Goal: Task Accomplishment & Management: Use online tool/utility

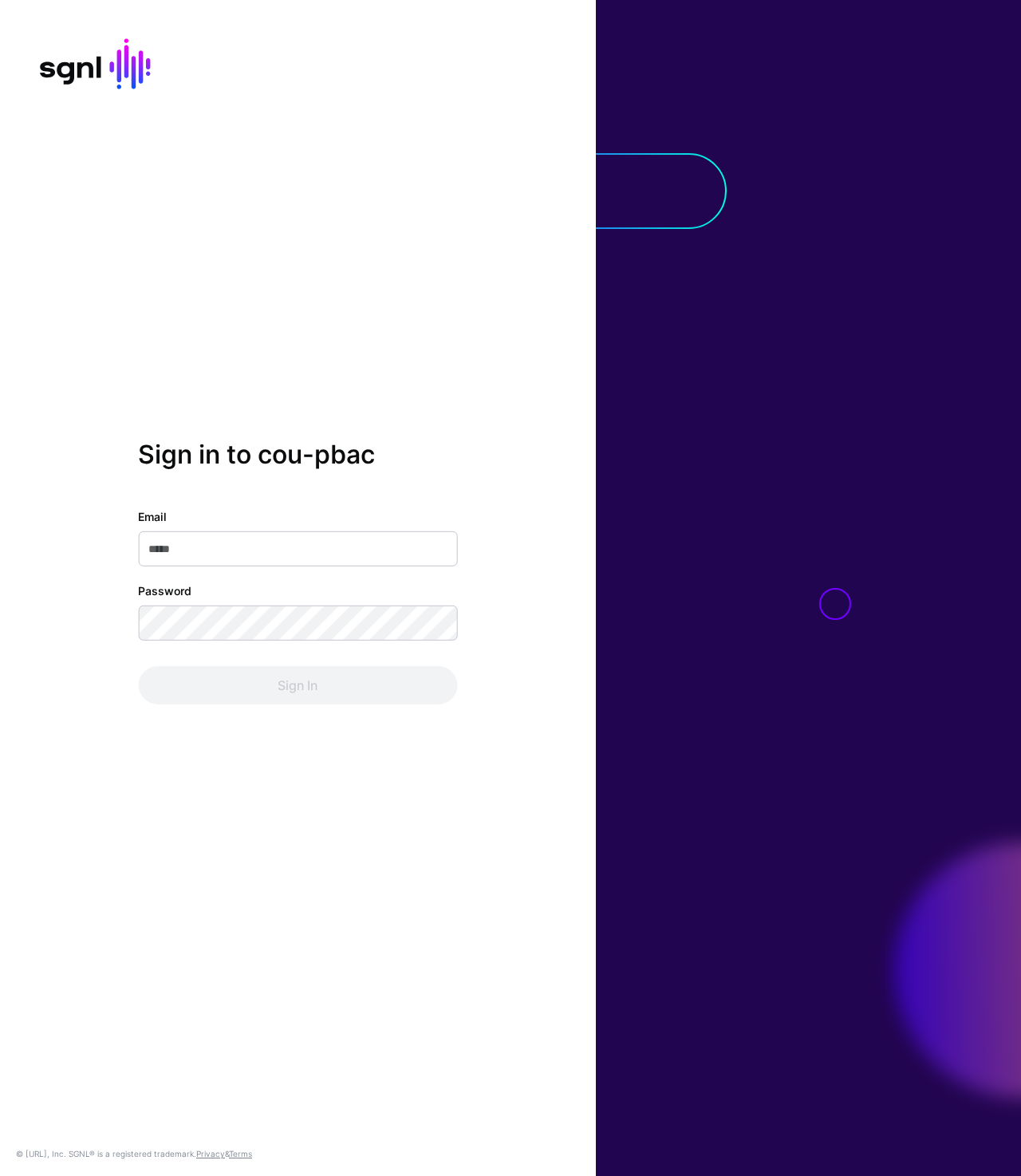
type input "**********"
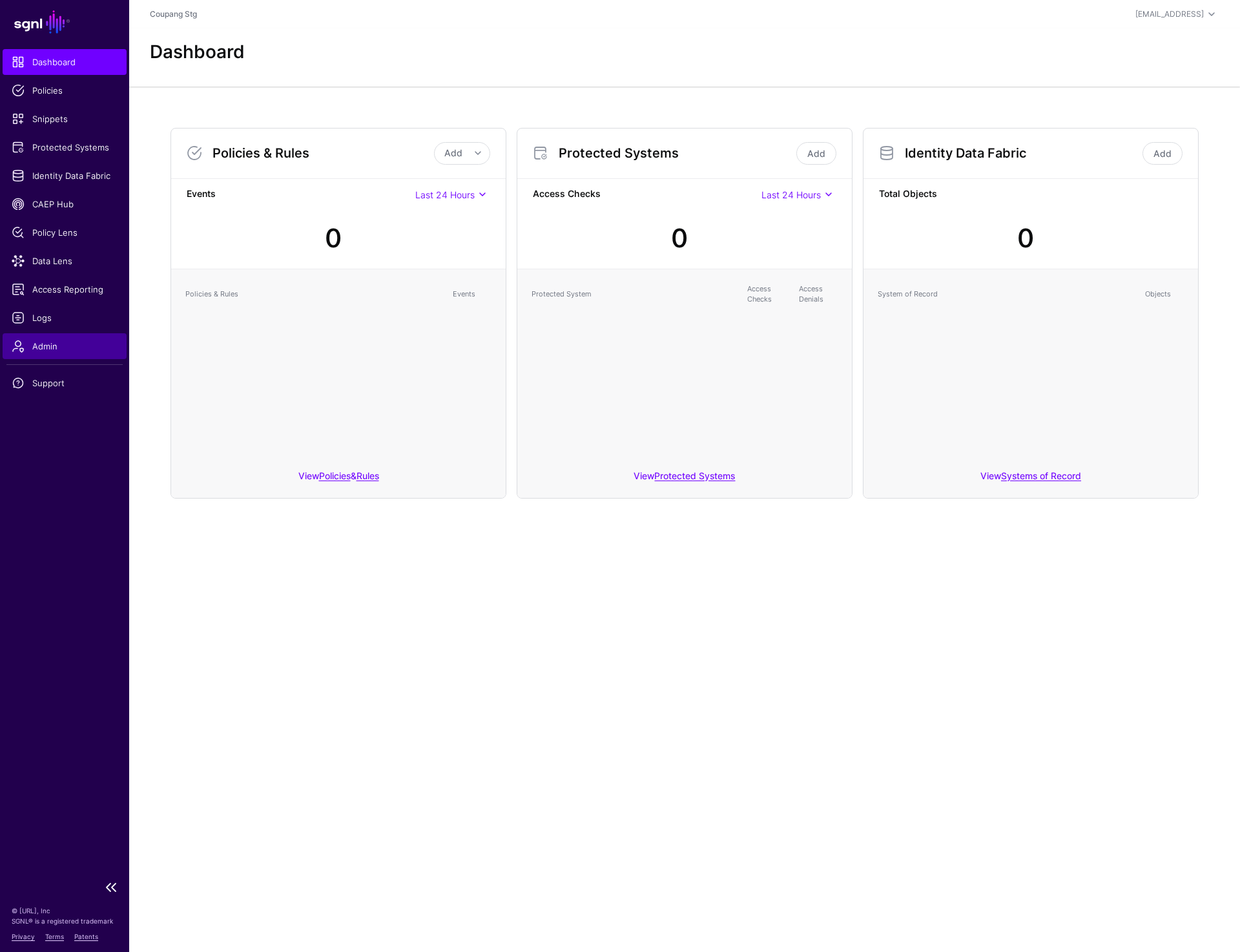
click at [51, 342] on span "Admin" at bounding box center [65, 346] width 106 height 13
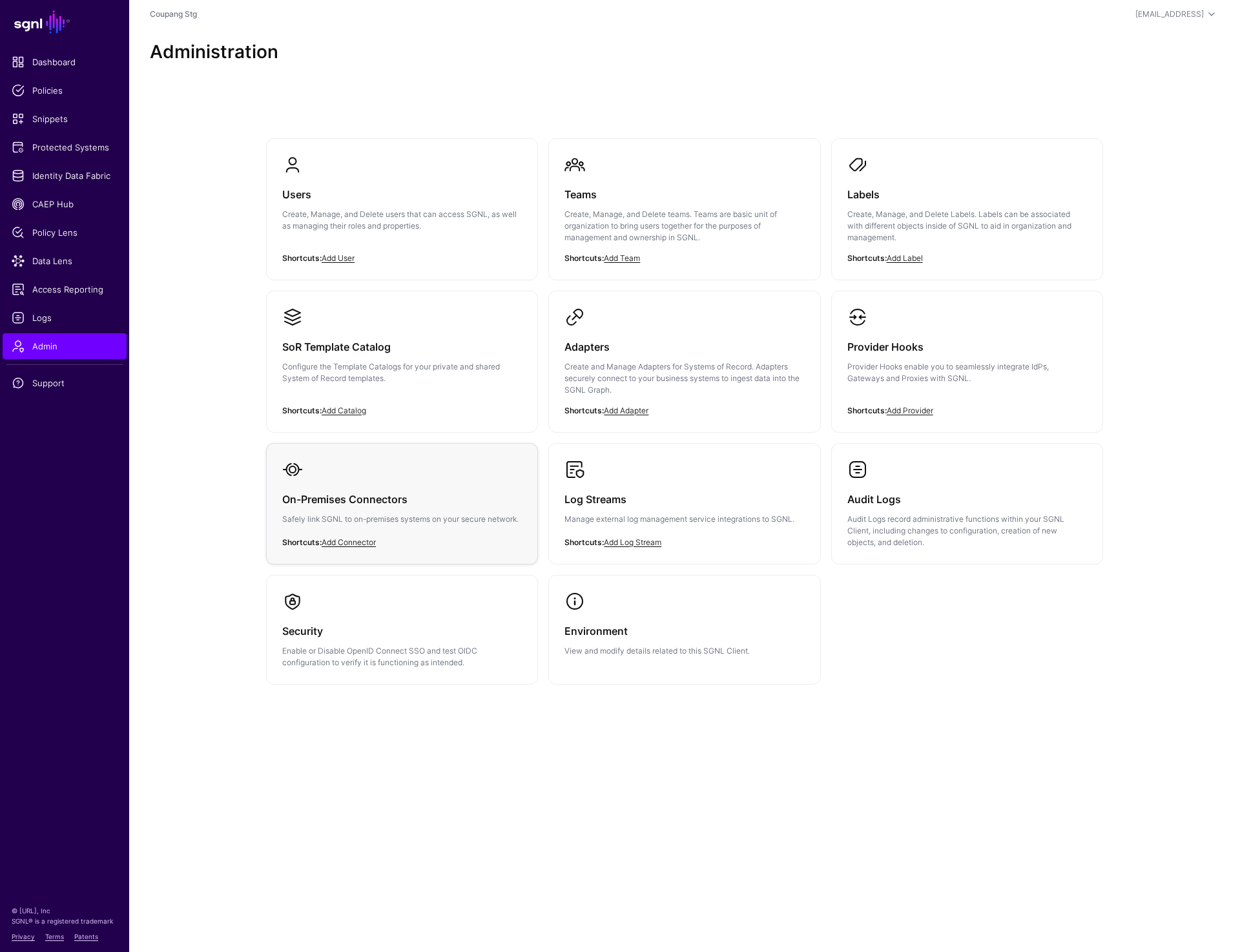
click at [382, 478] on link "On-Premises Connectors Safely link SGNL to on-premises systems on your secure n…" at bounding box center [402, 502] width 271 height 118
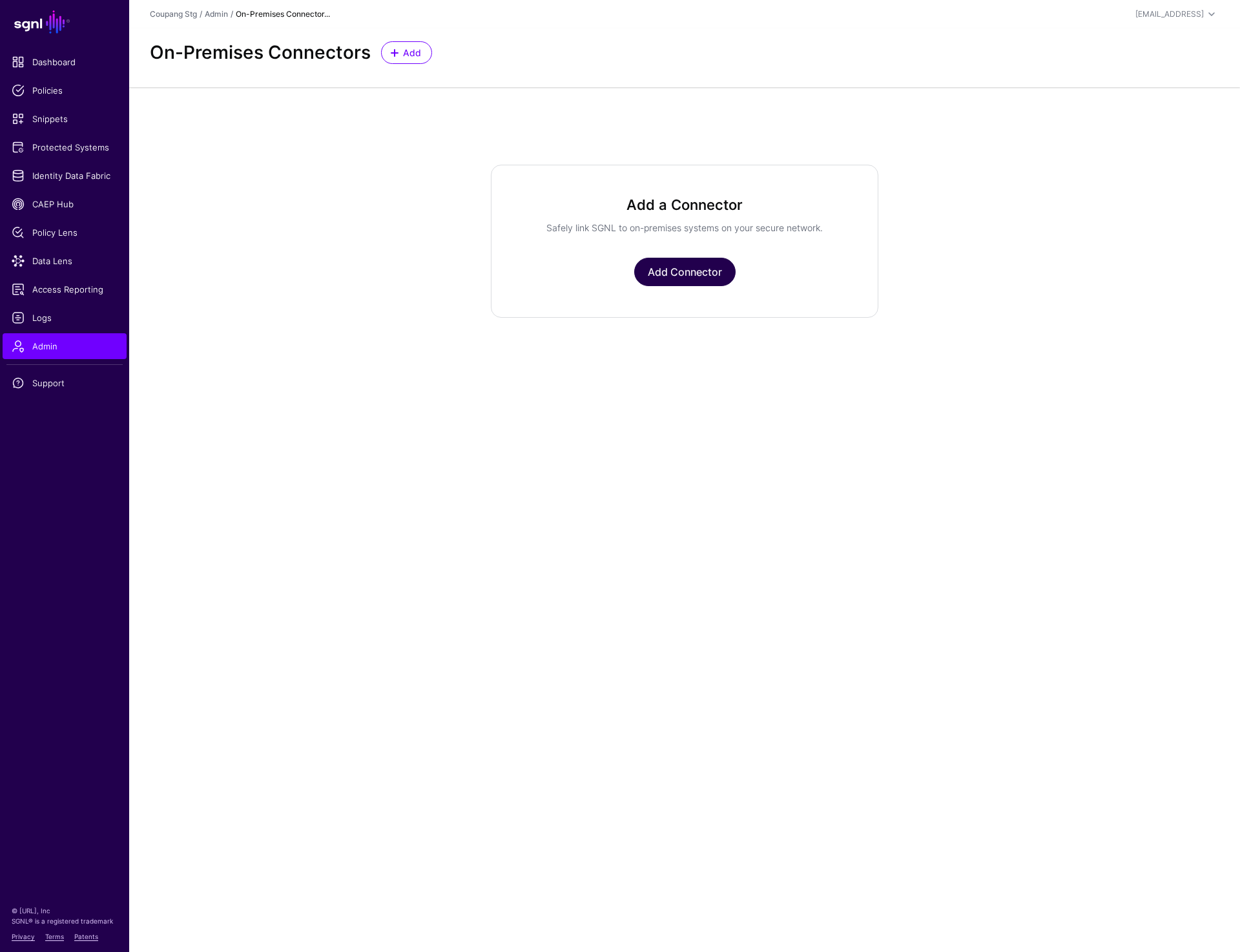
click at [686, 276] on link "Add Connector" at bounding box center [685, 272] width 102 height 28
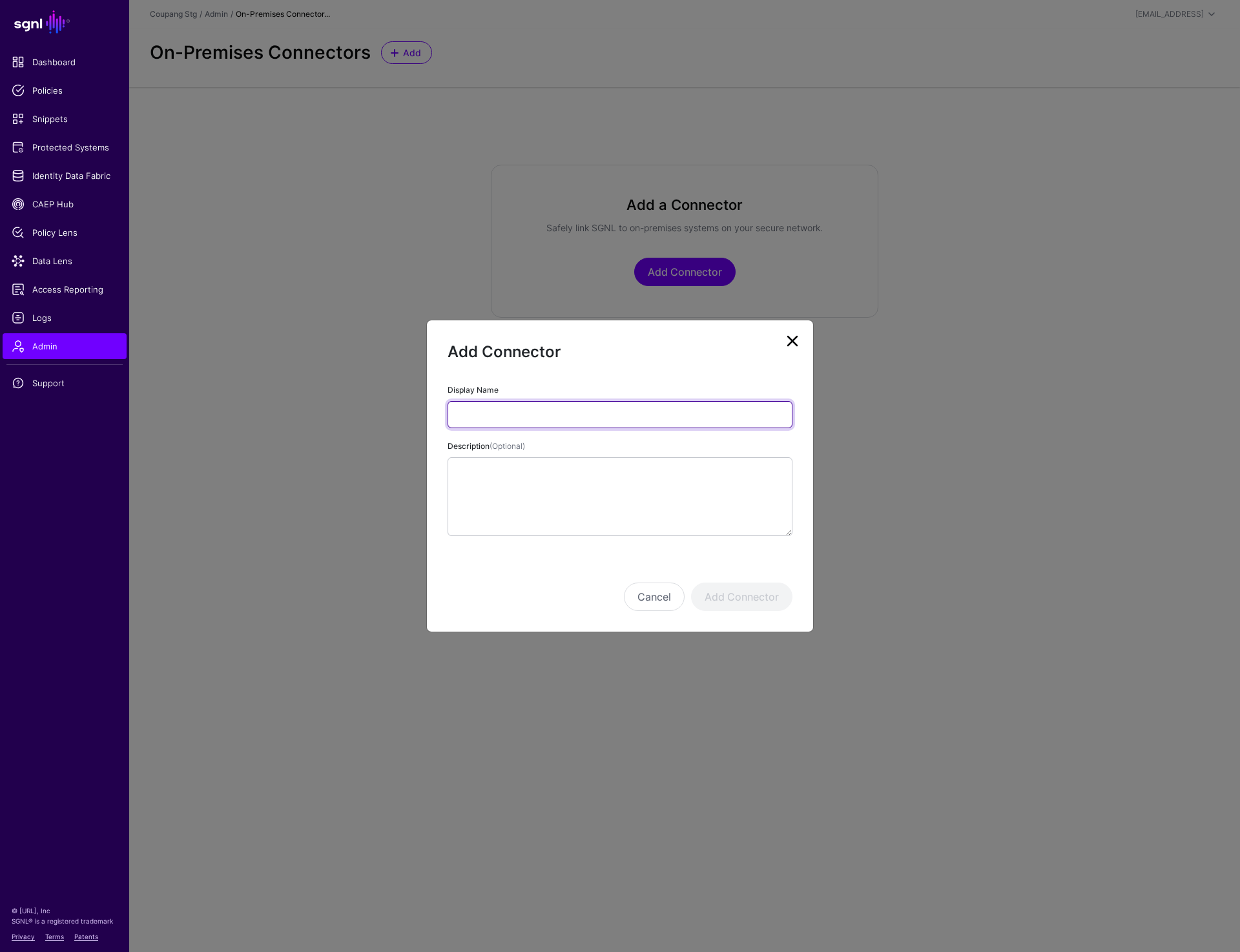
paste input "**********"
type input "**********"
click at [745, 592] on button "Add Connector" at bounding box center [741, 597] width 102 height 28
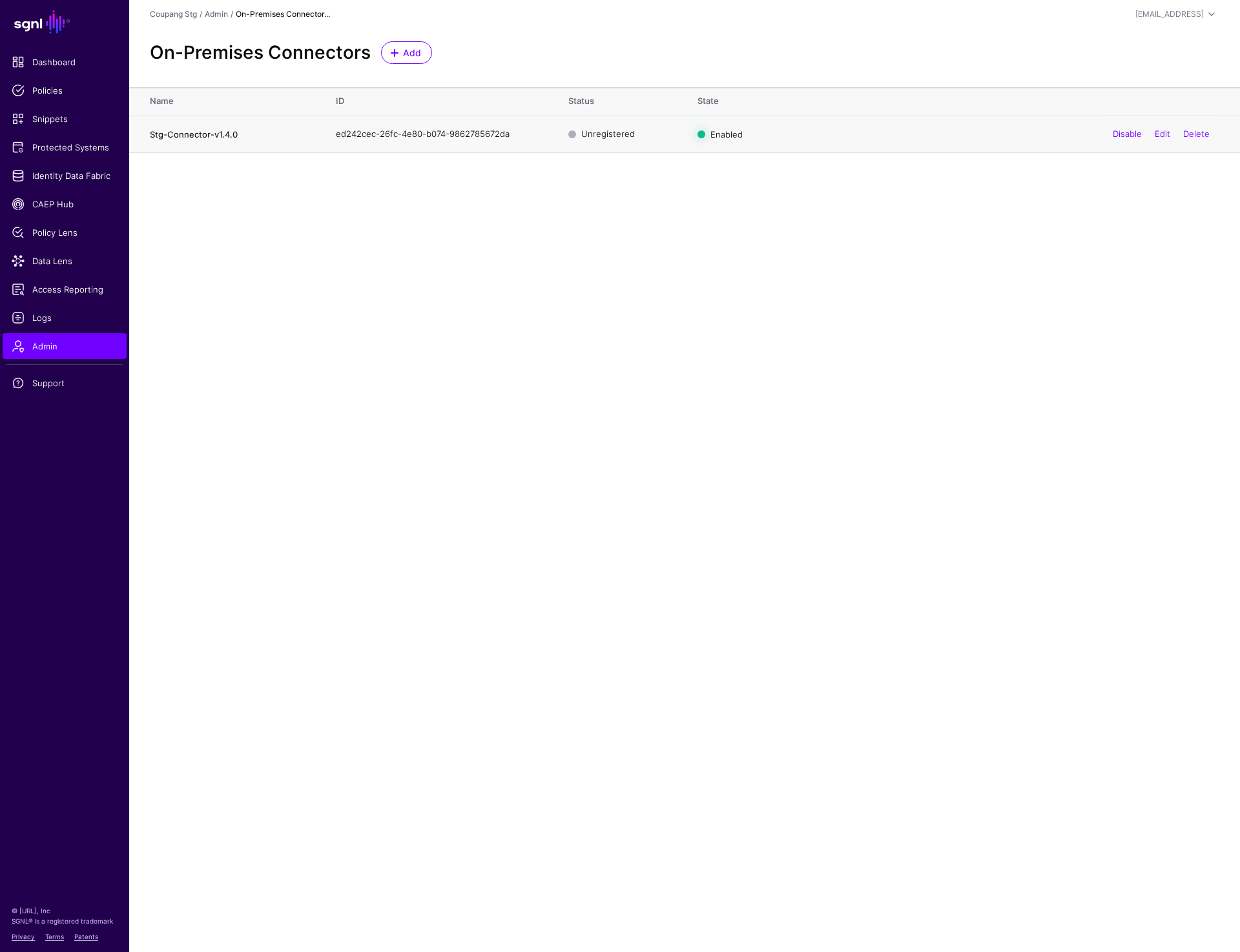
click at [196, 135] on link "Stg-Connector-v1.4.0" at bounding box center [193, 134] width 88 height 10
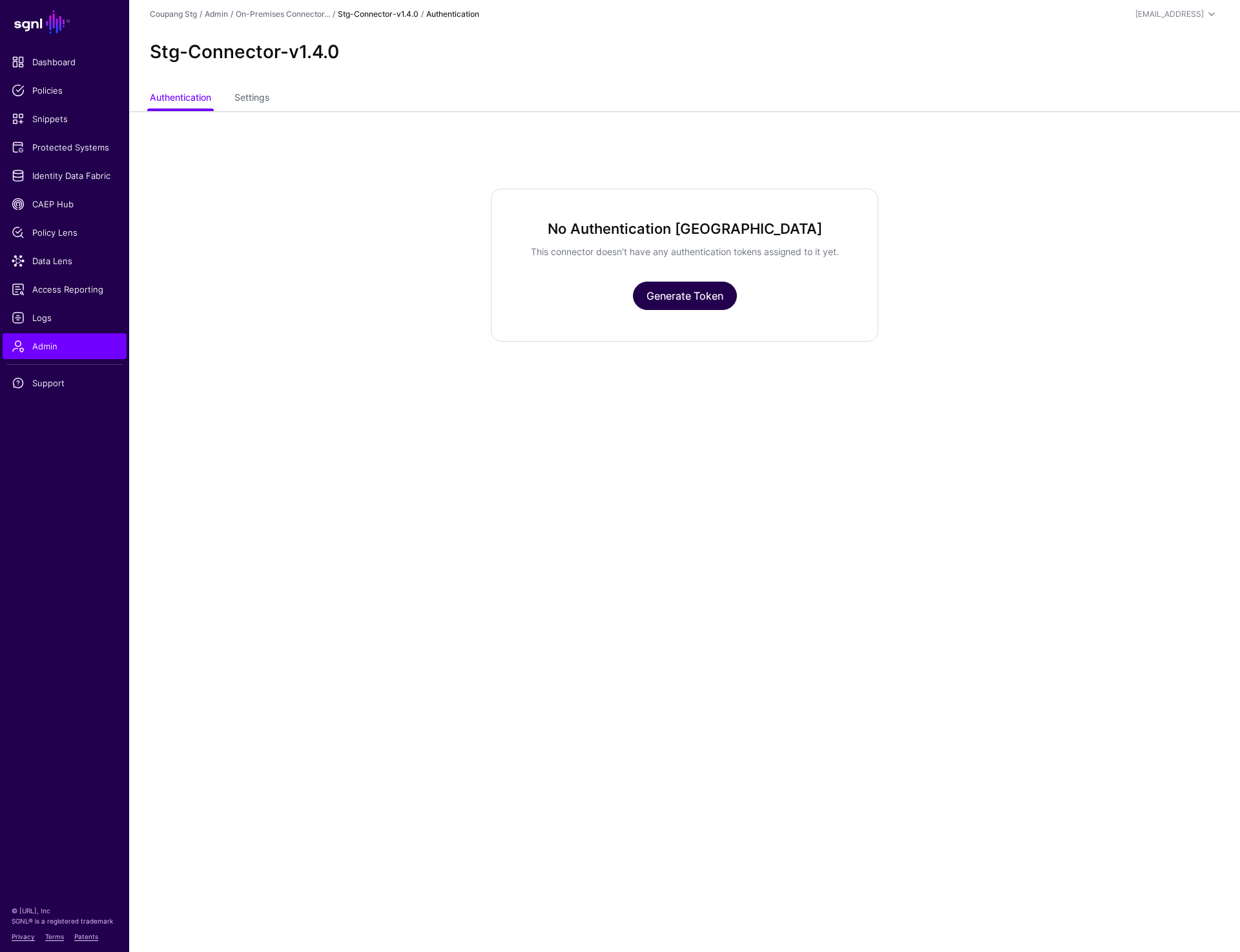
click at [695, 294] on link "Generate Token" at bounding box center [685, 296] width 104 height 28
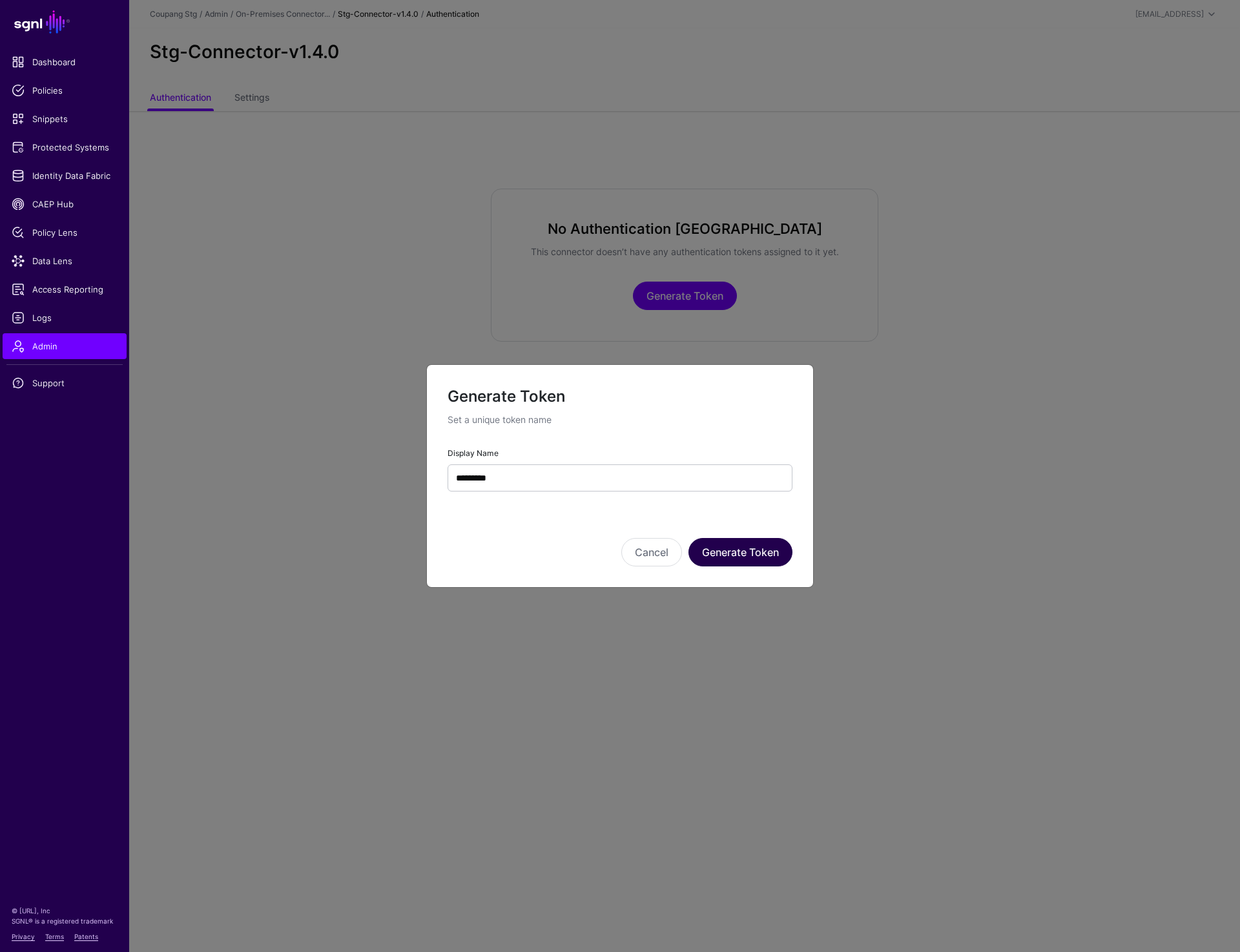
type input "*********"
click at [745, 554] on button "Generate Token" at bounding box center [741, 552] width 104 height 28
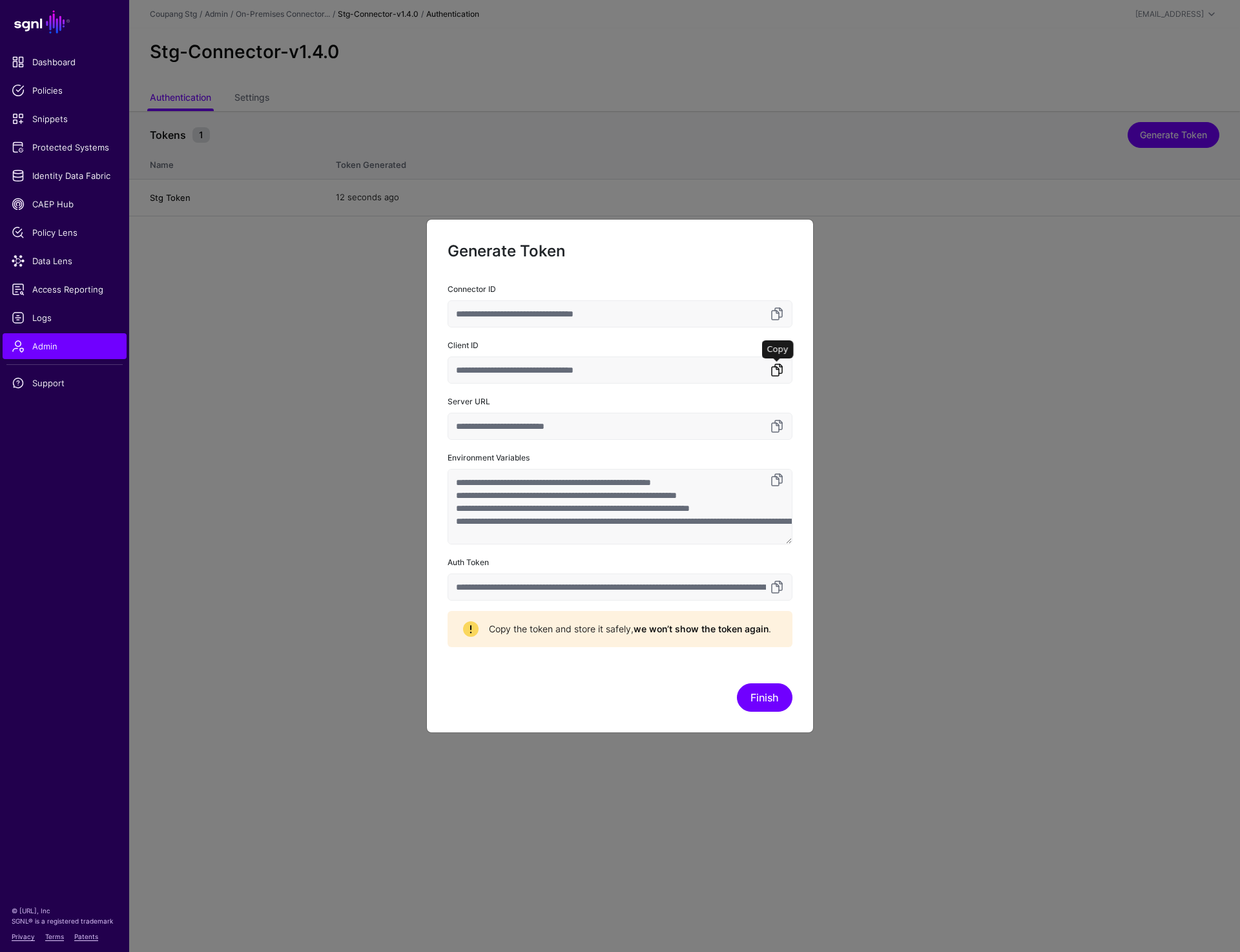
click at [779, 369] on link at bounding box center [777, 370] width 16 height 16
click at [775, 483] on link at bounding box center [777, 480] width 16 height 16
click at [775, 318] on link at bounding box center [777, 314] width 16 height 16
click at [770, 585] on link at bounding box center [777, 587] width 16 height 16
click at [775, 313] on link at bounding box center [777, 314] width 16 height 16
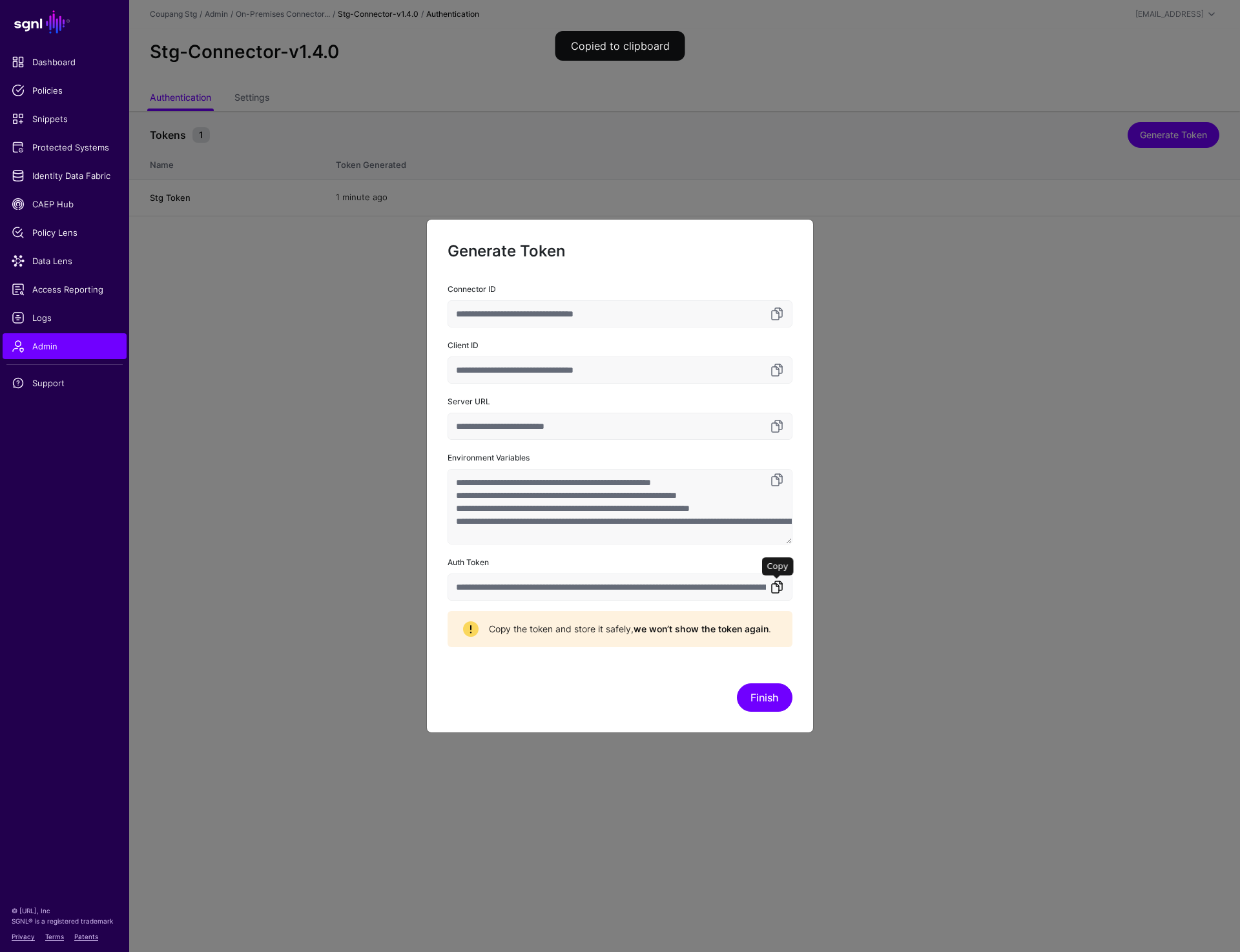
click at [777, 588] on link at bounding box center [777, 587] width 16 height 16
click at [779, 588] on link at bounding box center [777, 587] width 16 height 16
click at [779, 308] on link at bounding box center [777, 314] width 16 height 16
click at [762, 700] on button "Finish" at bounding box center [764, 697] width 55 height 28
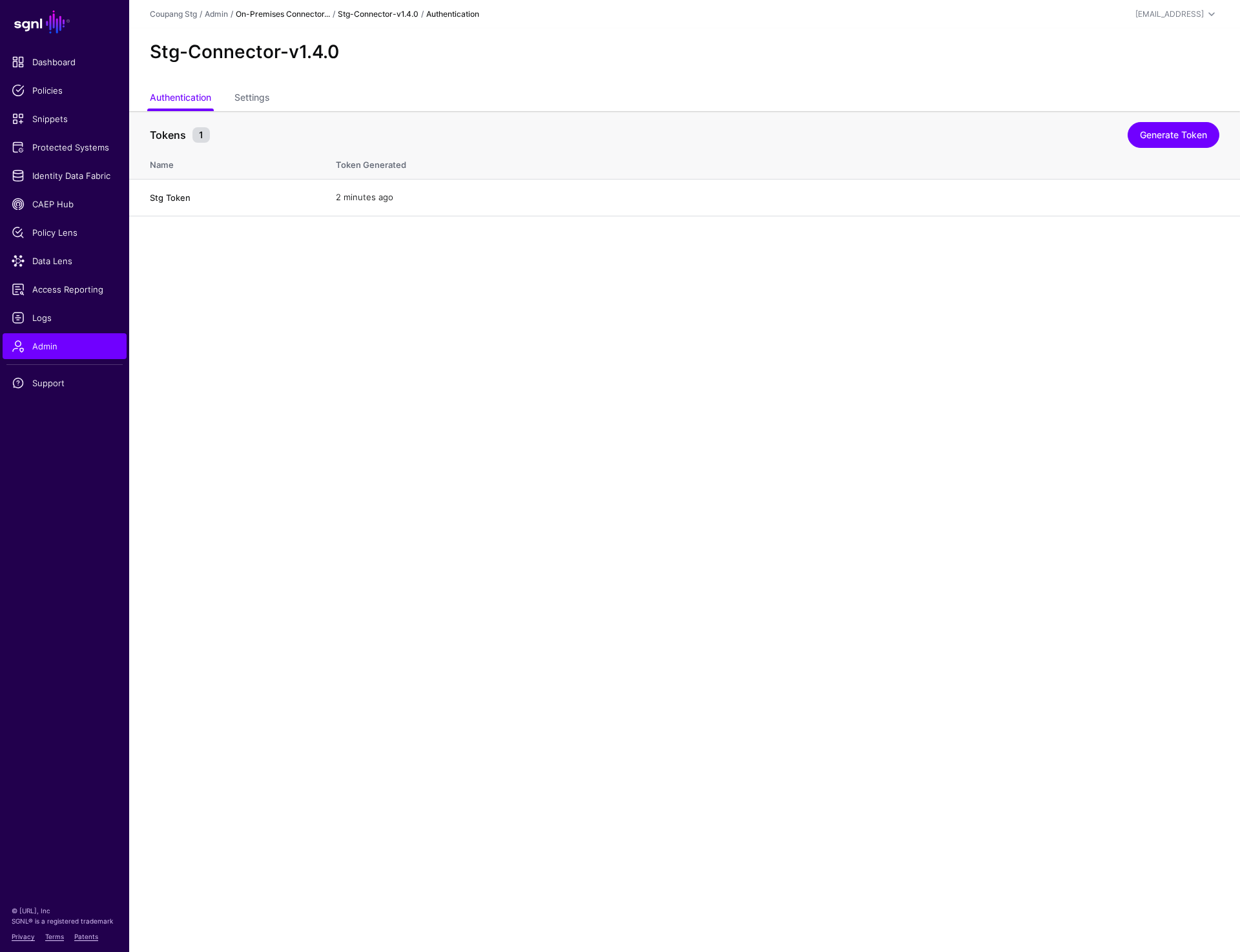
click at [283, 14] on link "On-Premises Connector..." at bounding box center [283, 13] width 95 height 9
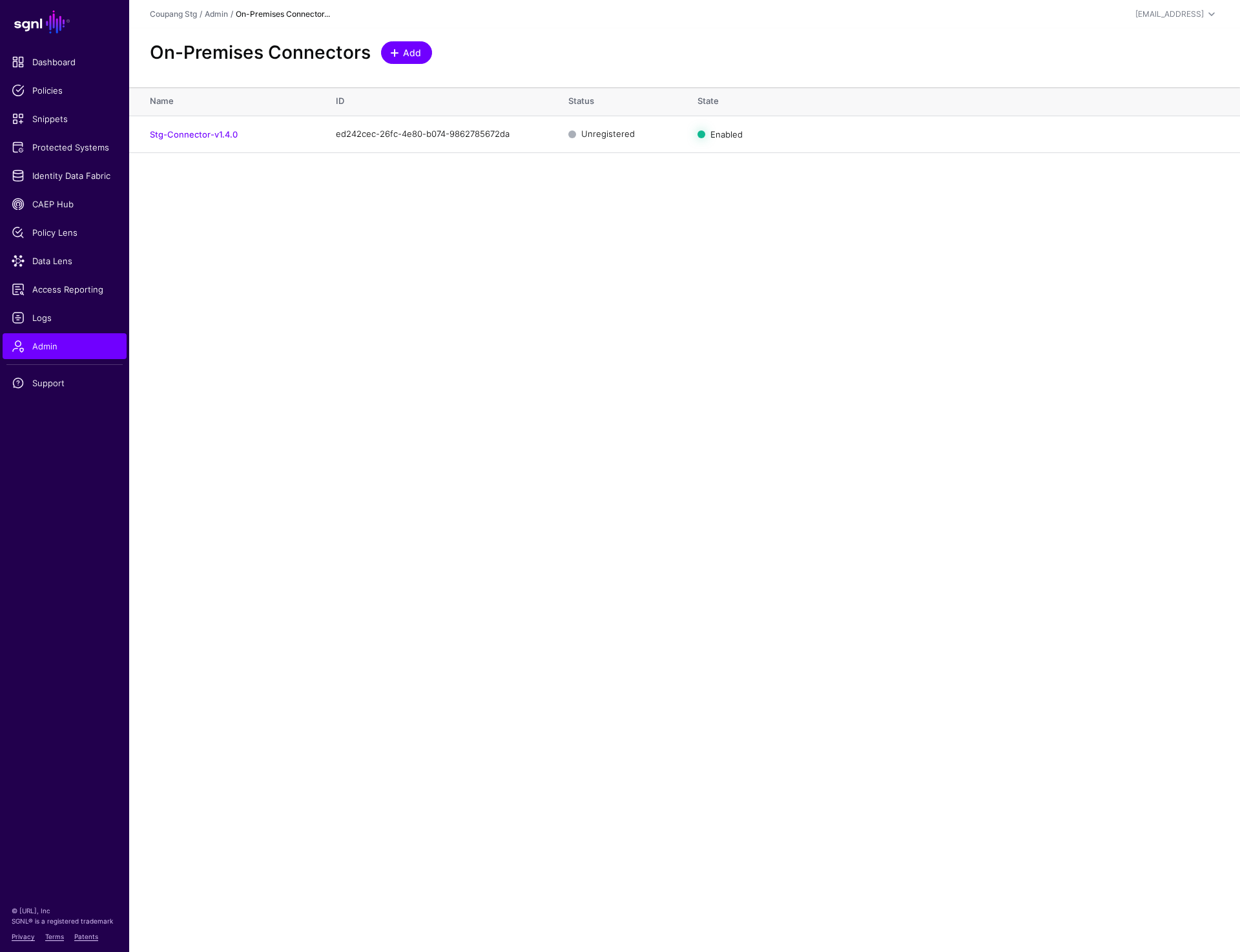
click at [412, 53] on span "Add" at bounding box center [412, 52] width 21 height 13
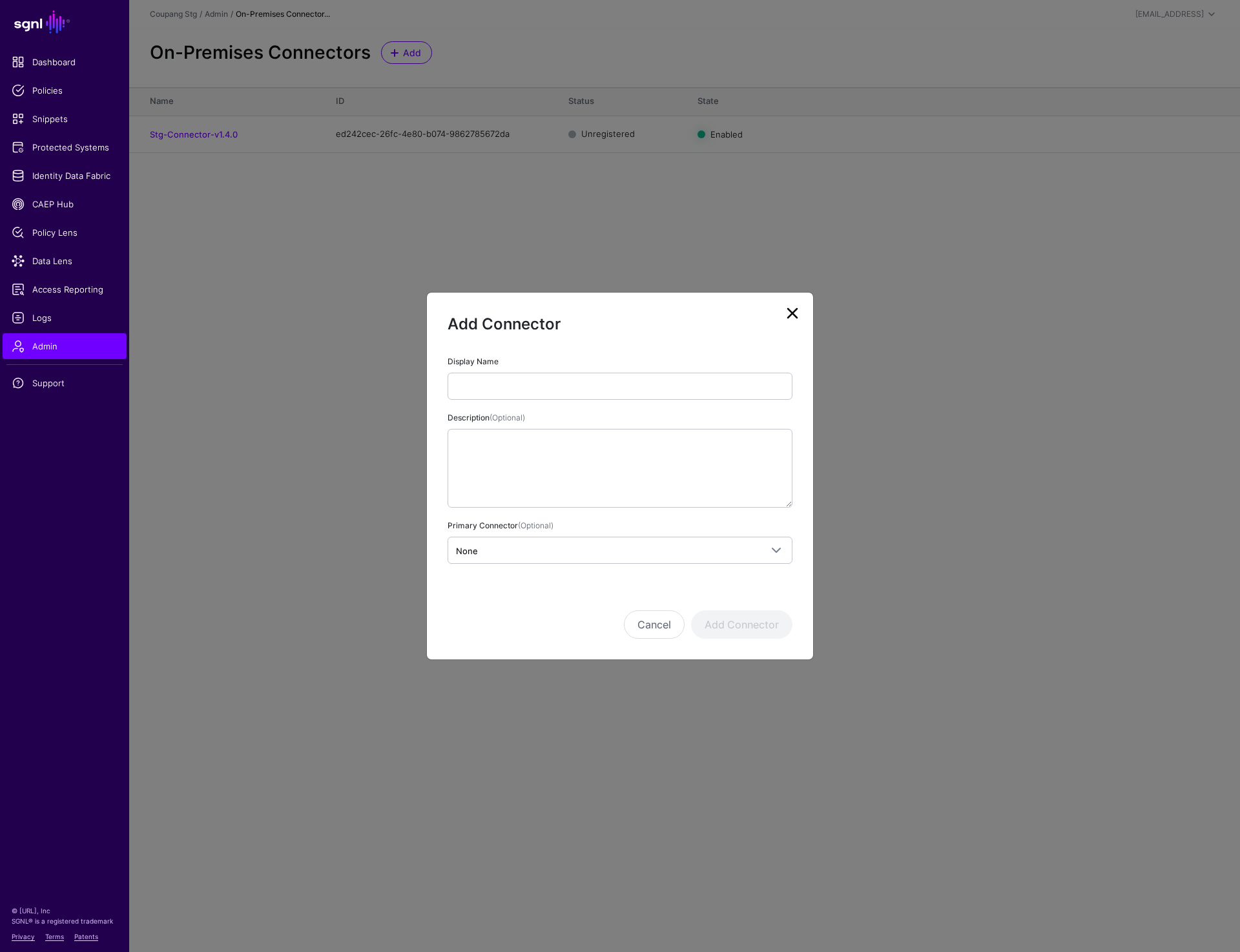
click at [543, 387] on input "Display Name" at bounding box center [619, 386] width 345 height 27
type input "*********"
click at [490, 556] on span "None" at bounding box center [608, 551] width 304 height 14
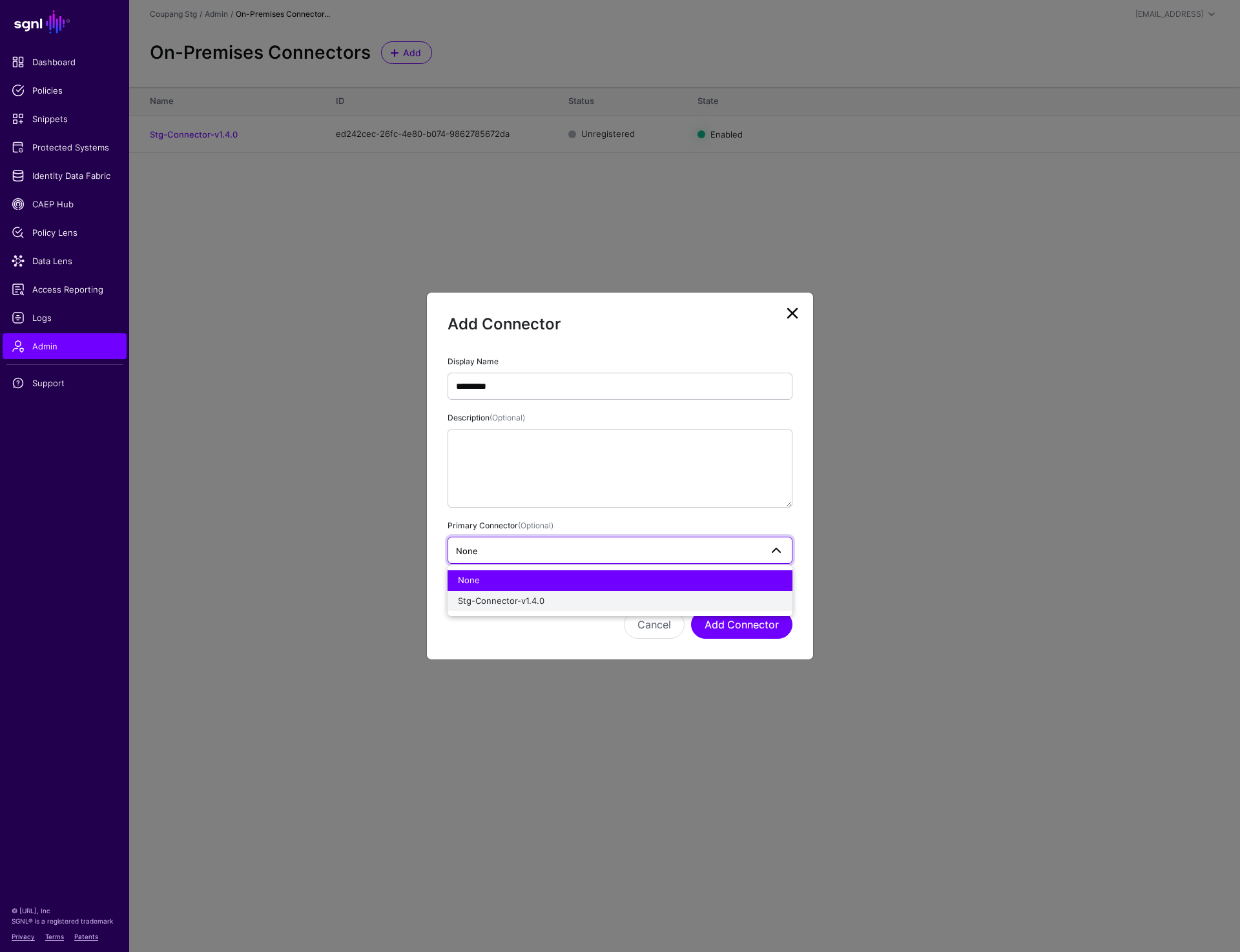
click at [536, 595] on span "Stg-Connector-v1.4.0" at bounding box center [502, 600] width 87 height 10
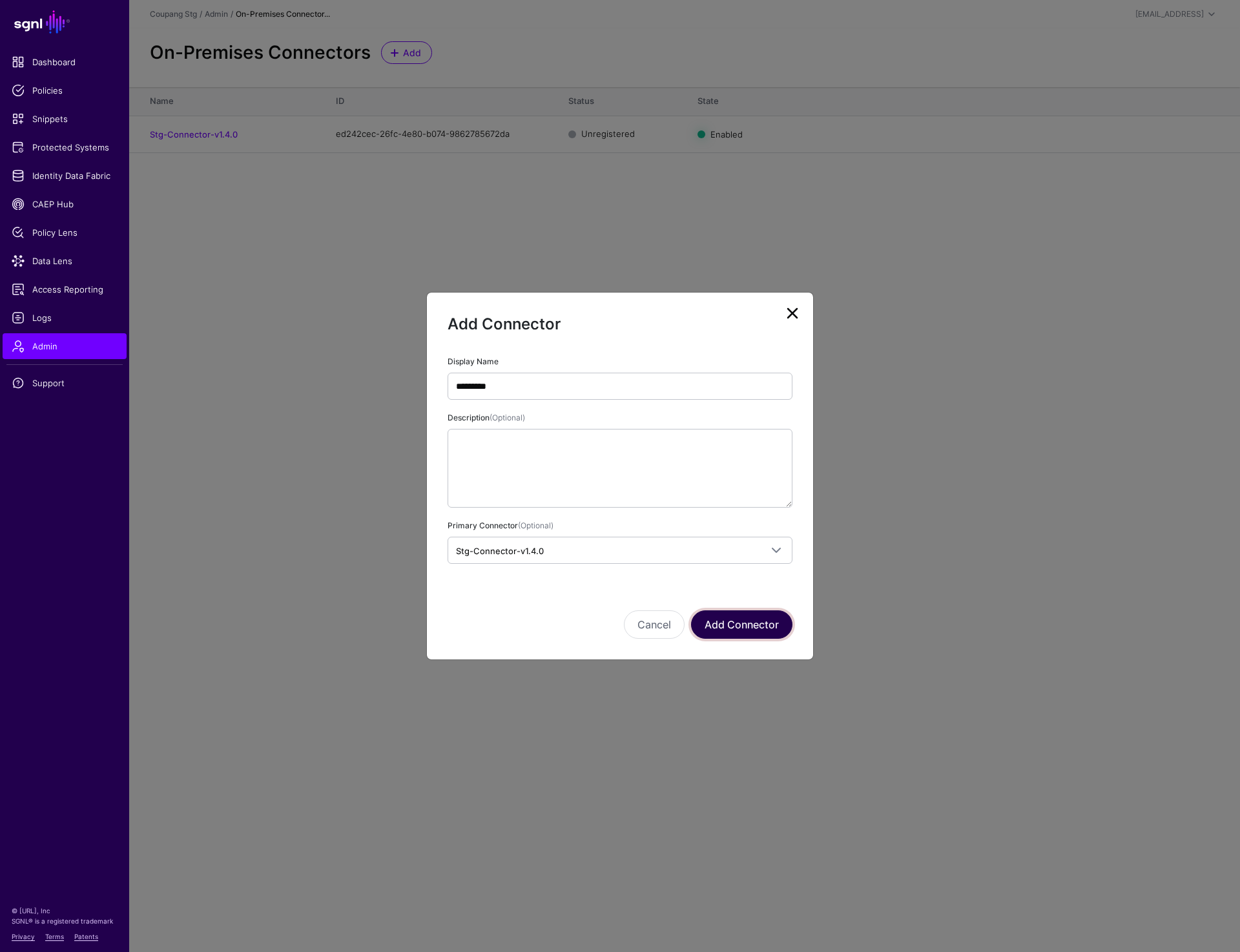
click at [737, 618] on button "Add Connector" at bounding box center [741, 625] width 102 height 28
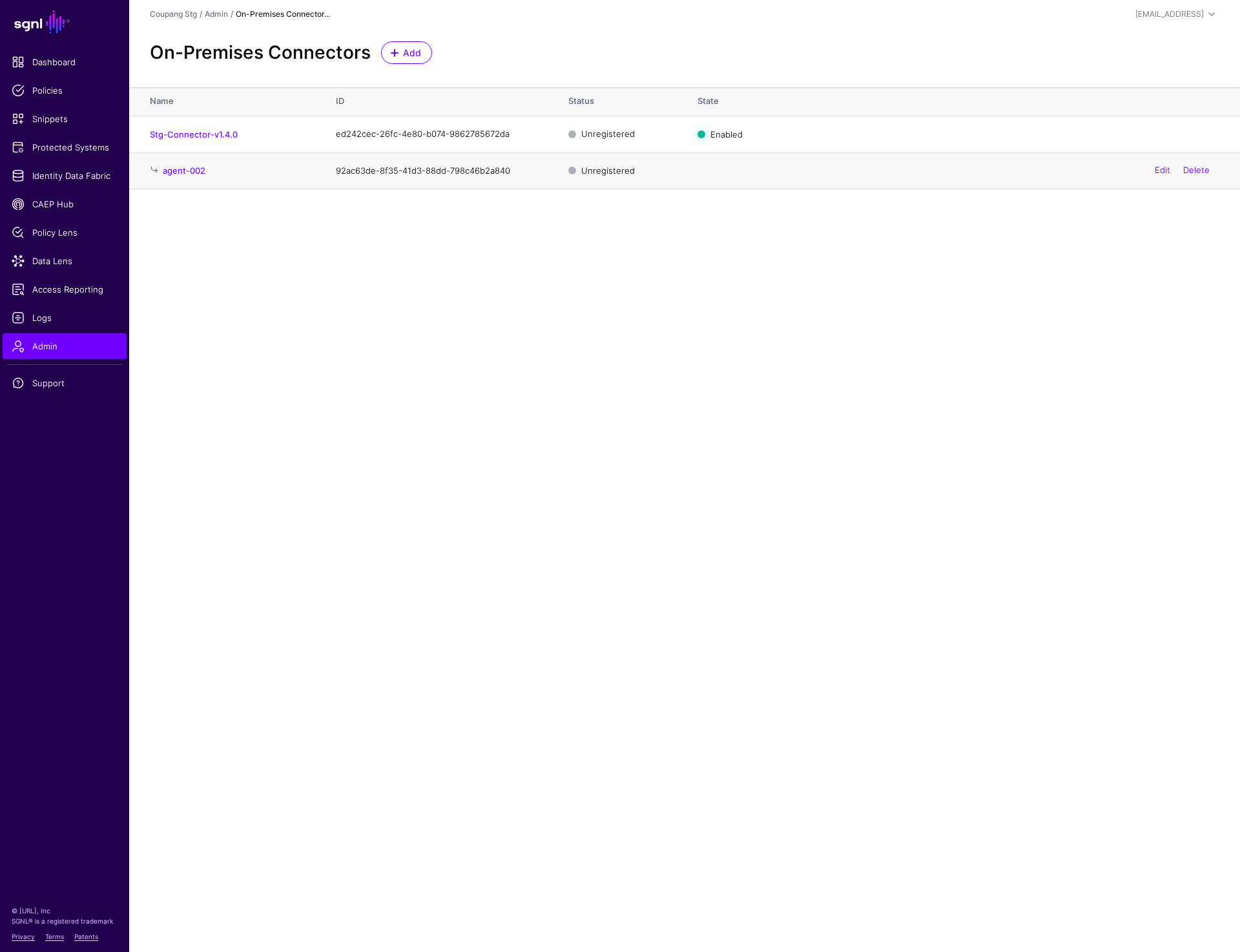
click at [185, 177] on h4 "agent-002" at bounding box center [236, 170] width 148 height 12
click at [185, 169] on link "agent-002" at bounding box center [184, 170] width 43 height 10
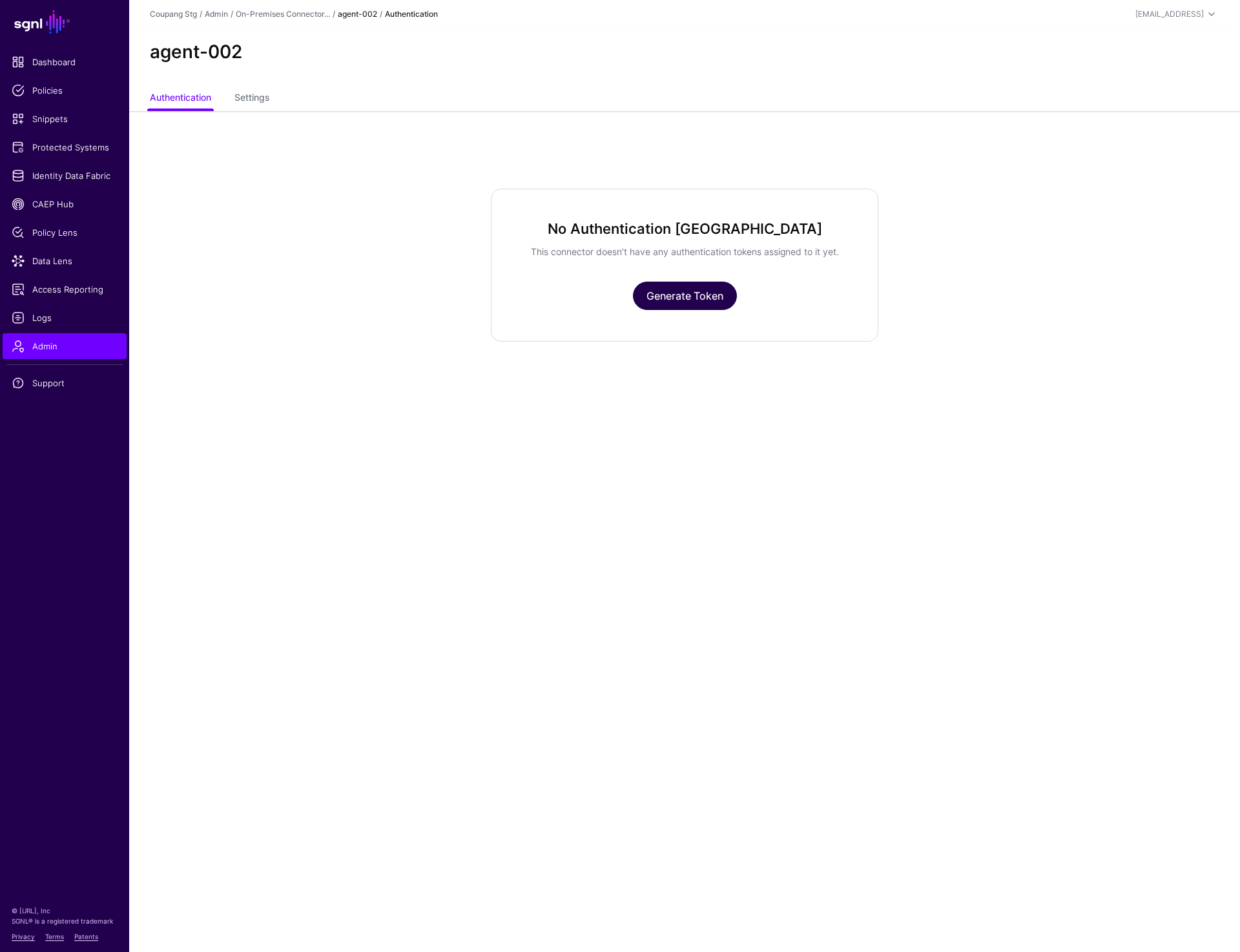
click at [649, 302] on link "Generate Token" at bounding box center [685, 296] width 104 height 28
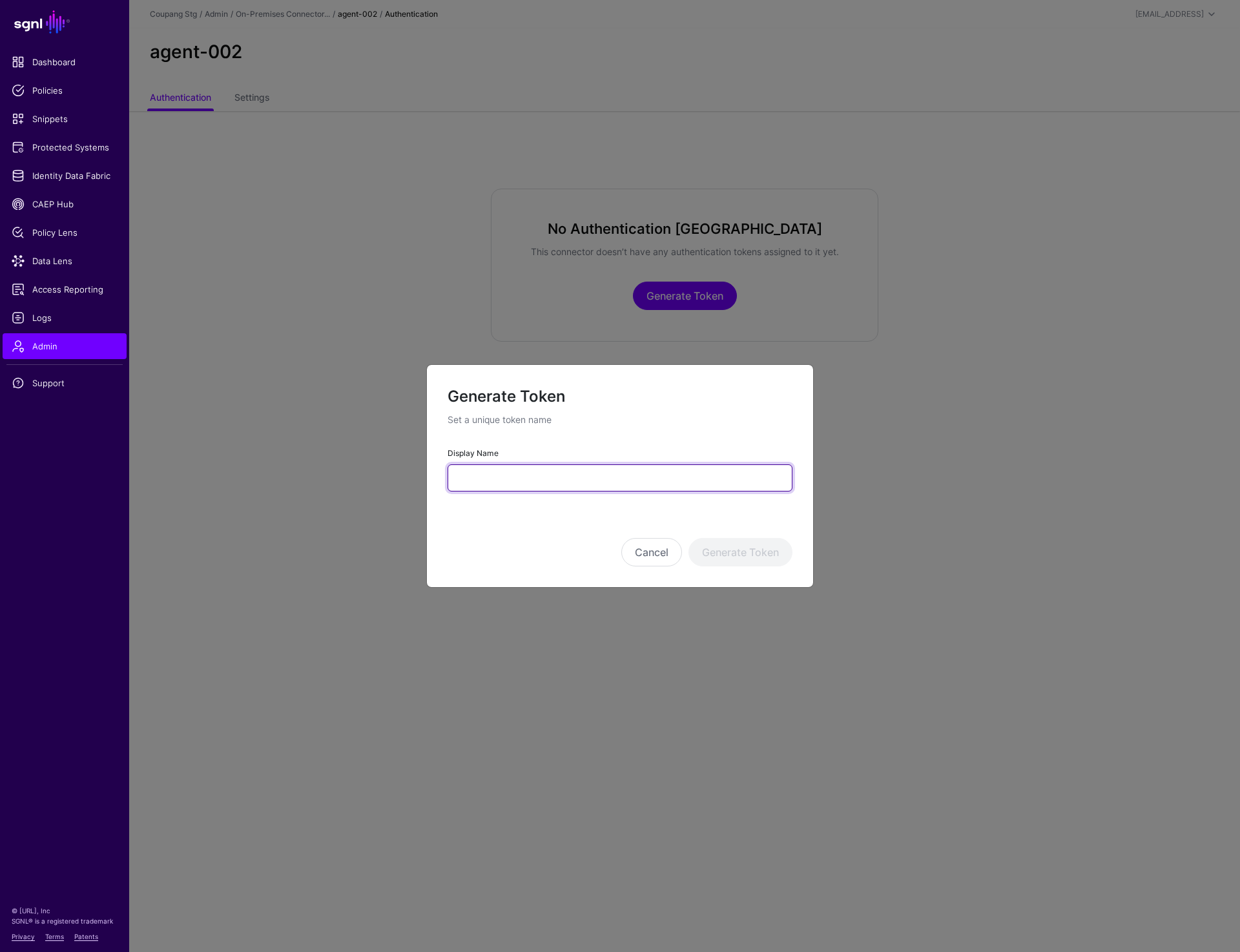
click at [465, 473] on input "Display Name" at bounding box center [619, 478] width 345 height 27
paste input "**********"
type input "**********"
click at [741, 554] on button "Generate Token" at bounding box center [741, 552] width 104 height 28
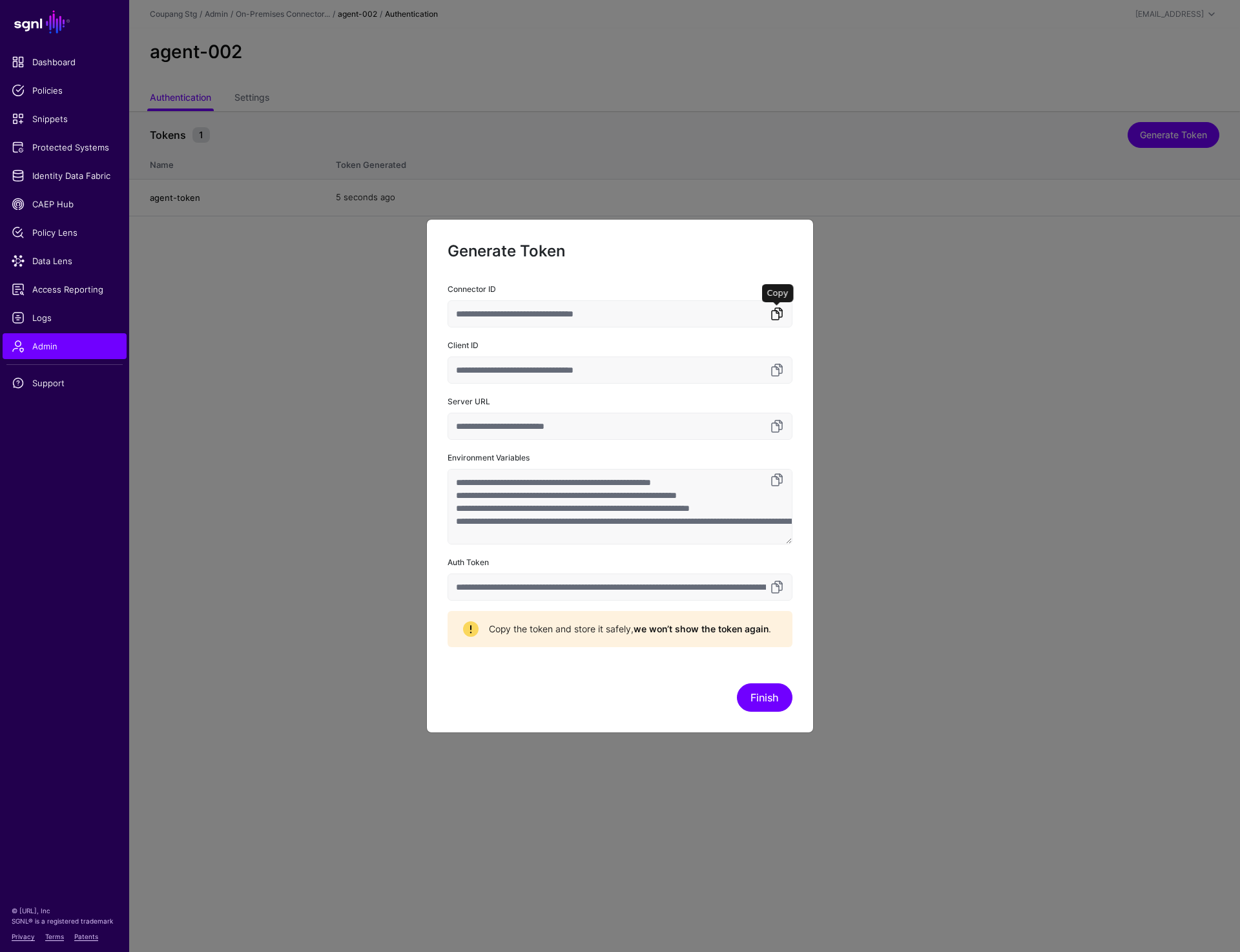
click at [771, 315] on link at bounding box center [777, 314] width 16 height 16
click at [776, 586] on link at bounding box center [777, 587] width 16 height 16
click at [754, 696] on button "Finish" at bounding box center [764, 697] width 55 height 28
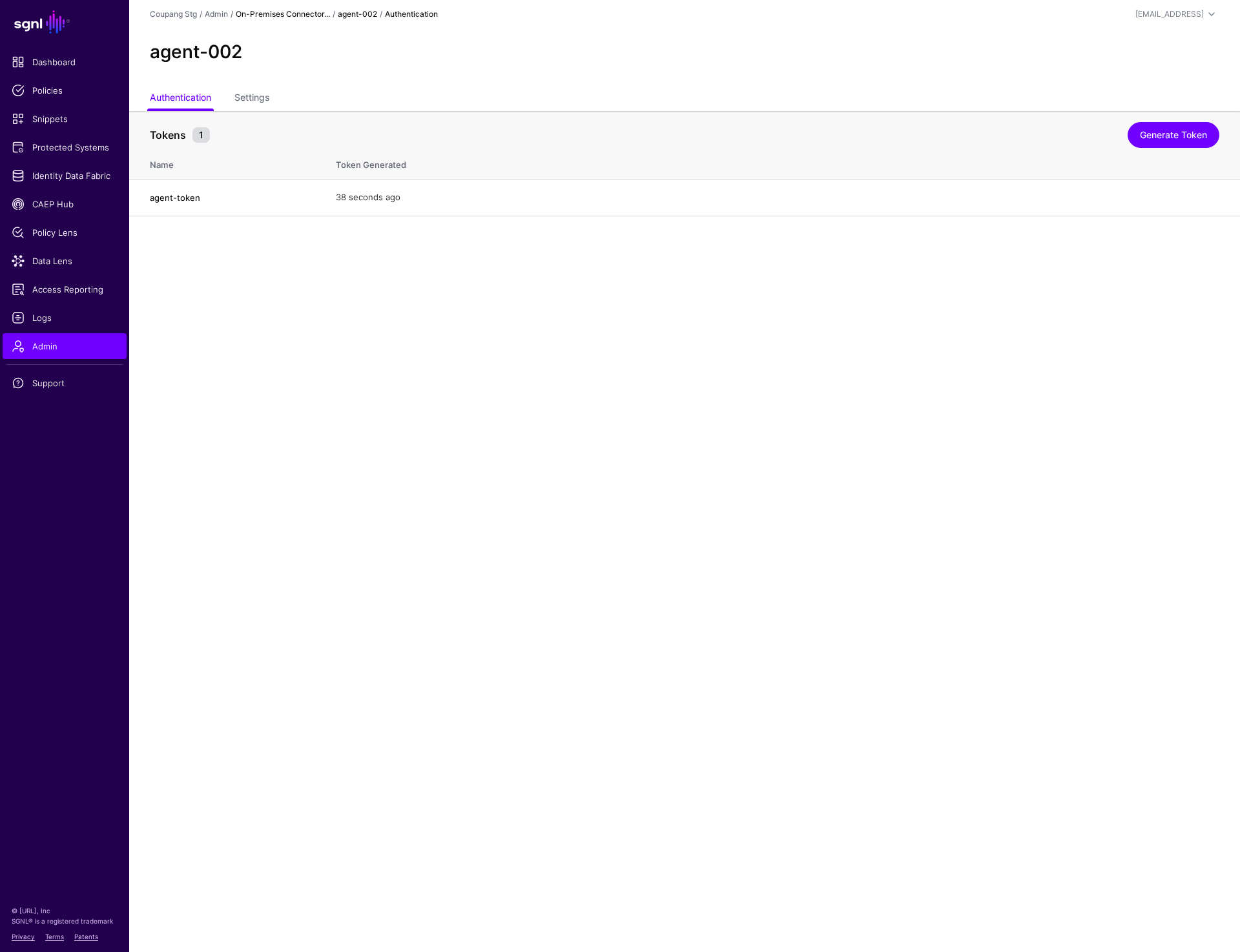
click at [275, 13] on link "On-Premises Connector..." at bounding box center [283, 13] width 95 height 9
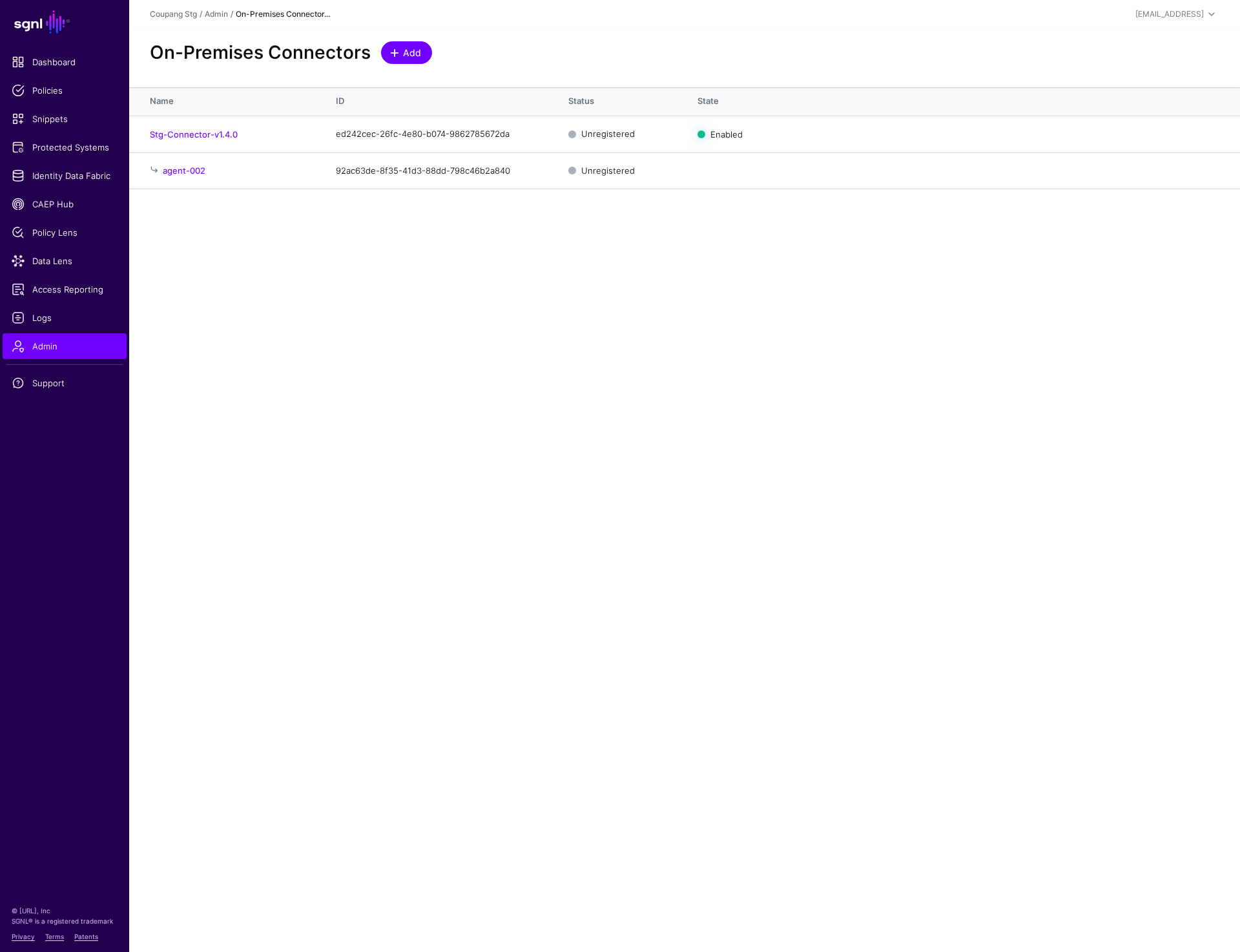
click at [413, 48] on span "Add" at bounding box center [412, 52] width 21 height 13
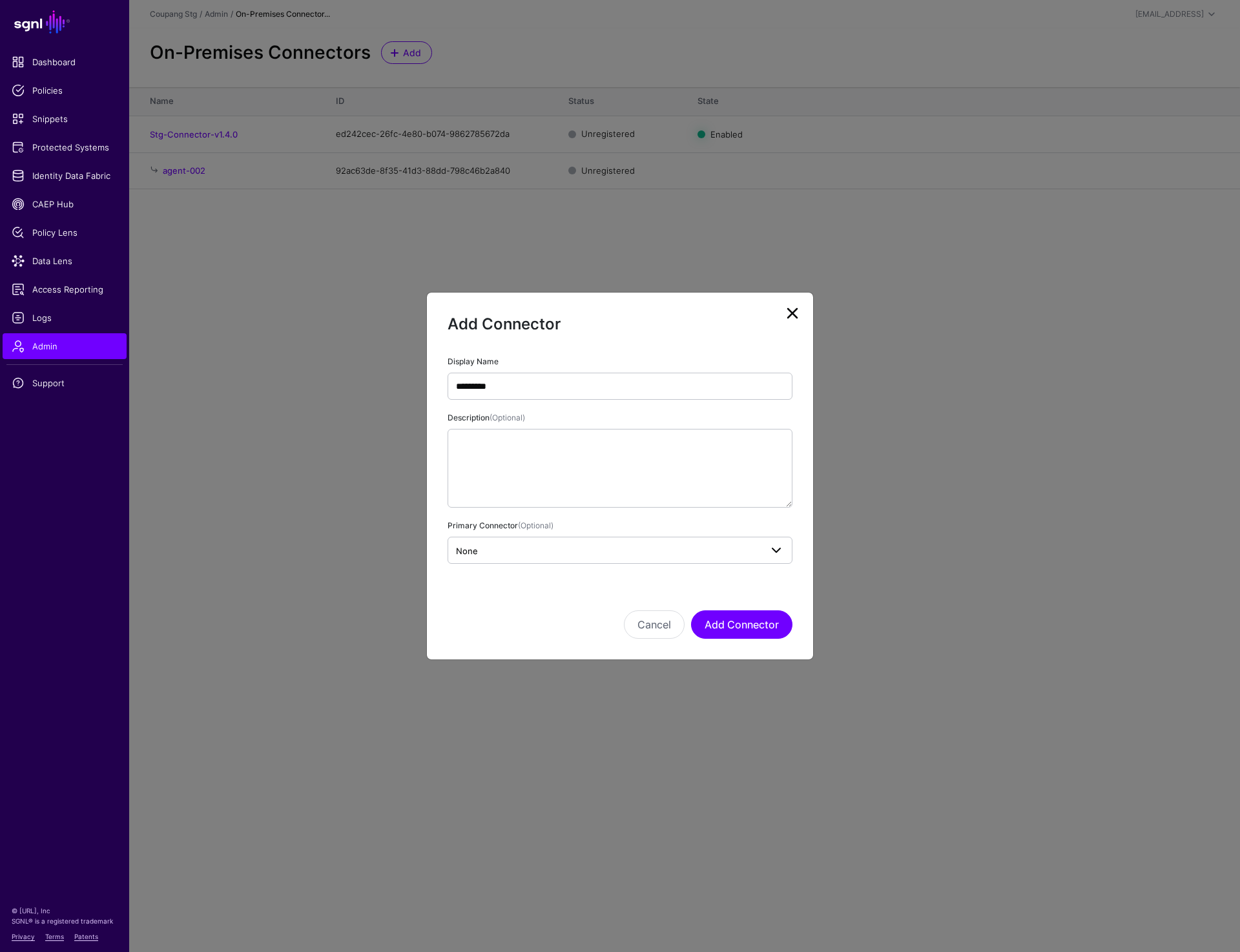
type input "*********"
click at [664, 538] on link "None" at bounding box center [619, 550] width 345 height 27
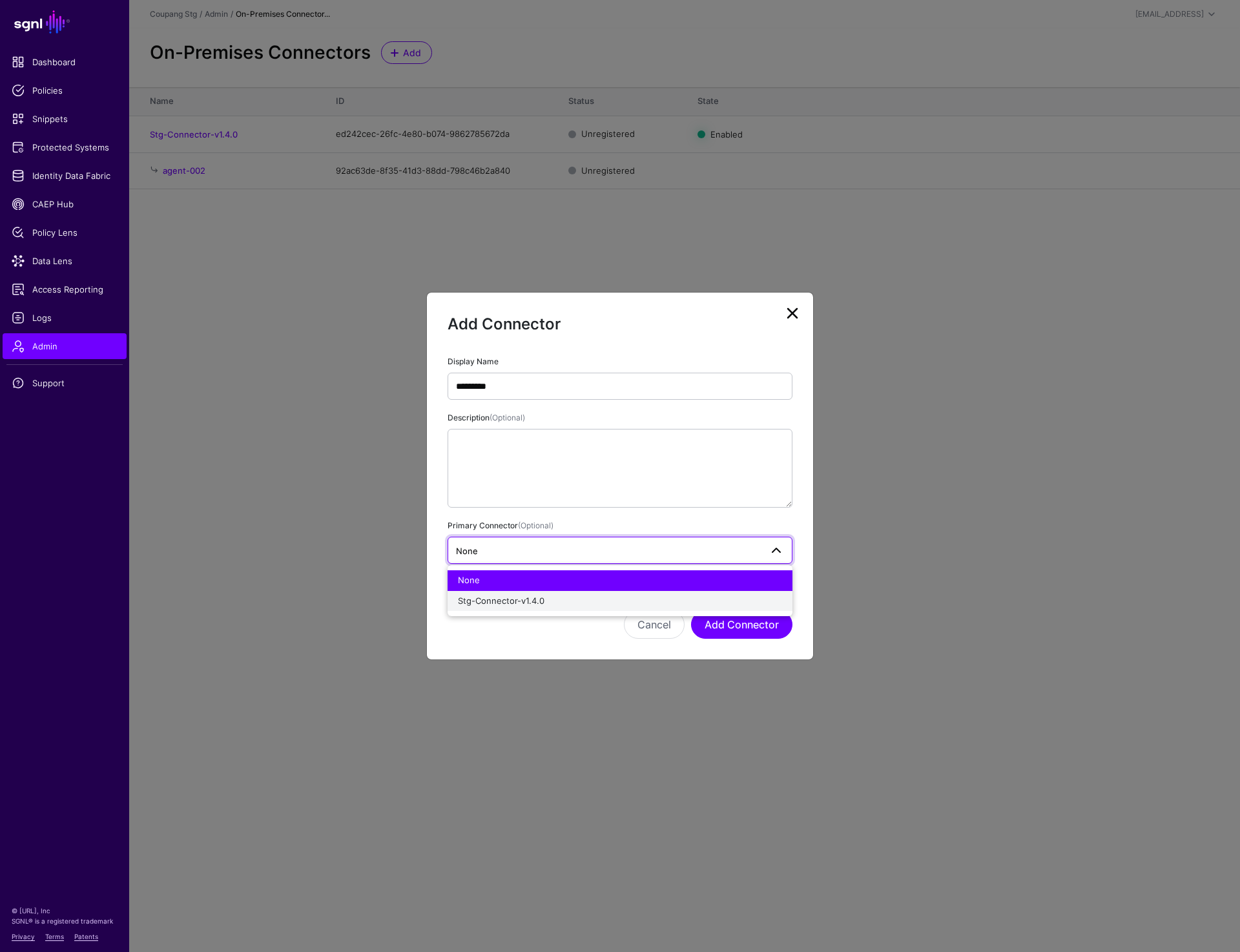
click at [607, 598] on div "Stg-Connector-v1.4.0" at bounding box center [620, 601] width 324 height 13
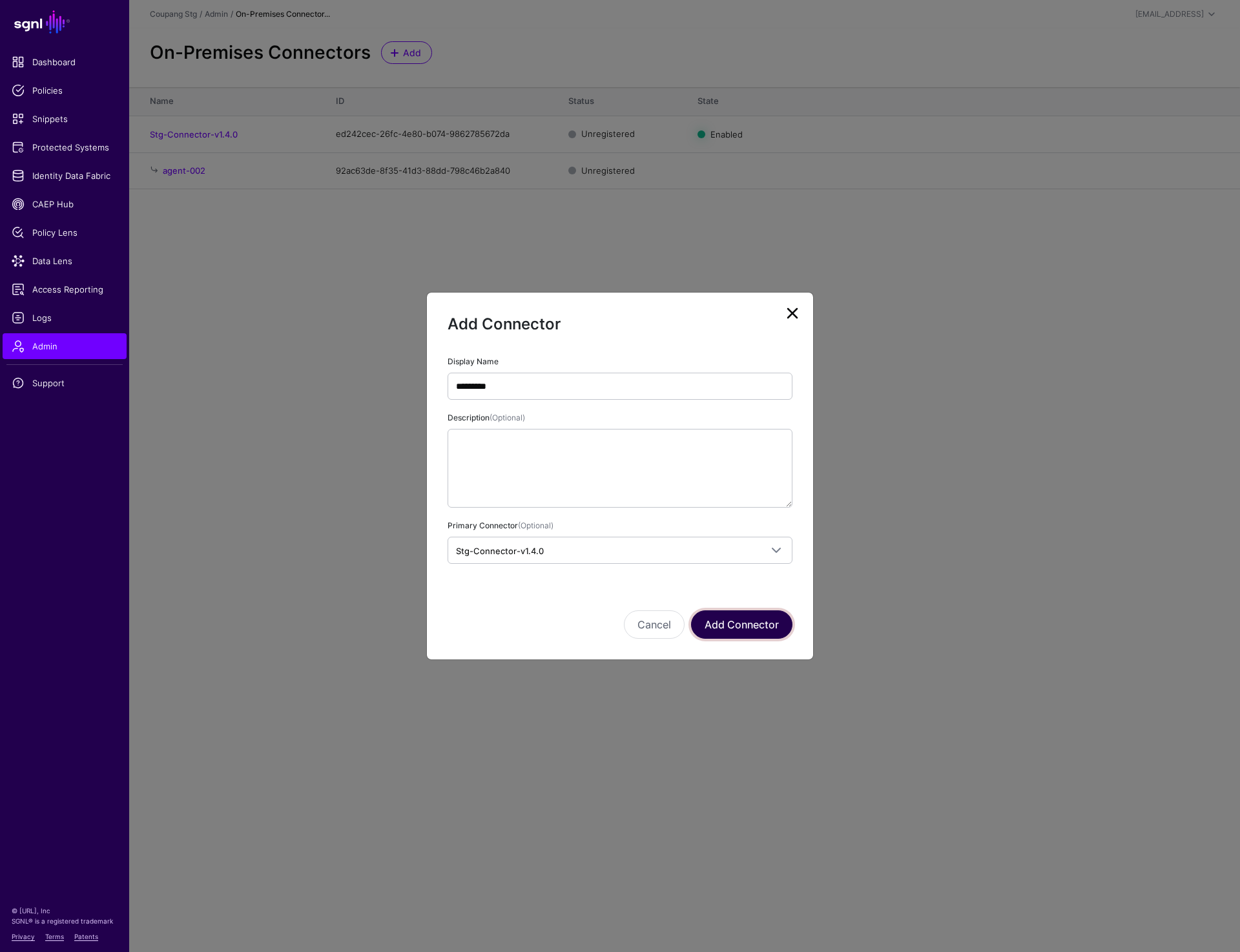
click at [727, 619] on button "Add Connector" at bounding box center [741, 625] width 102 height 28
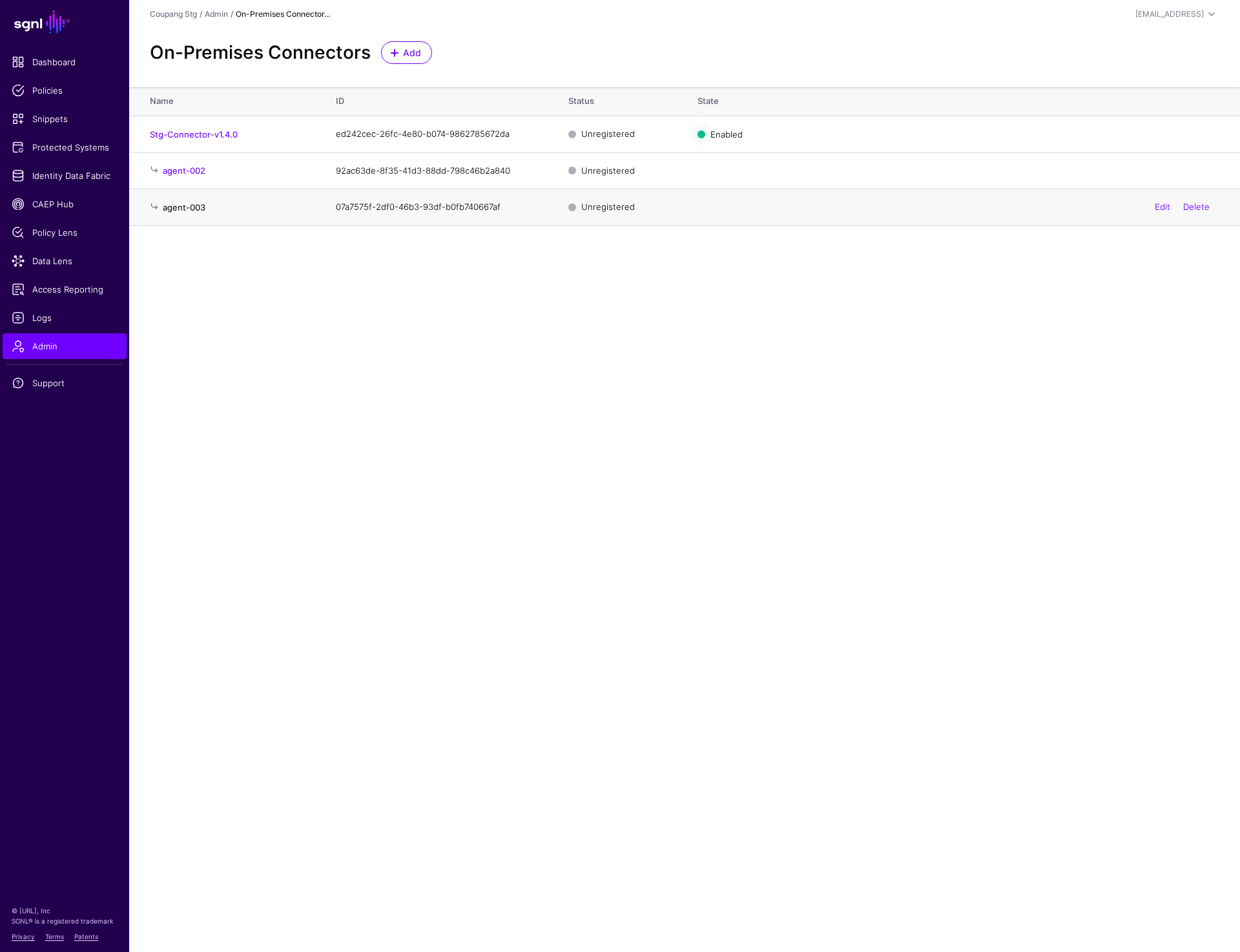
click at [204, 207] on link "agent-003" at bounding box center [184, 207] width 43 height 10
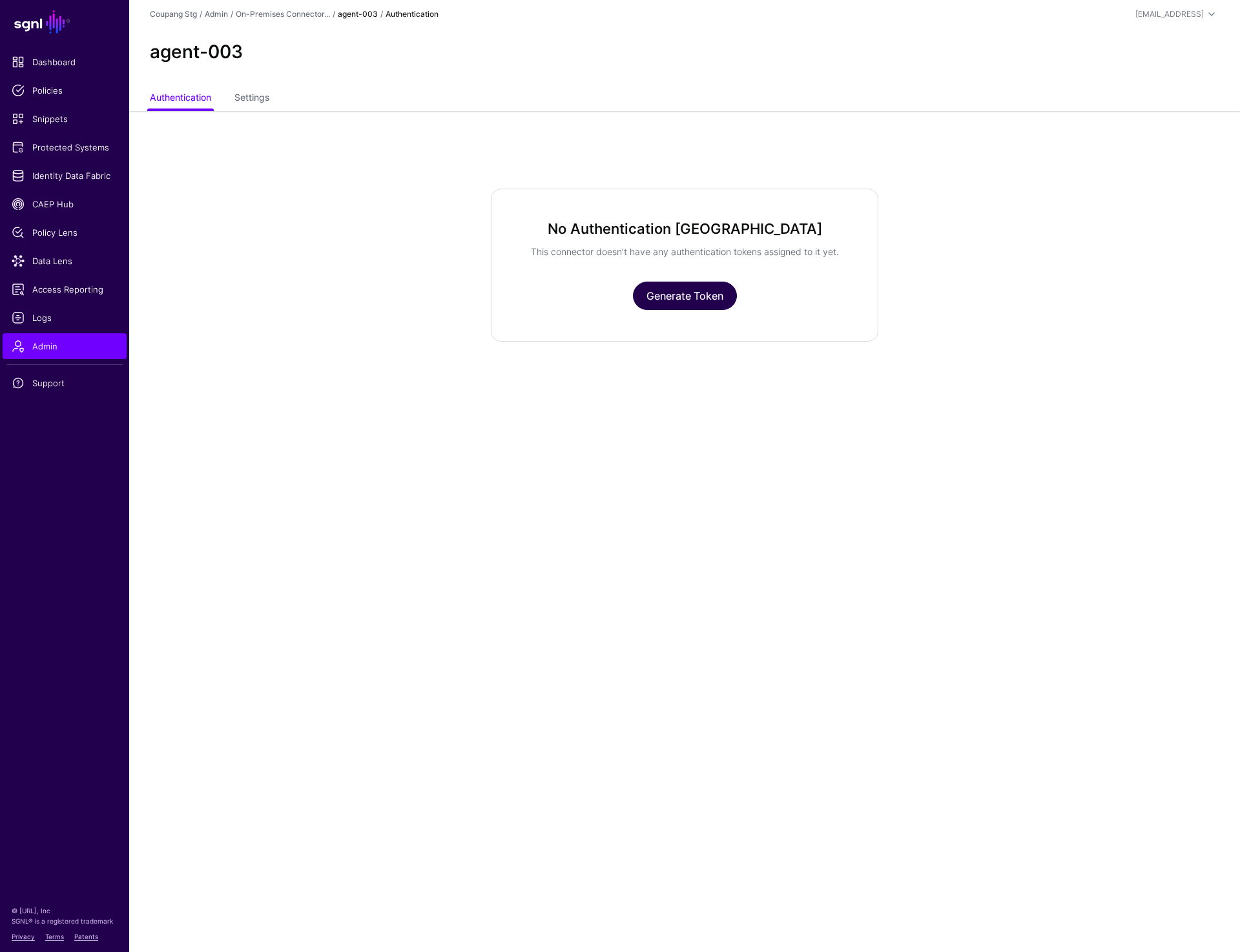
click at [706, 295] on link "Generate Token" at bounding box center [685, 296] width 104 height 28
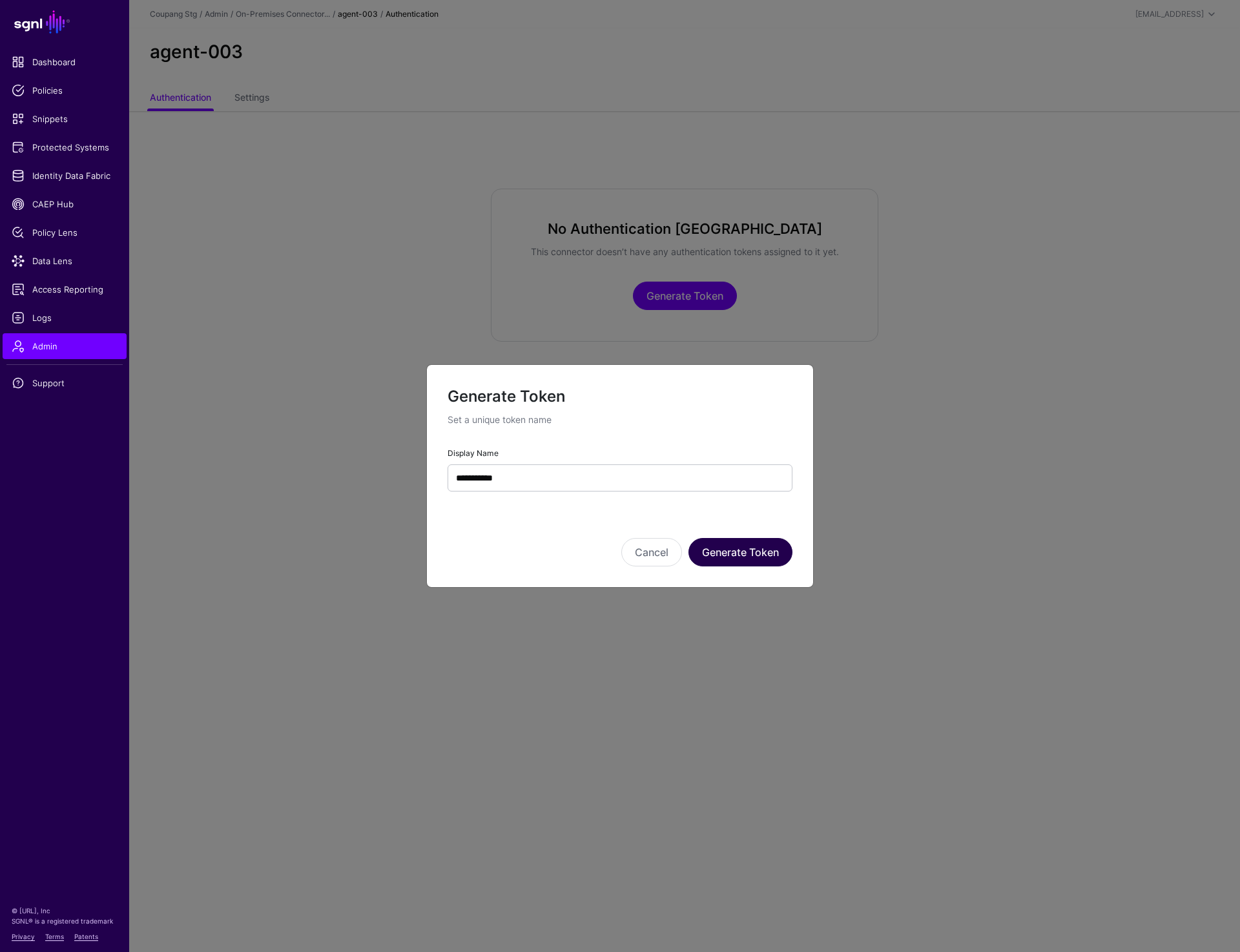
type input "**********"
click at [741, 545] on button "Generate Token" at bounding box center [741, 552] width 104 height 28
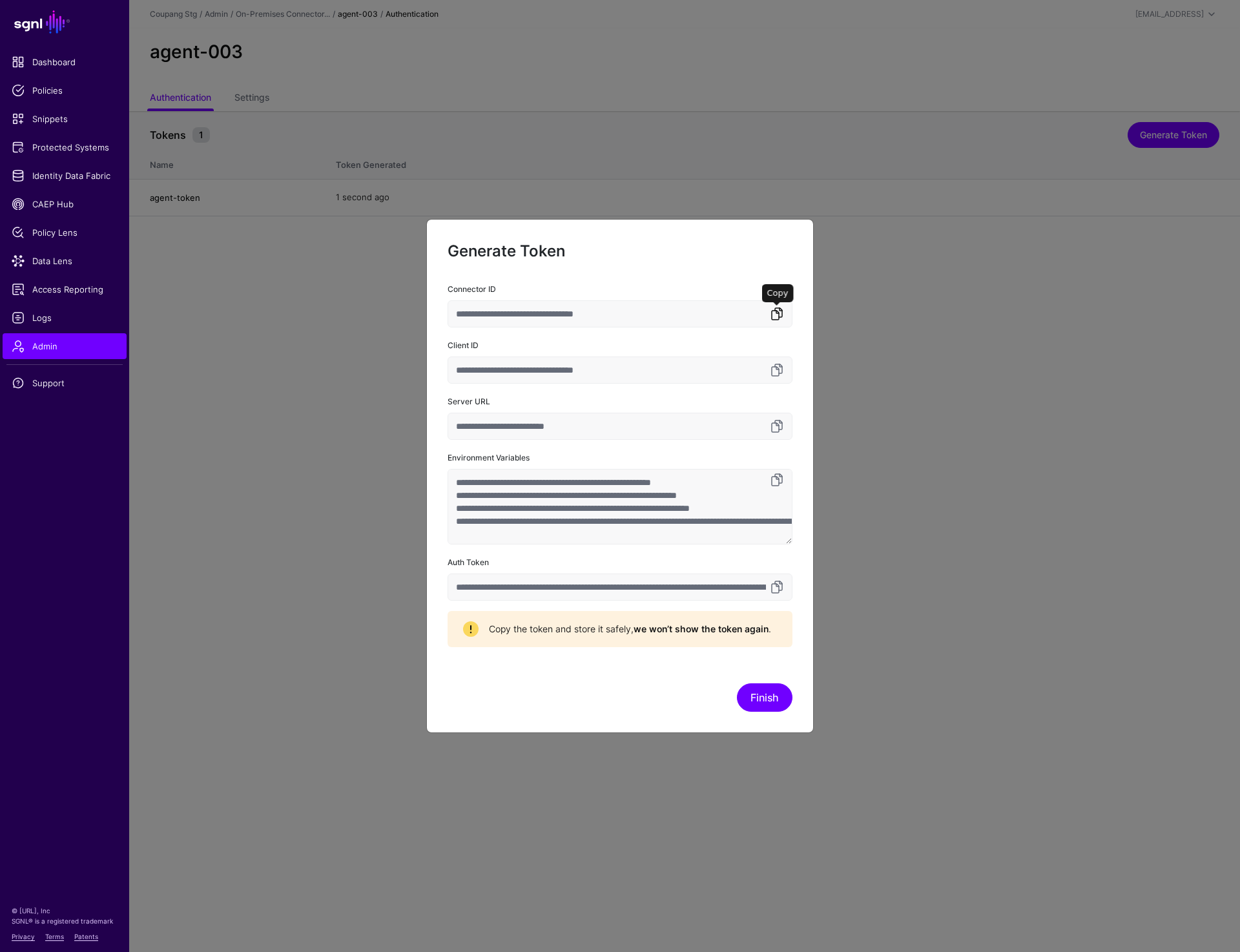
click at [780, 316] on link at bounding box center [777, 314] width 16 height 16
click at [779, 587] on link at bounding box center [777, 587] width 16 height 16
click at [776, 313] on link at bounding box center [777, 314] width 16 height 16
click at [769, 686] on button "Finish" at bounding box center [764, 697] width 55 height 28
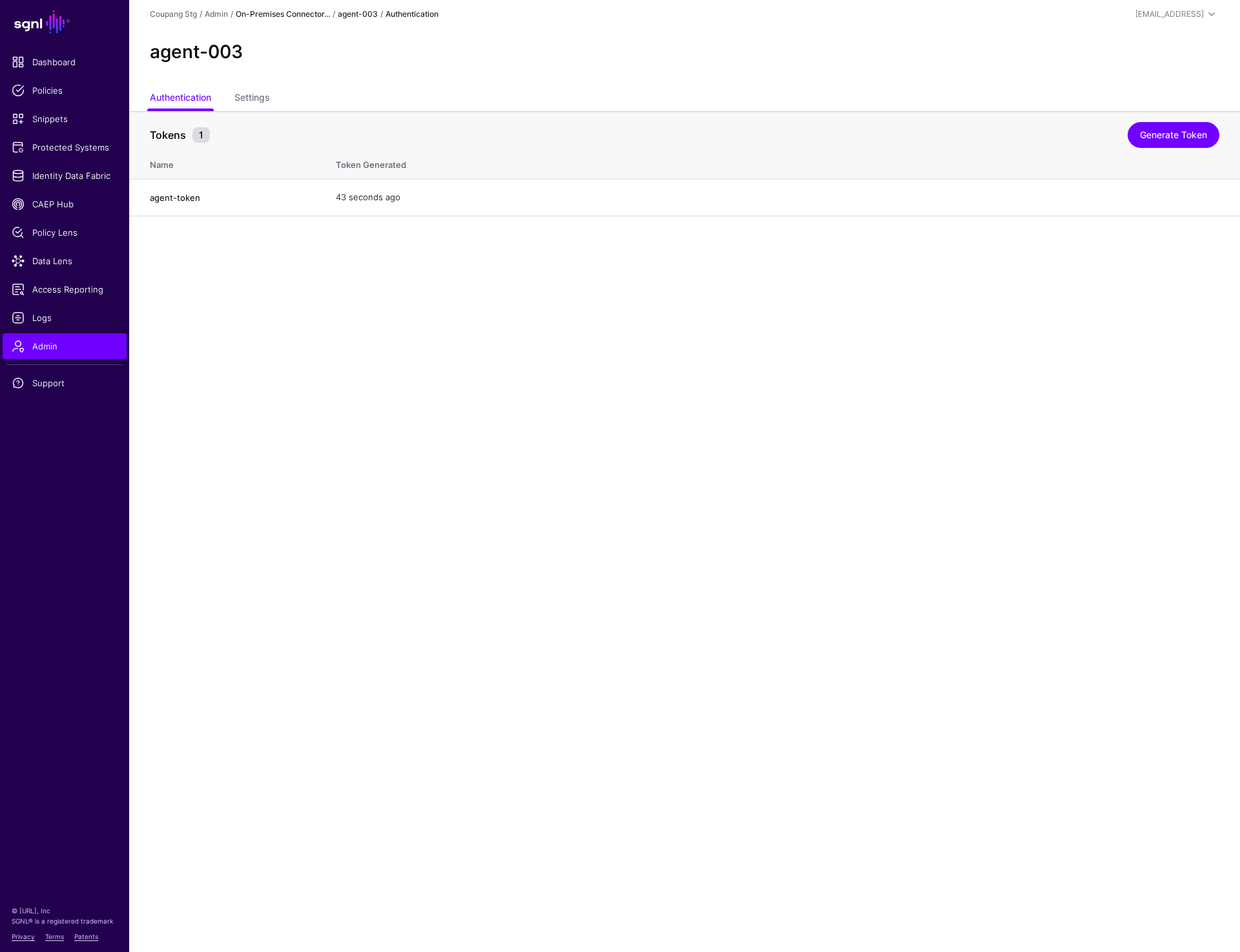
click at [304, 16] on link "On-Premises Connector..." at bounding box center [283, 13] width 95 height 9
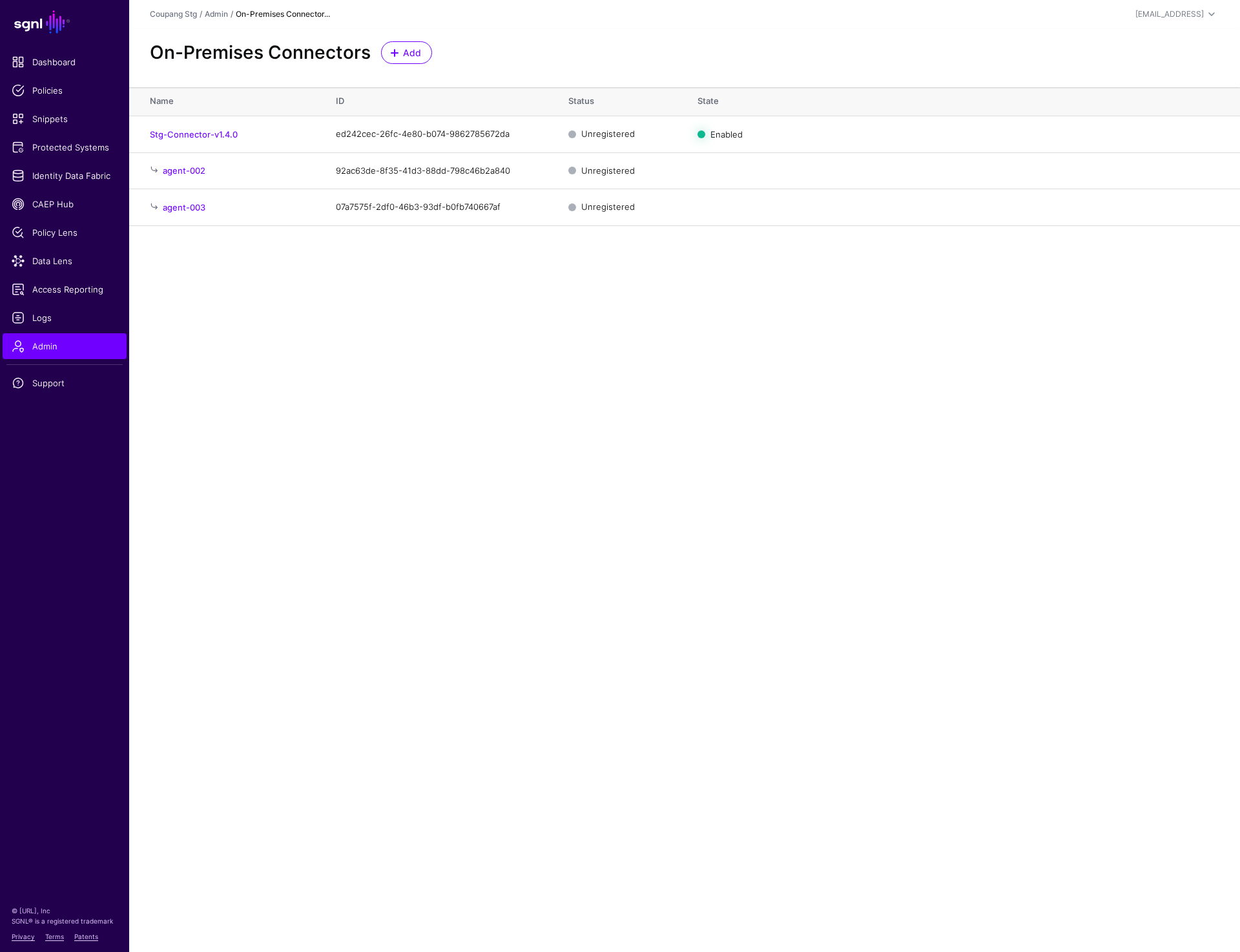
click at [204, 243] on main "SGNL Dashboard Policies Snippets Protected Systems Identity Data Fabric CAEP Hu…" at bounding box center [620, 476] width 1240 height 952
click at [402, 57] on span "Add" at bounding box center [412, 52] width 21 height 13
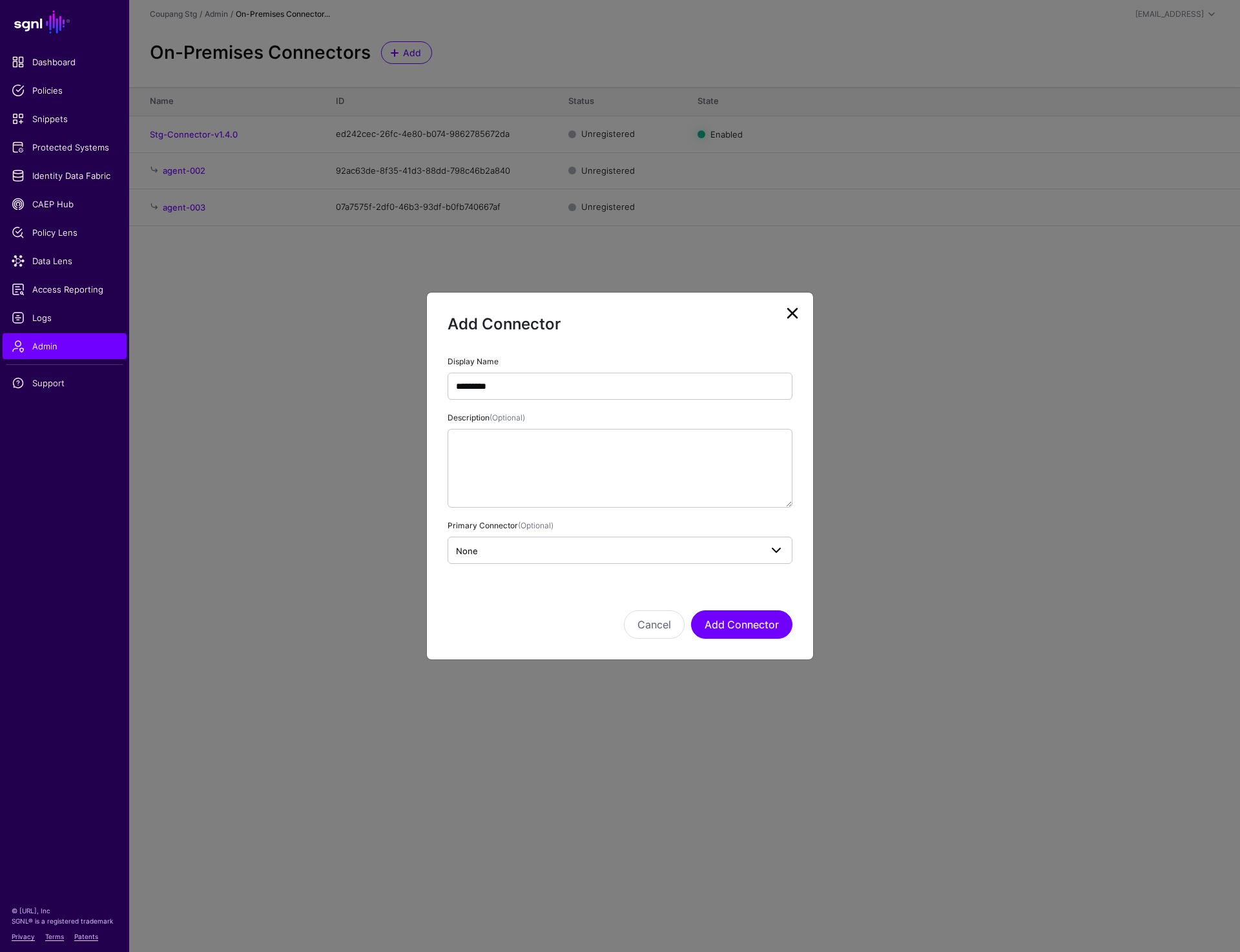
type input "*********"
click at [499, 543] on span "None" at bounding box center [608, 551] width 304 height 14
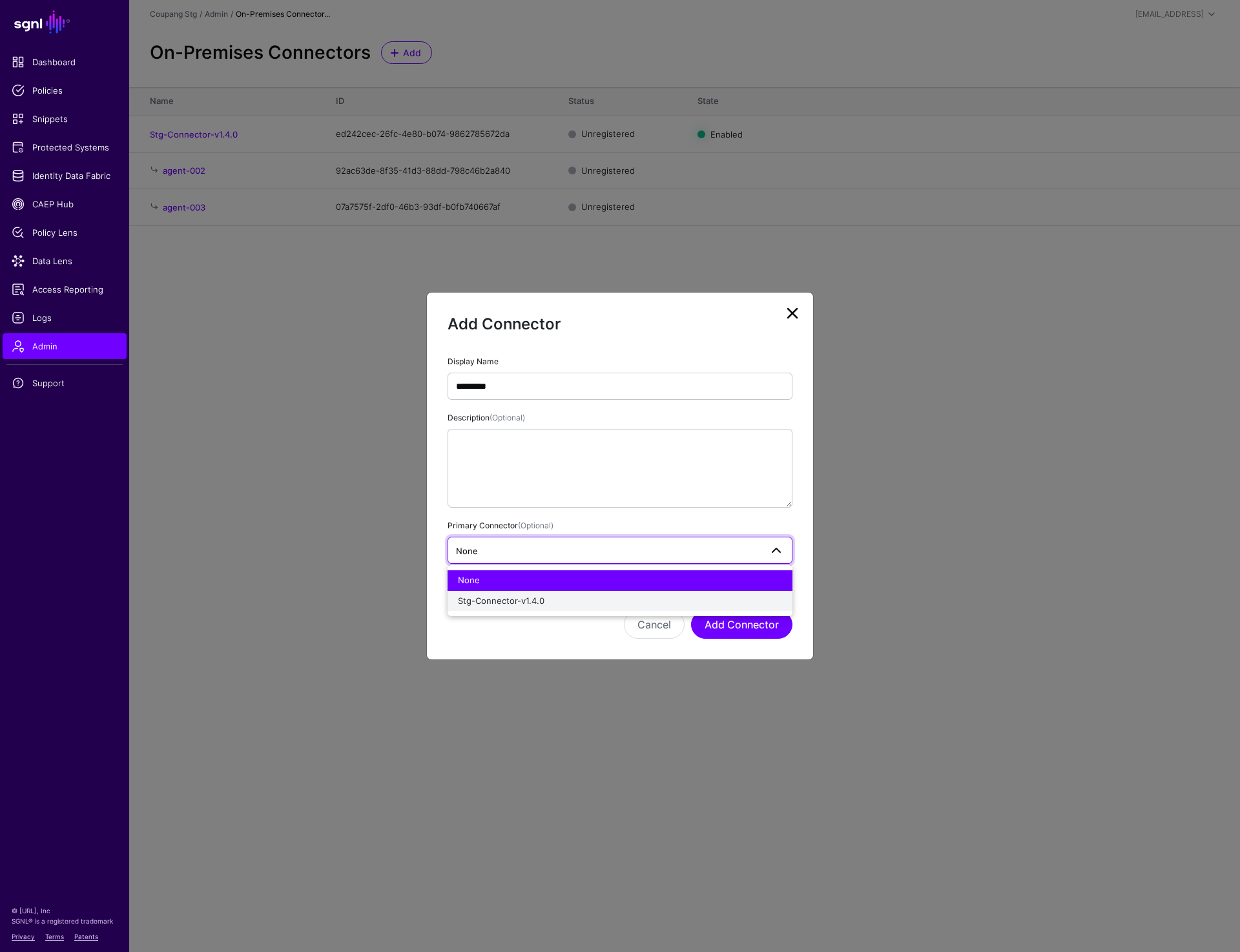
click at [499, 593] on button "Stg-Connector-v1.4.0" at bounding box center [619, 601] width 345 height 21
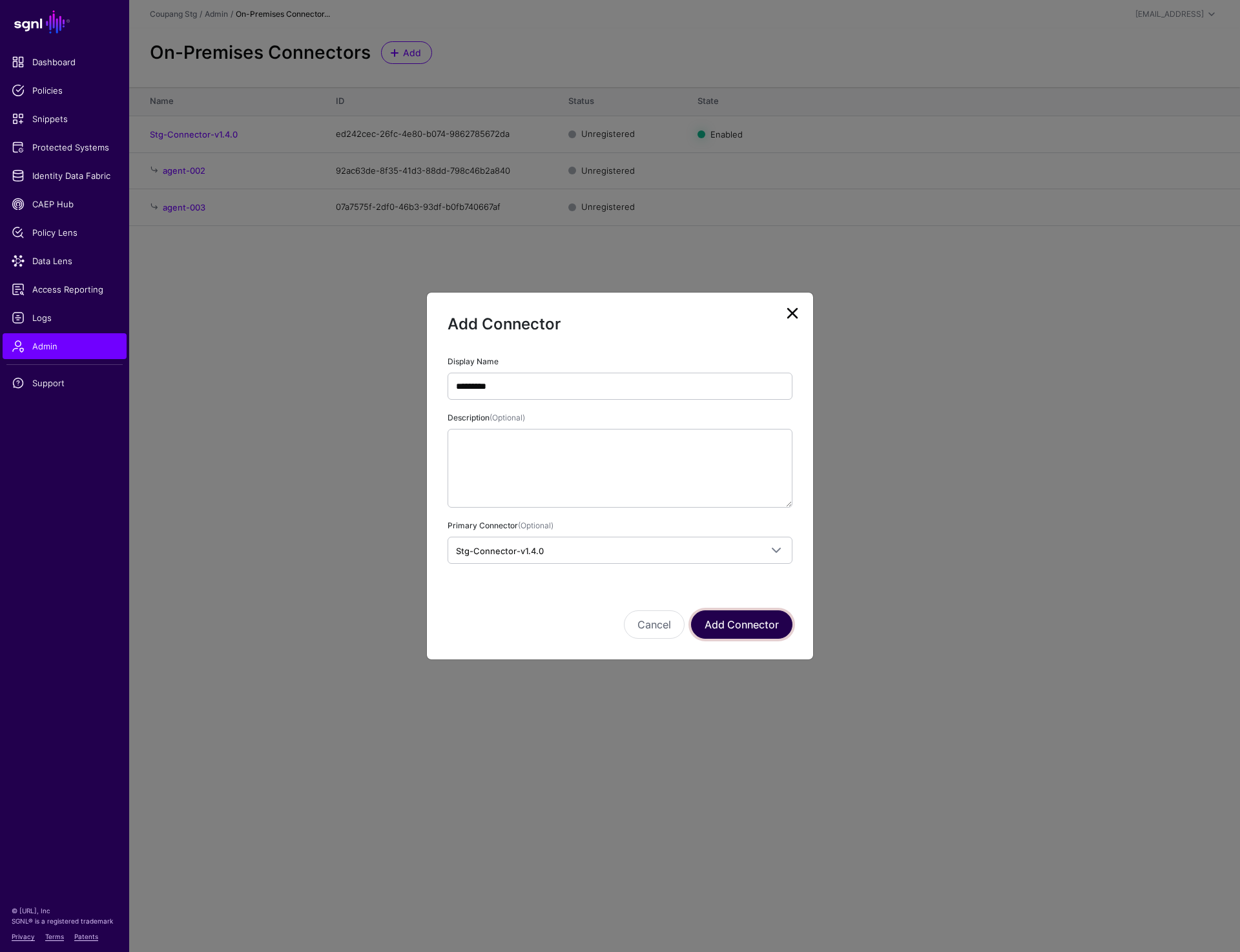
click at [774, 629] on button "Add Connector" at bounding box center [741, 625] width 102 height 28
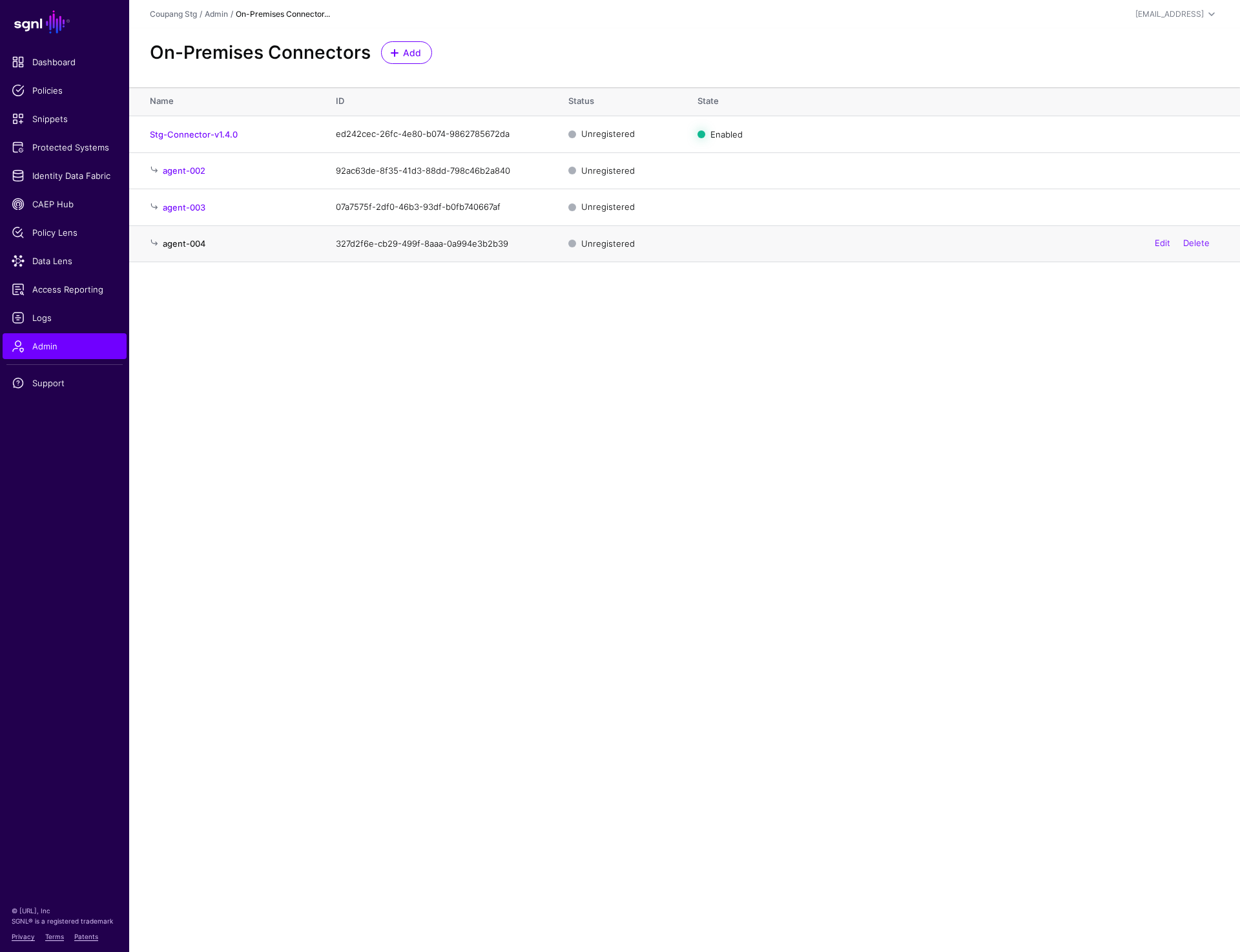
click at [177, 247] on link "agent-004" at bounding box center [184, 243] width 43 height 10
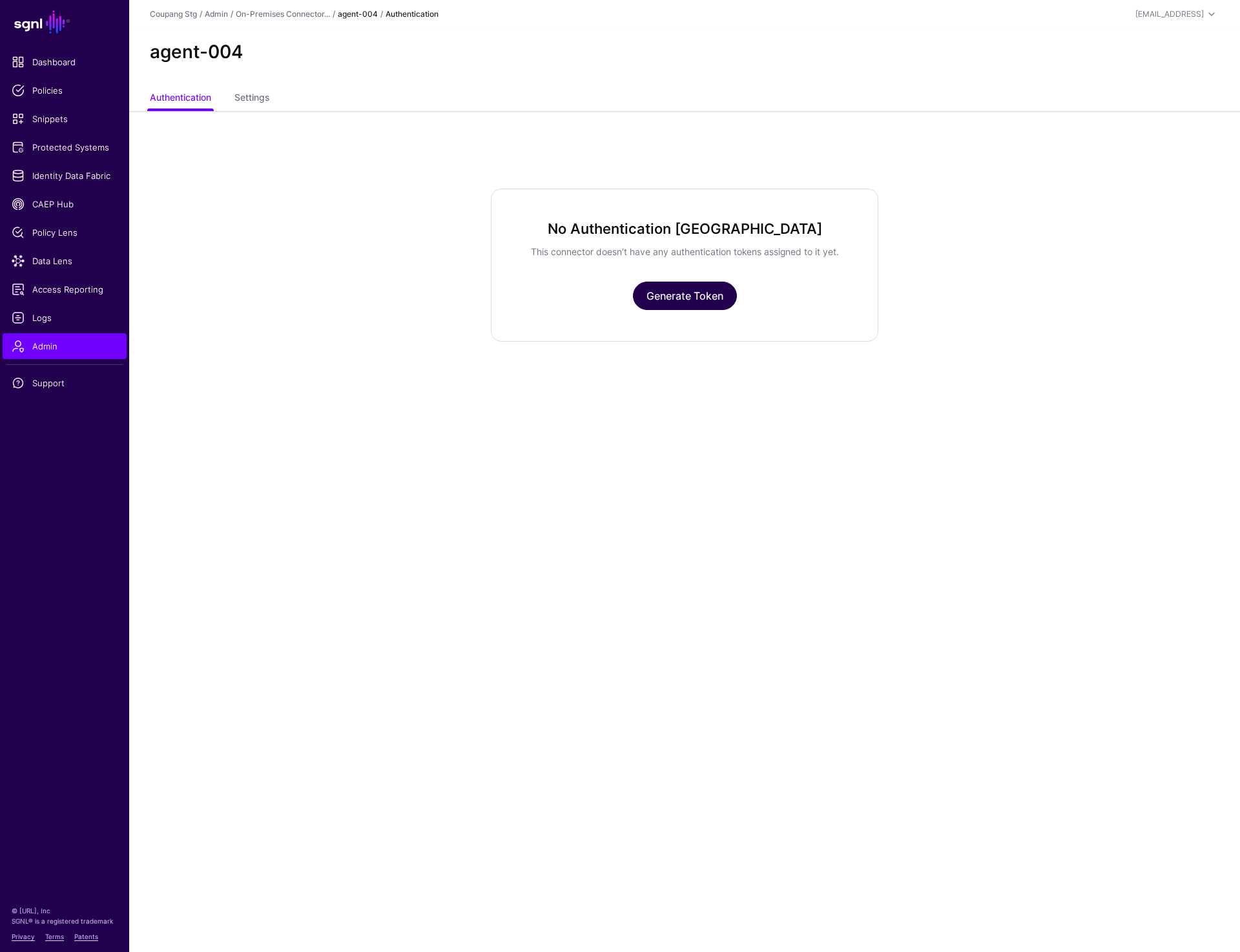
click at [651, 308] on link "Generate Token" at bounding box center [685, 296] width 104 height 28
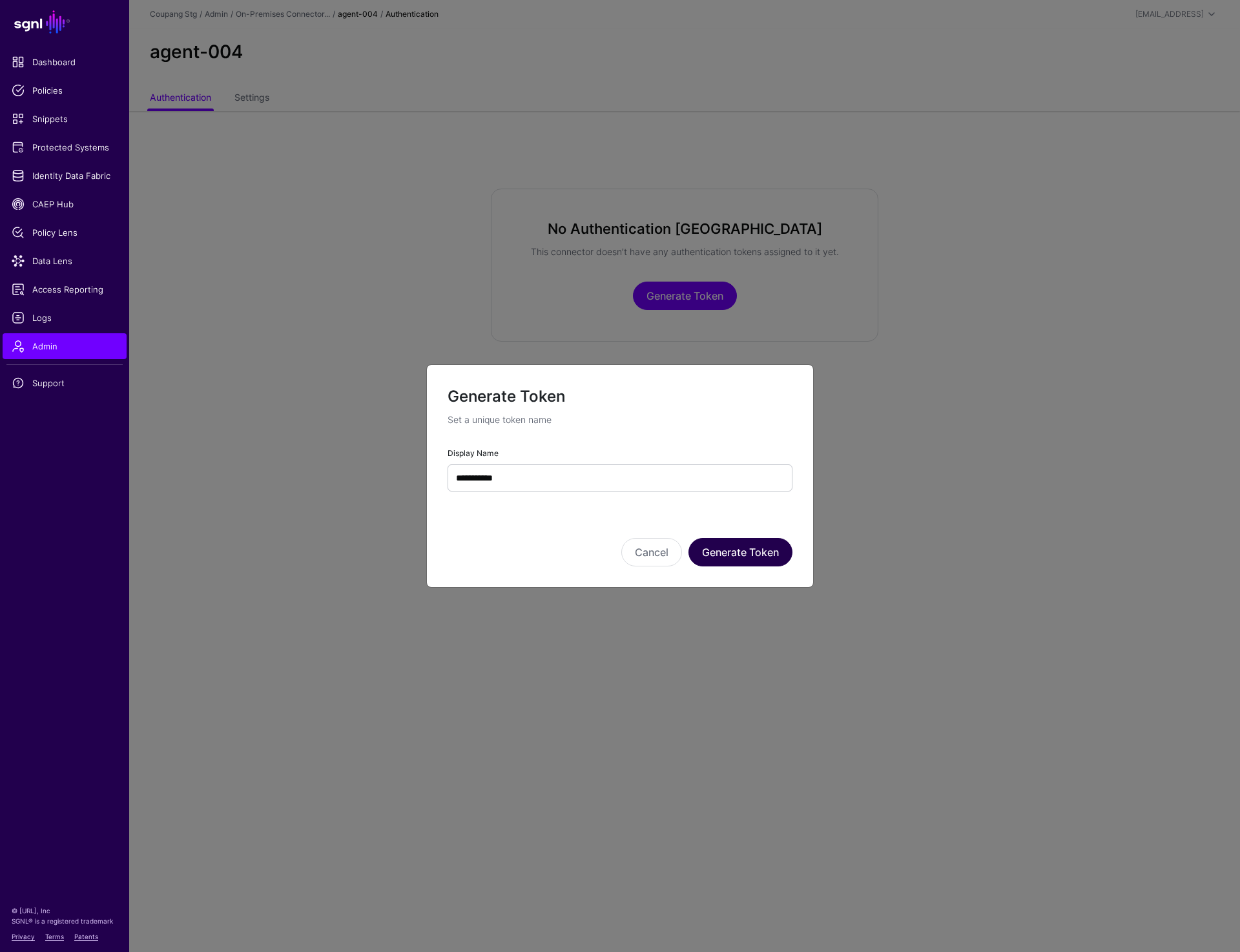
type input "**********"
click at [750, 554] on button "Generate Token" at bounding box center [741, 552] width 104 height 28
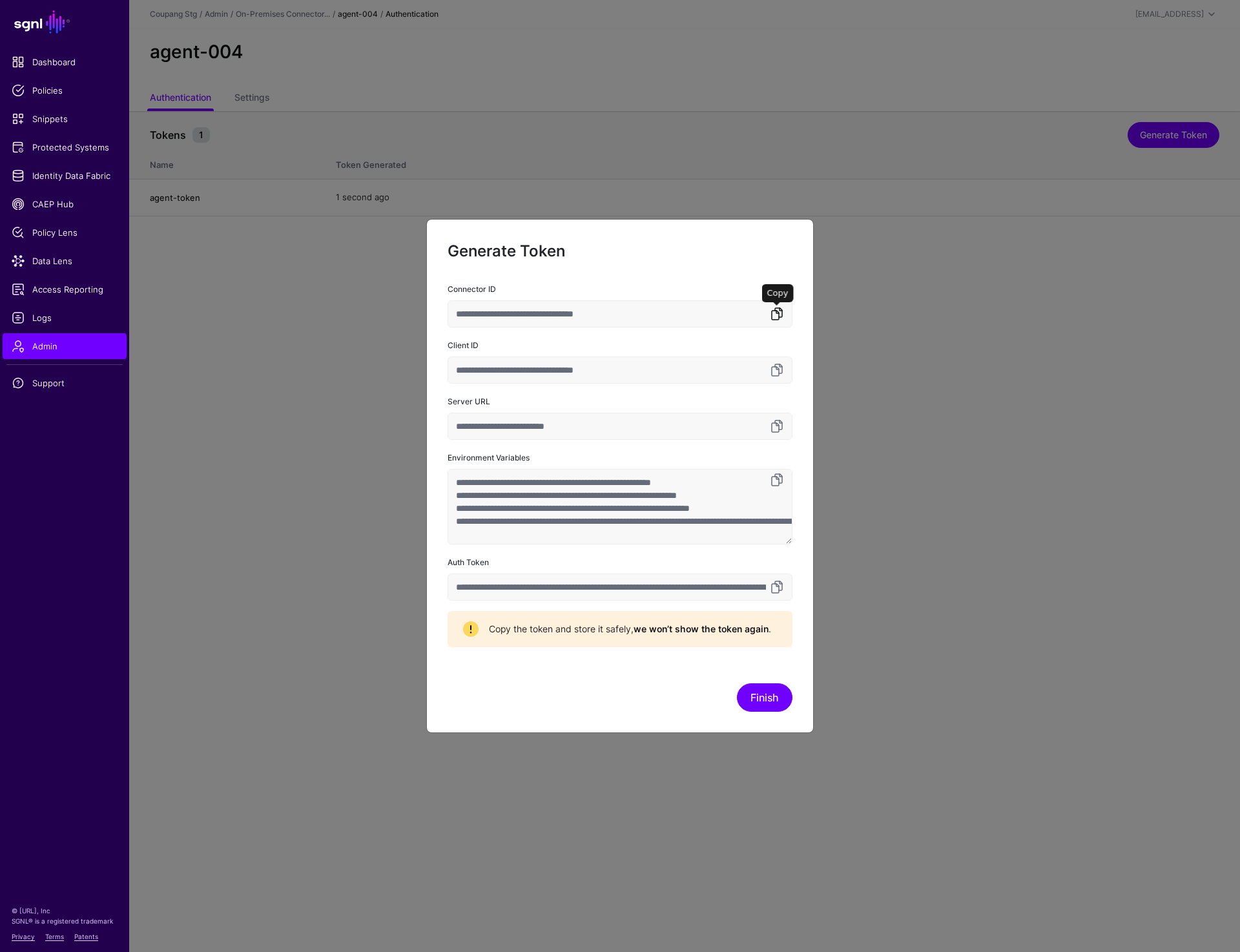
click at [774, 318] on link at bounding box center [777, 314] width 16 height 16
click at [776, 585] on link at bounding box center [777, 587] width 16 height 16
click at [761, 689] on button "Finish" at bounding box center [764, 697] width 55 height 28
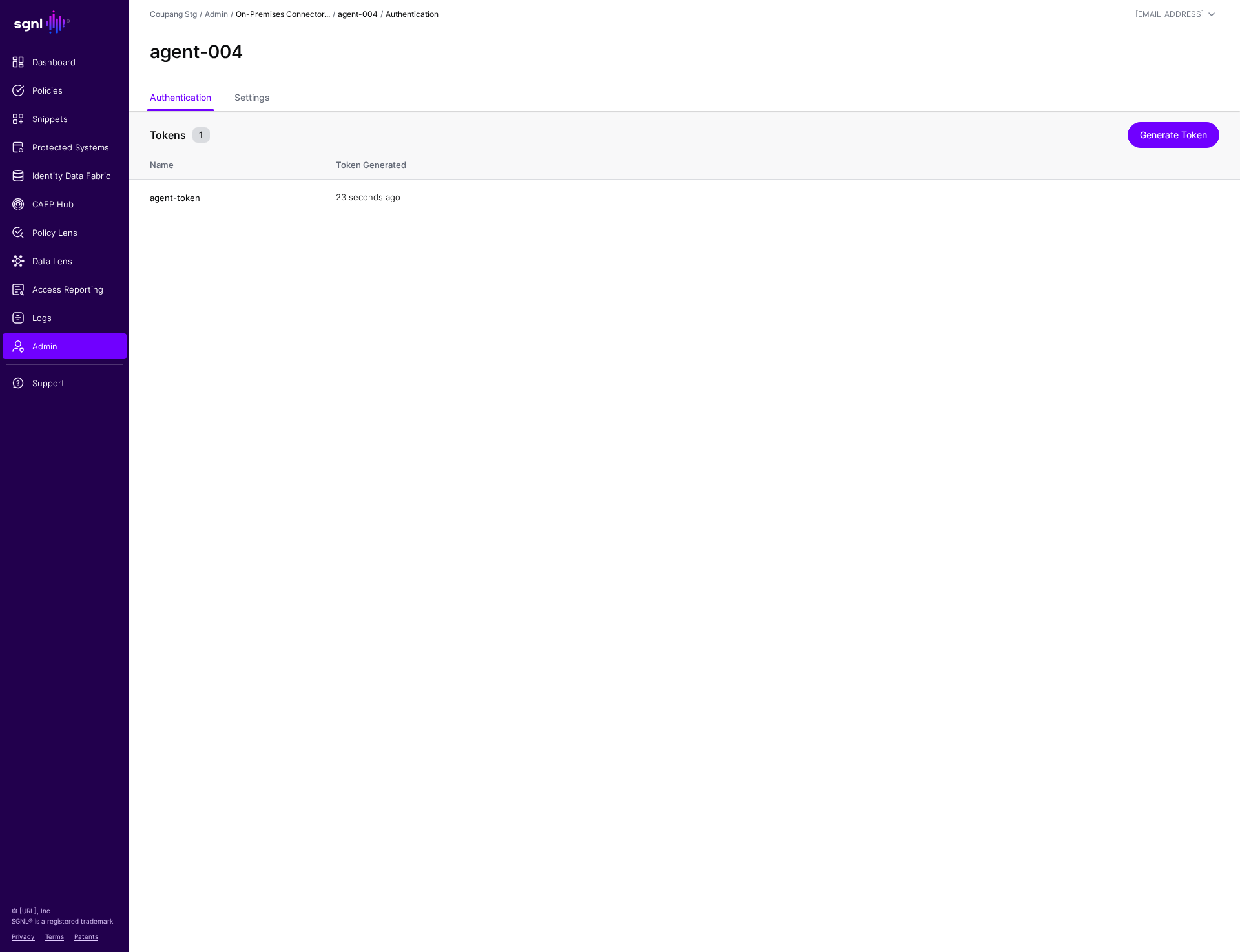
click at [280, 10] on link "On-Premises Connector..." at bounding box center [283, 13] width 95 height 9
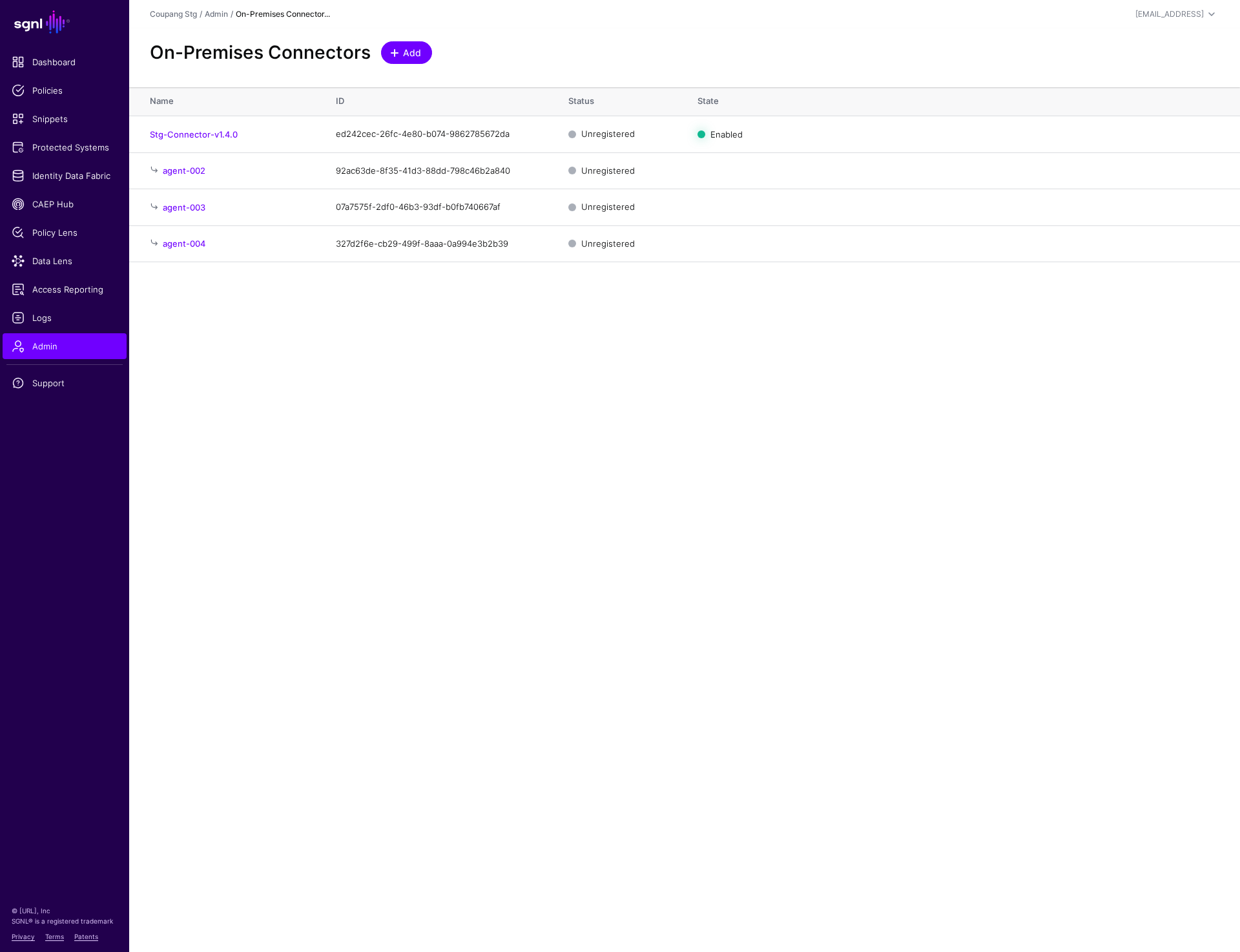
click at [413, 44] on link "Add" at bounding box center [406, 52] width 51 height 23
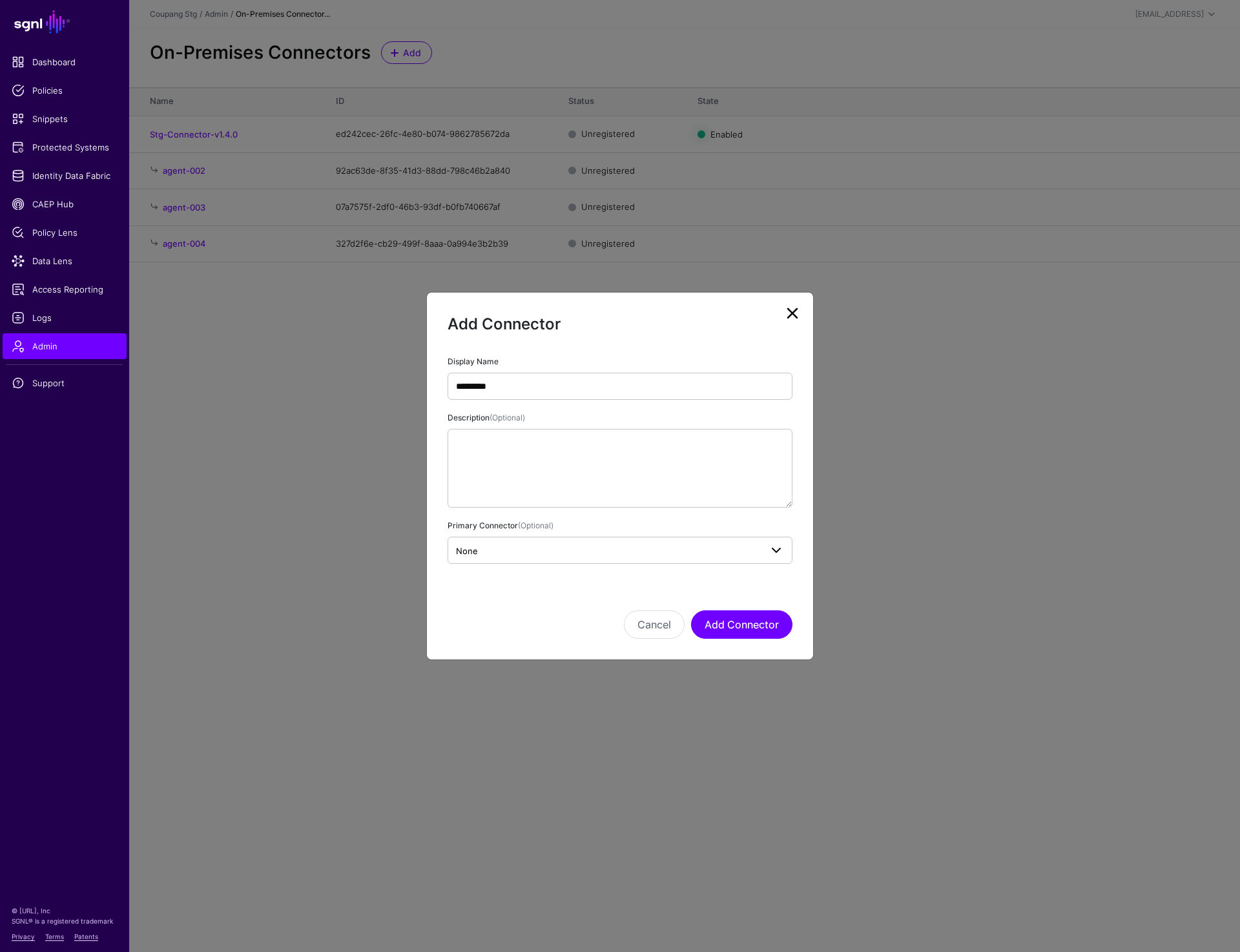
type input "*********"
click at [708, 554] on span "None" at bounding box center [608, 551] width 304 height 14
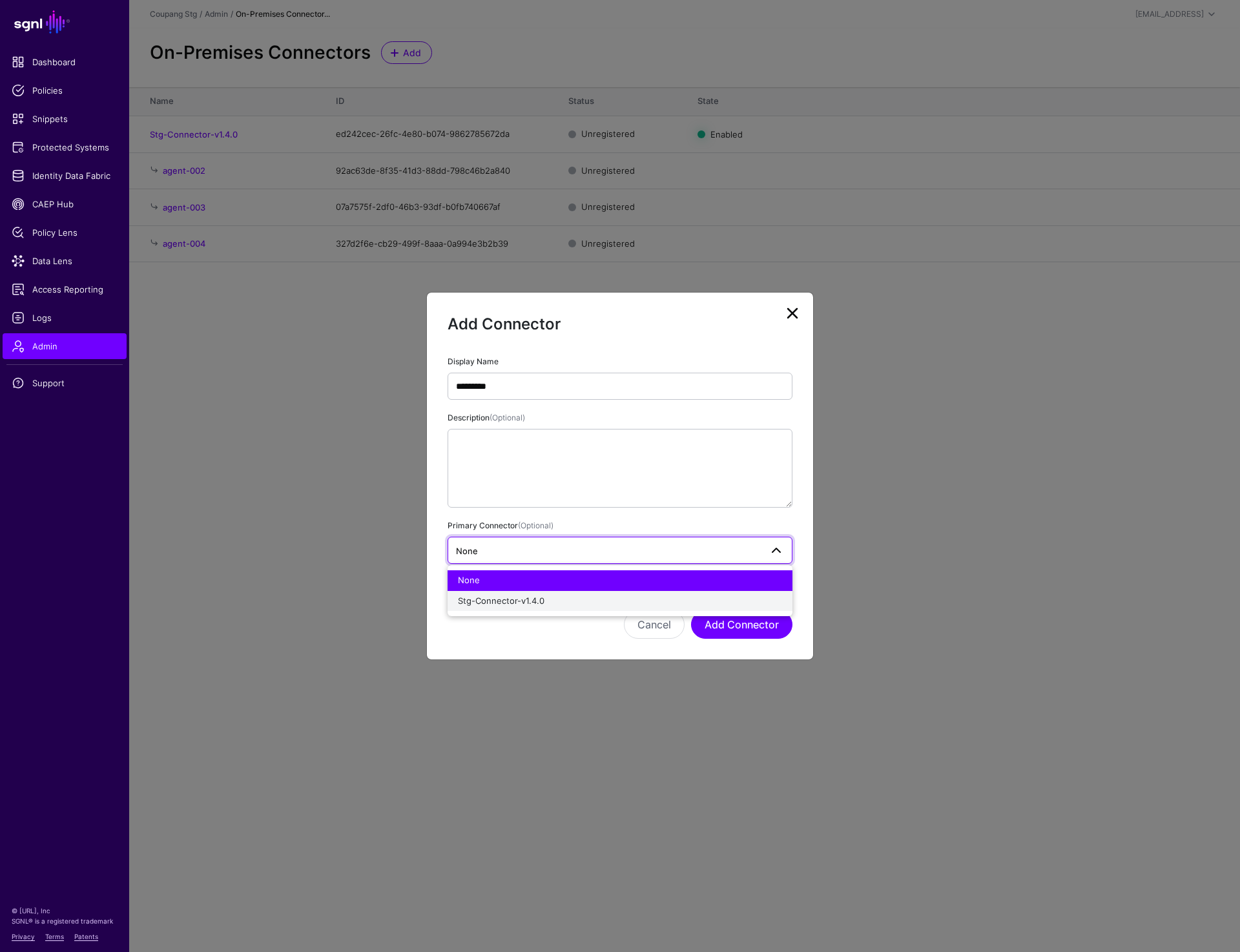
click at [650, 602] on div "Stg-Connector-v1.4.0" at bounding box center [620, 601] width 324 height 13
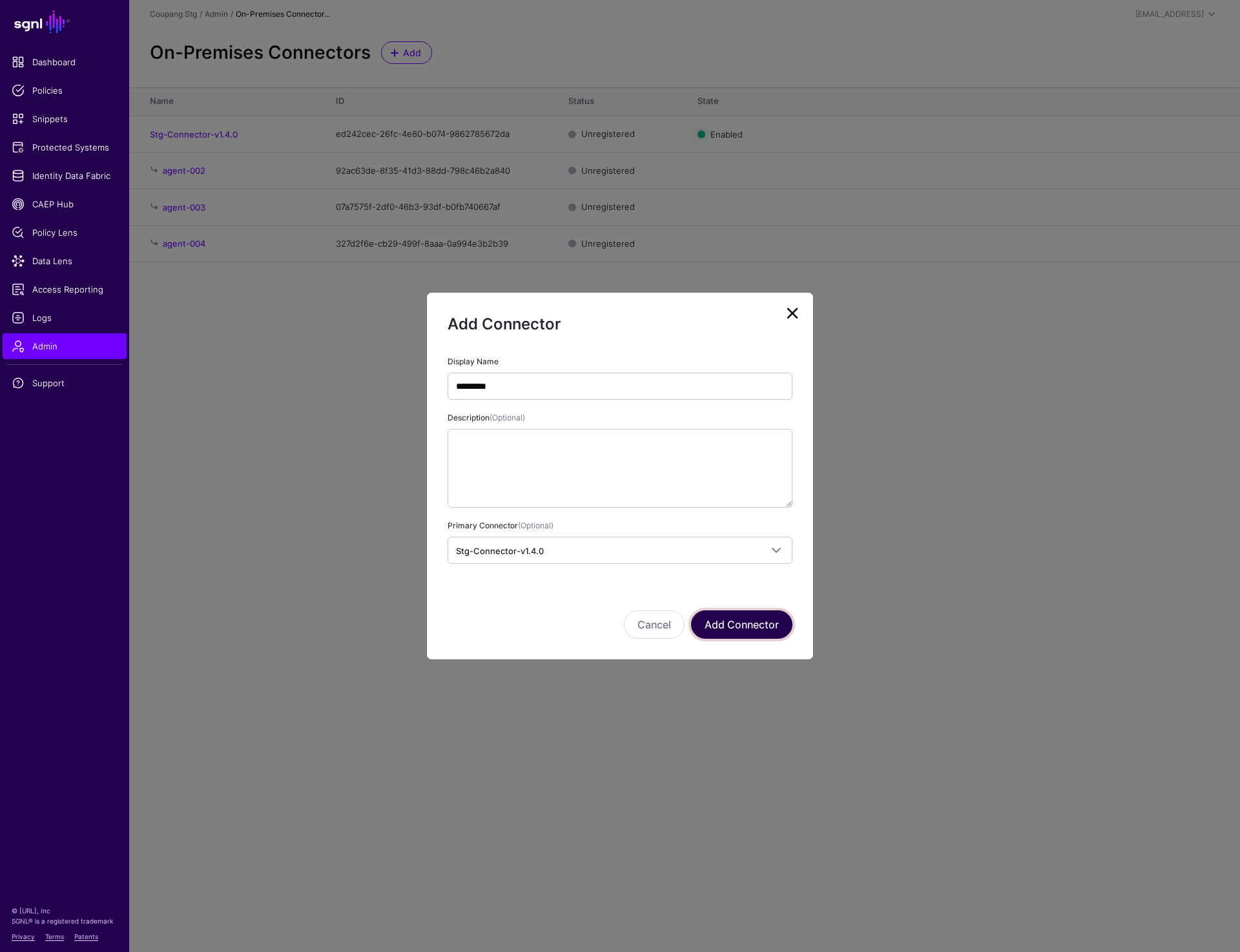
click at [765, 629] on button "Add Connector" at bounding box center [741, 625] width 102 height 28
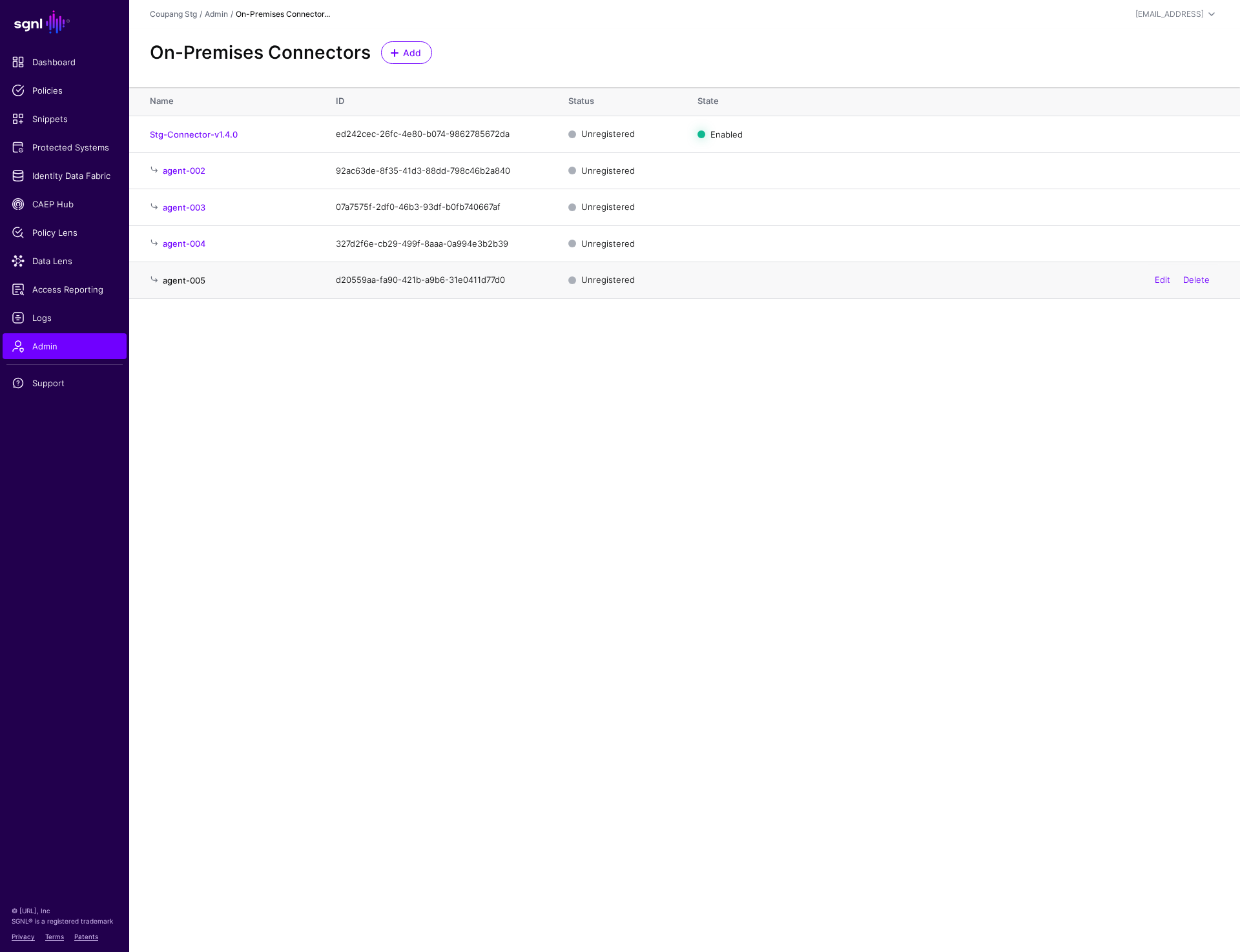
click at [177, 277] on link "agent-005" at bounding box center [184, 280] width 43 height 10
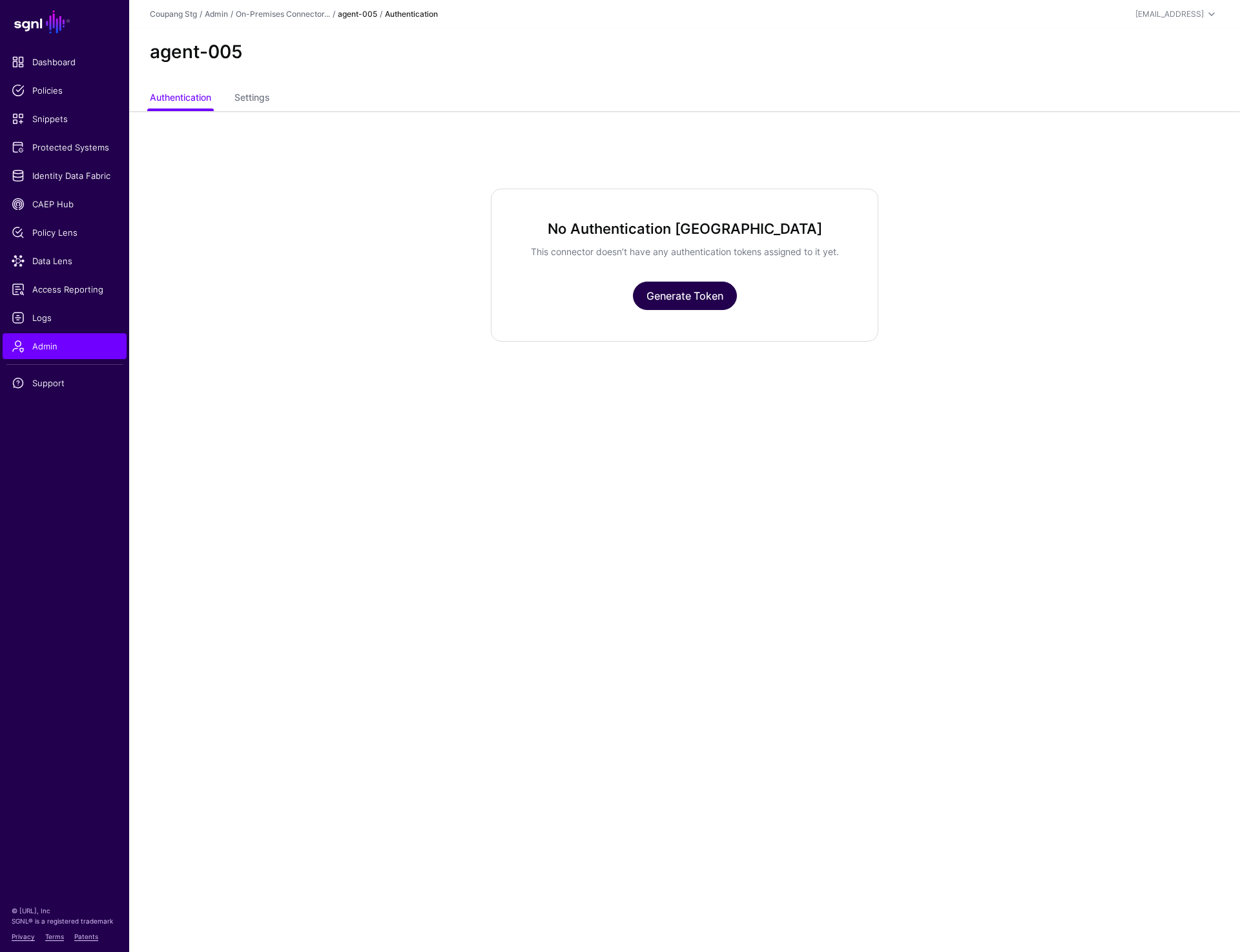
click at [668, 290] on link "Generate Token" at bounding box center [685, 296] width 104 height 28
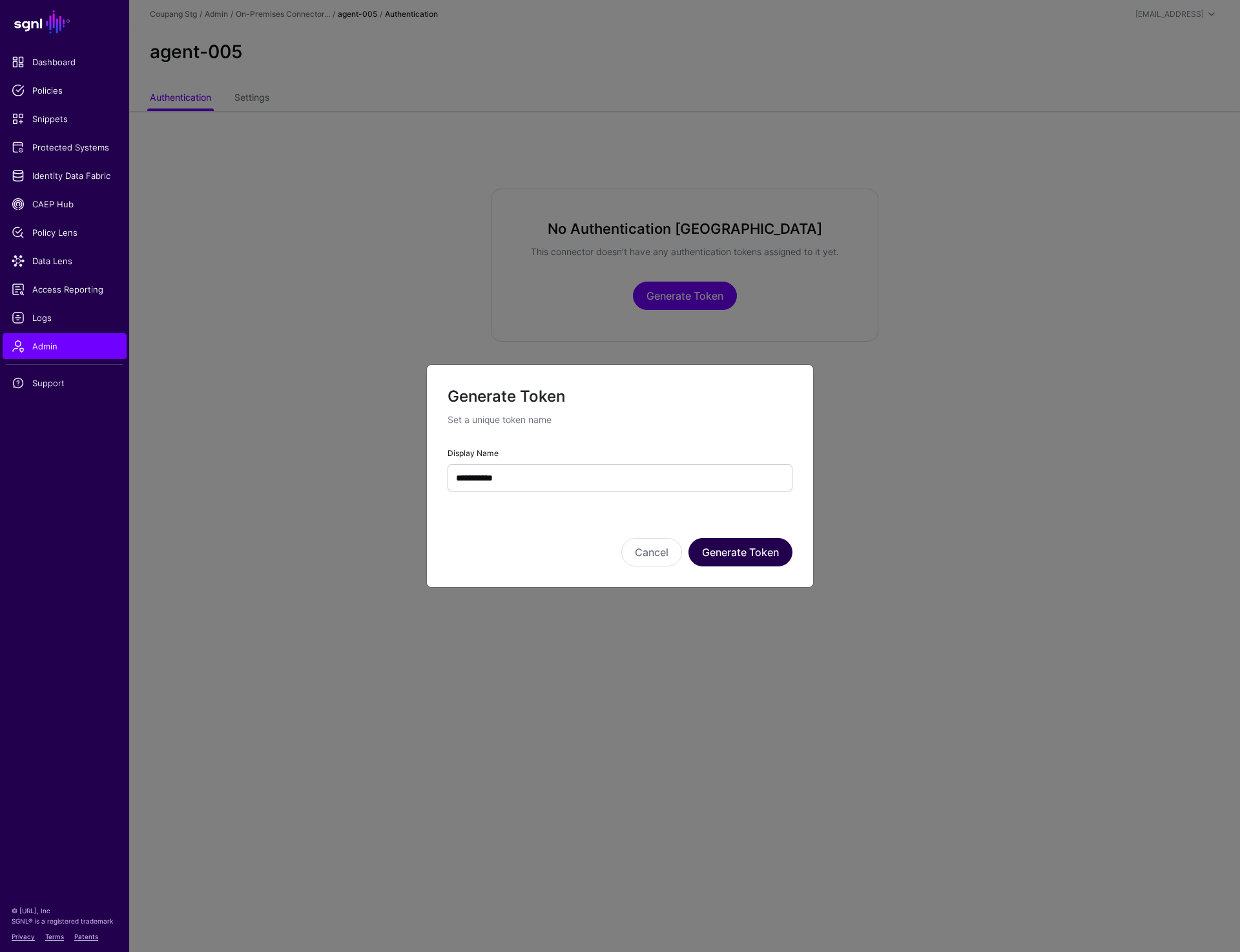
type input "**********"
click at [738, 557] on button "Generate Token" at bounding box center [741, 552] width 104 height 28
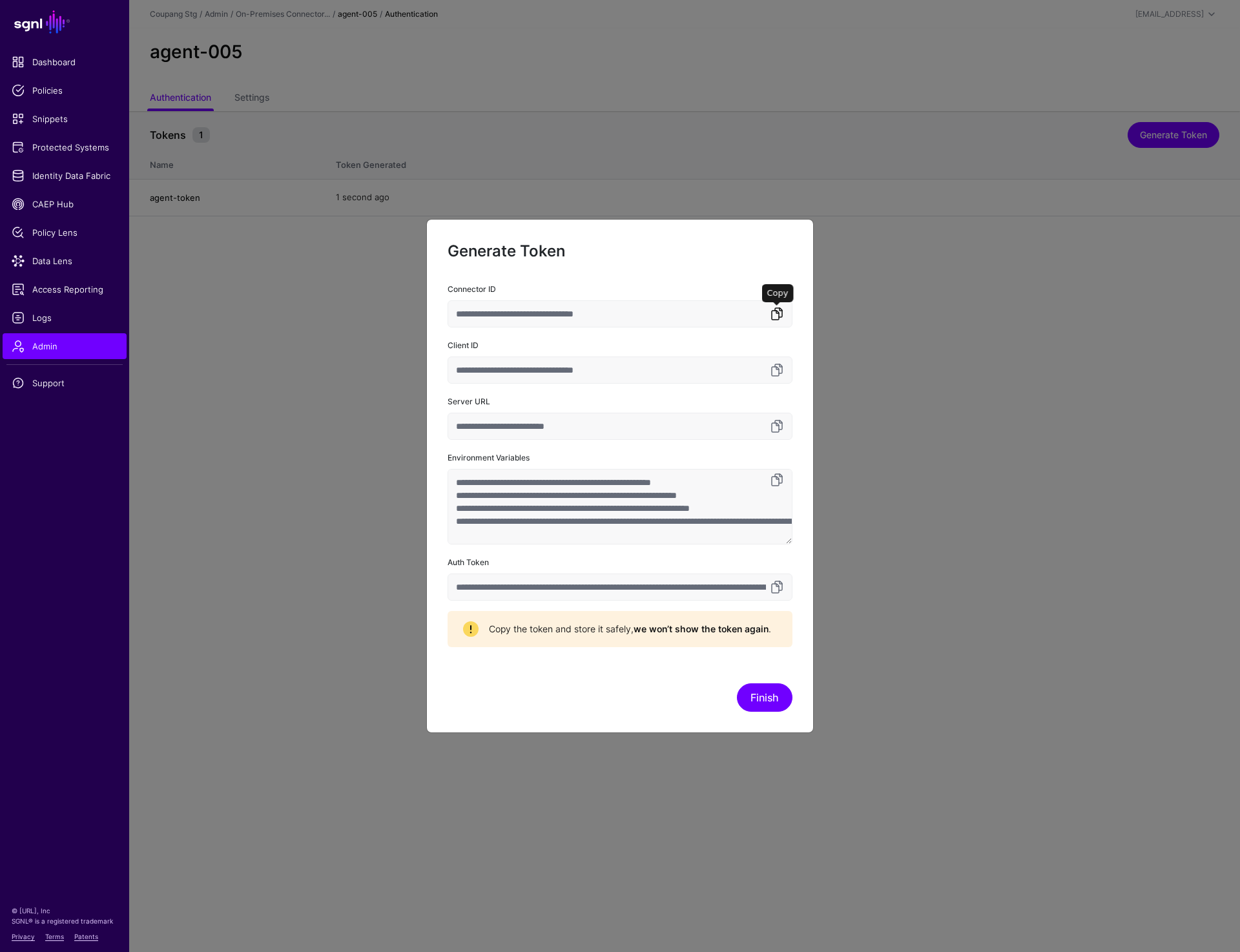
click at [779, 318] on link at bounding box center [777, 314] width 16 height 16
click at [782, 590] on link at bounding box center [777, 587] width 16 height 16
click at [775, 314] on link at bounding box center [777, 314] width 16 height 16
click at [782, 584] on link at bounding box center [777, 587] width 16 height 16
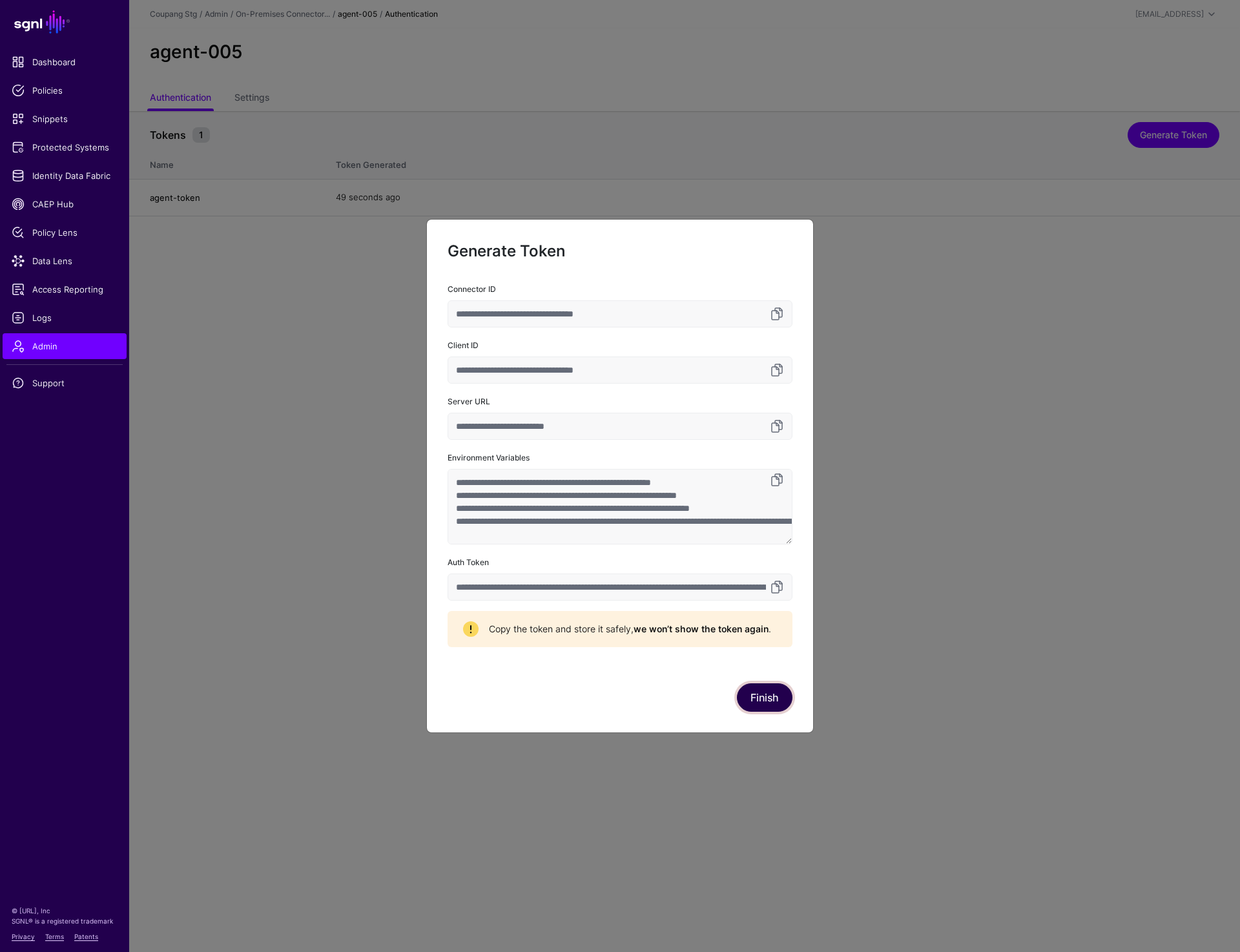
click at [754, 700] on button "Finish" at bounding box center [764, 697] width 55 height 28
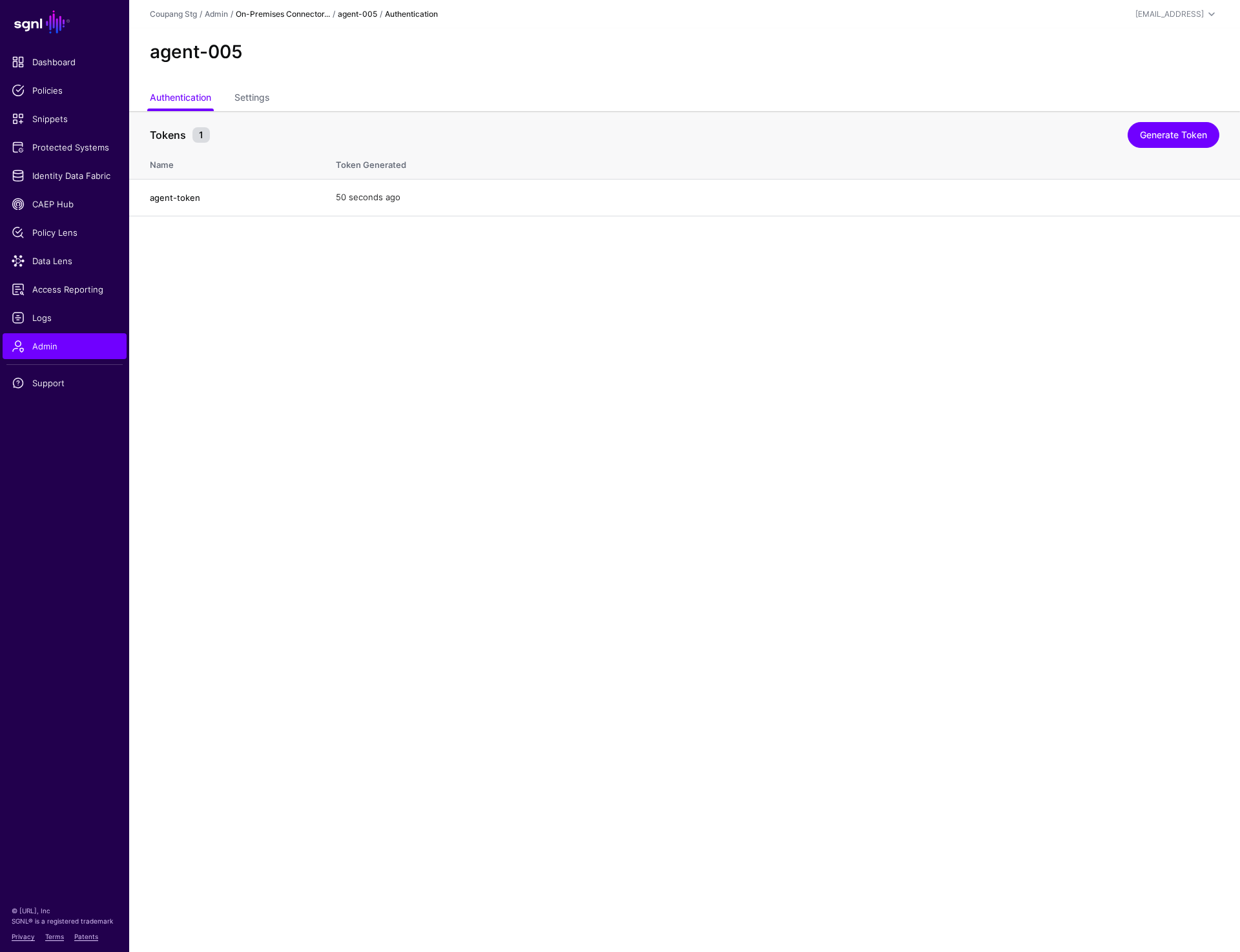
click at [283, 17] on link "On-Premises Connector..." at bounding box center [283, 13] width 95 height 9
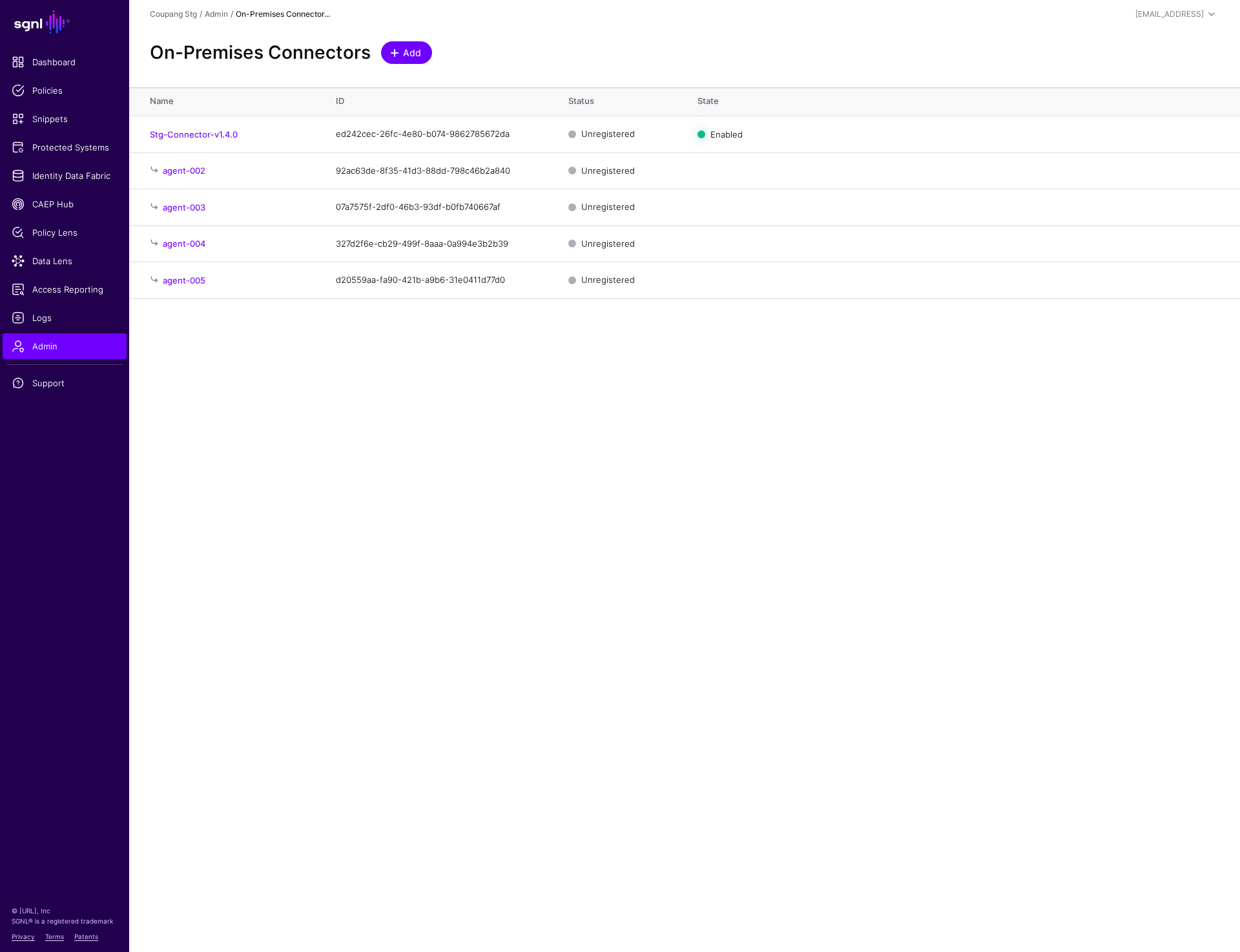
click at [416, 48] on span "Add" at bounding box center [412, 52] width 21 height 13
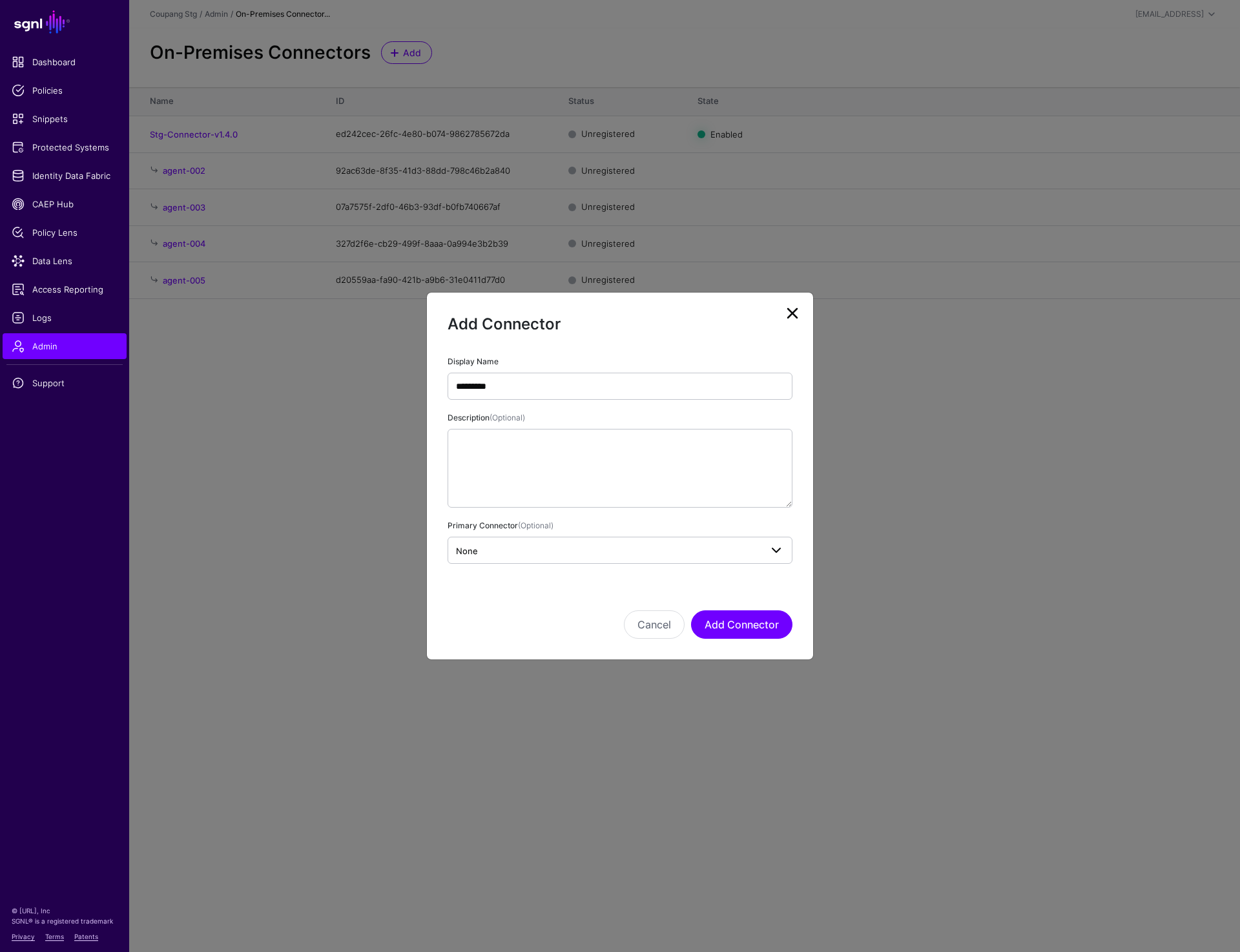
type input "*********"
click at [518, 551] on span "None" at bounding box center [608, 551] width 304 height 14
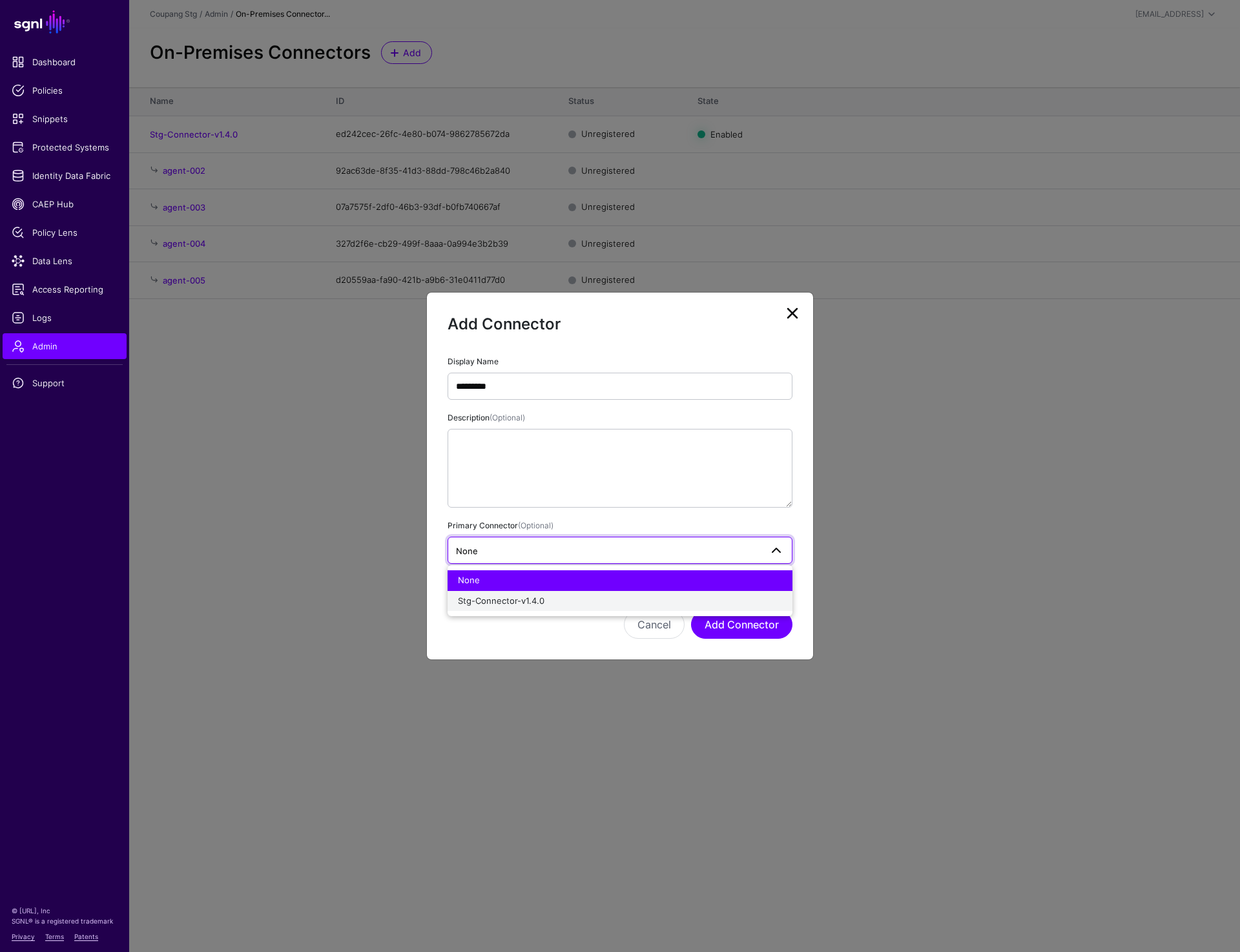
click at [517, 600] on span "Stg-Connector-v1.4.0" at bounding box center [502, 600] width 87 height 10
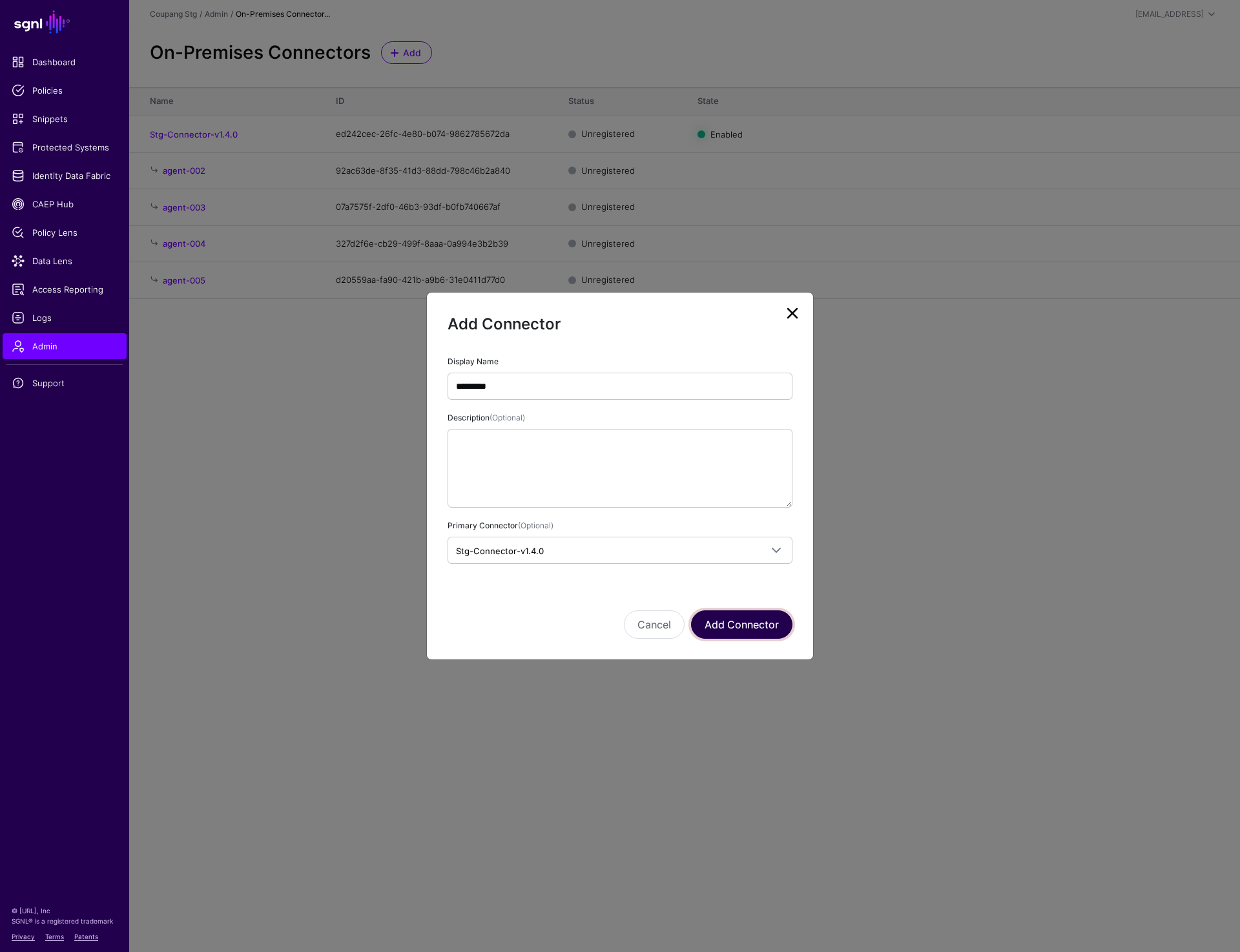
click at [724, 625] on button "Add Connector" at bounding box center [741, 625] width 102 height 28
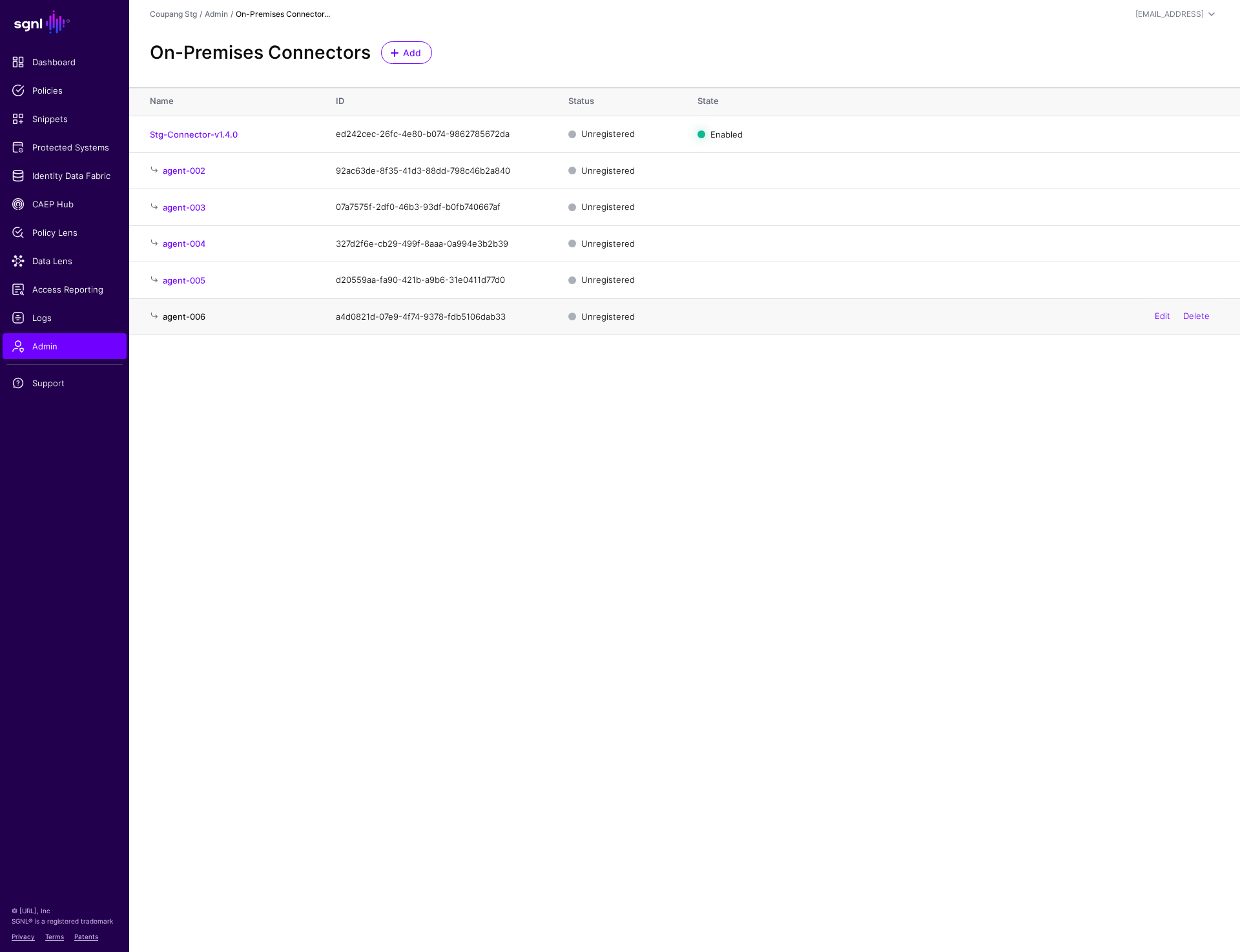
click at [193, 316] on link "agent-006" at bounding box center [184, 316] width 43 height 10
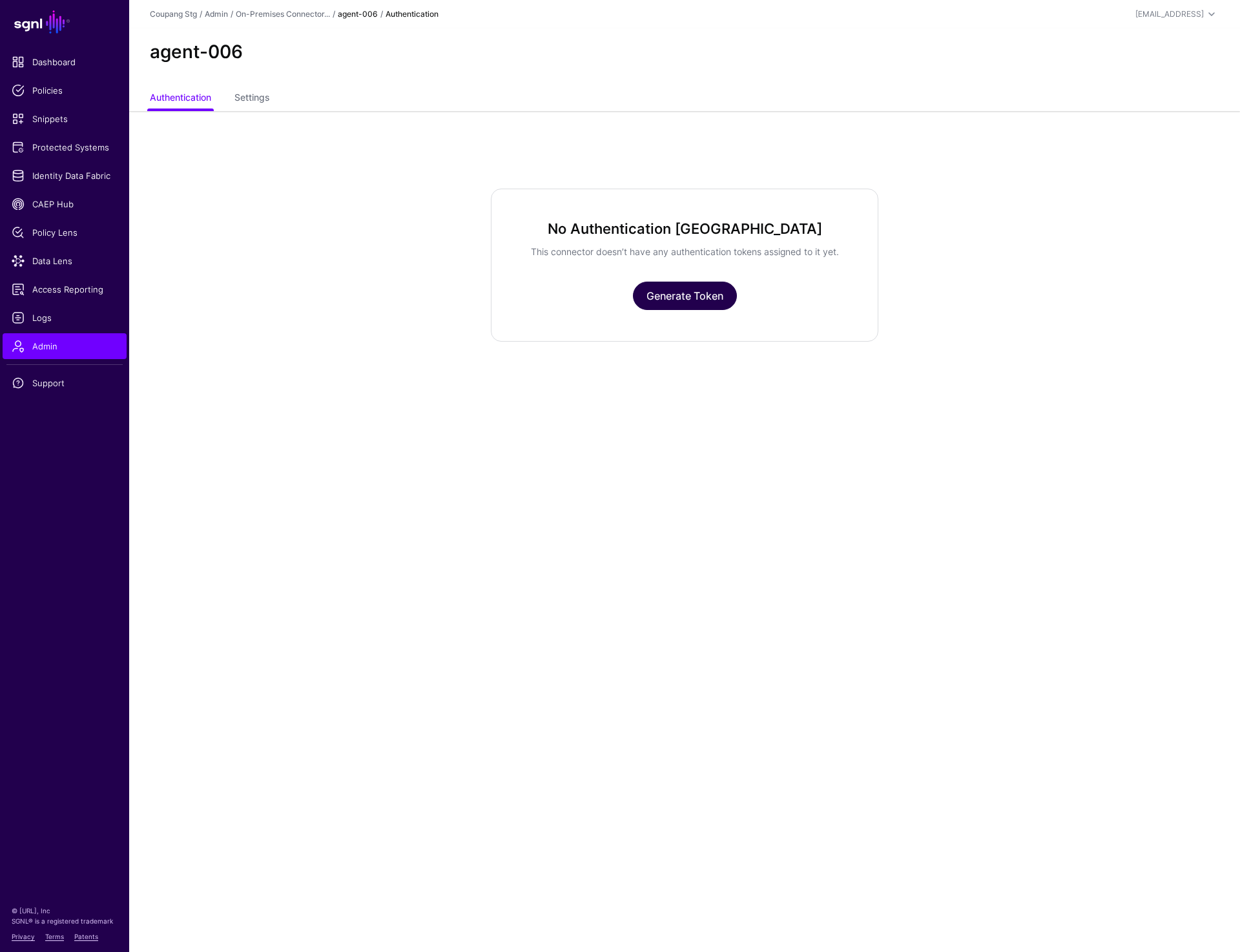
click at [647, 284] on link "Generate Token" at bounding box center [685, 296] width 104 height 28
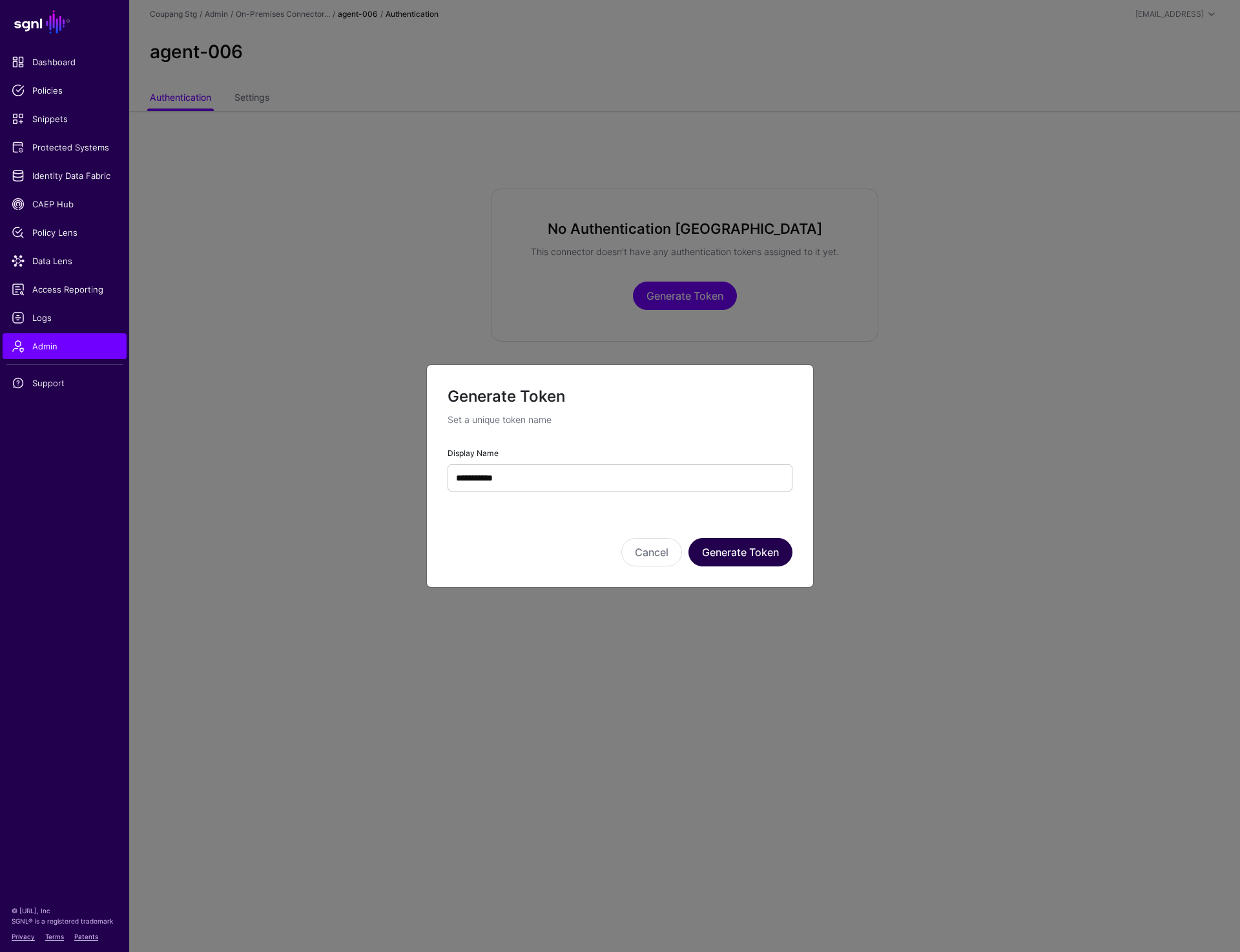
type input "**********"
click at [749, 544] on button "Generate Token" at bounding box center [741, 552] width 104 height 28
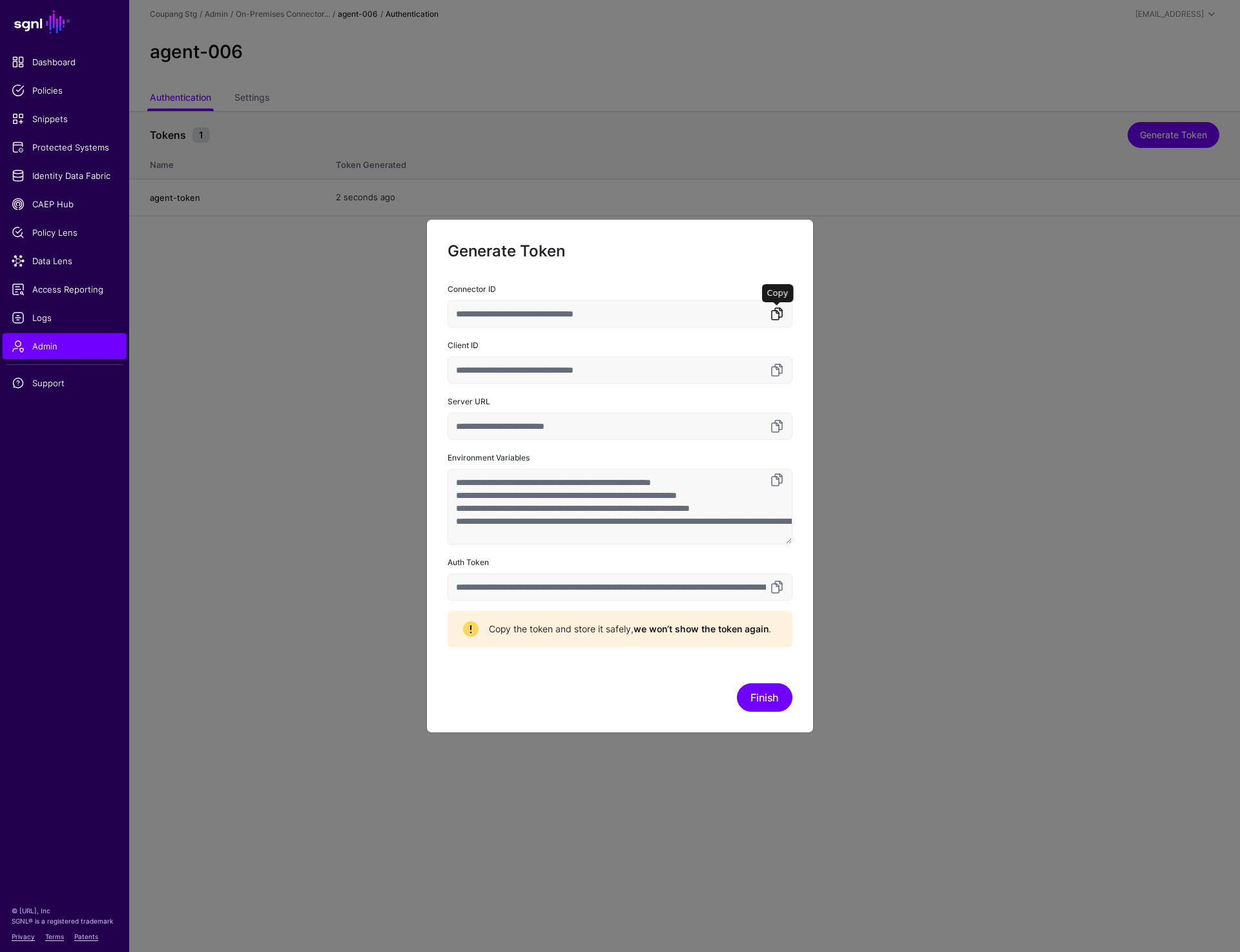
click at [775, 318] on link at bounding box center [777, 314] width 16 height 16
click at [775, 590] on link at bounding box center [777, 587] width 16 height 16
click at [766, 693] on button "Finish" at bounding box center [764, 697] width 55 height 28
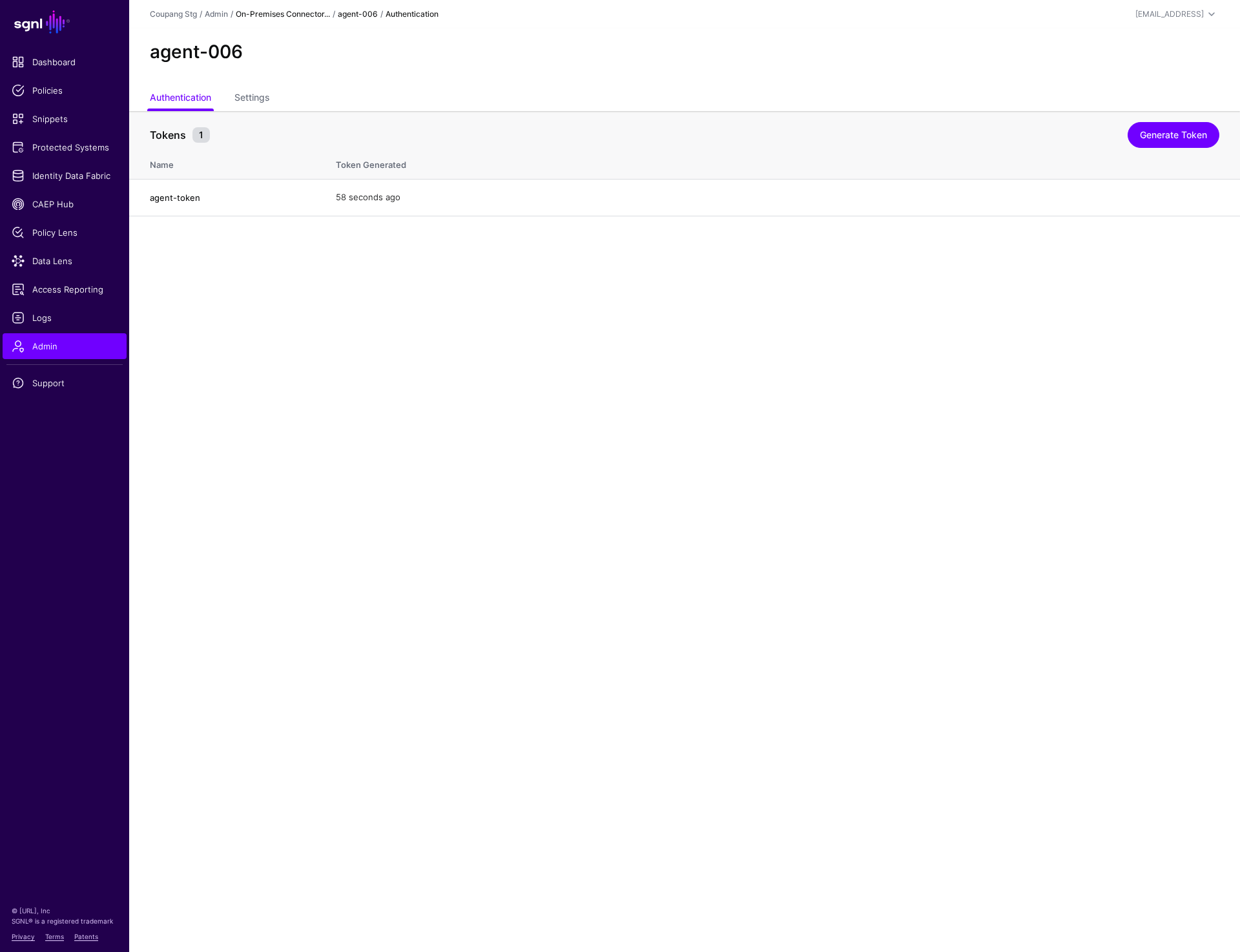
click at [301, 16] on link "On-Premises Connector..." at bounding box center [283, 13] width 95 height 9
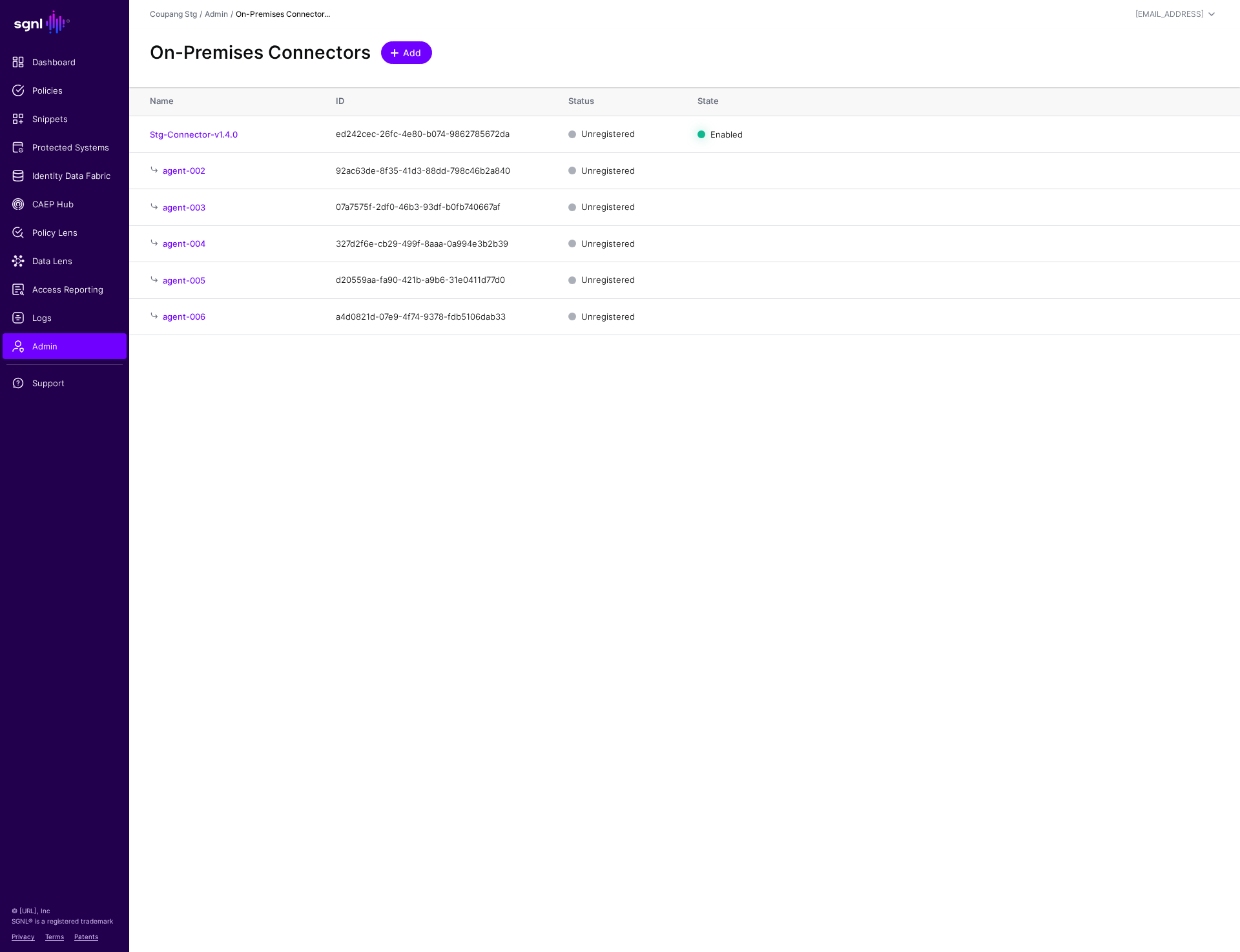
click at [402, 58] on span "Add" at bounding box center [412, 52] width 21 height 13
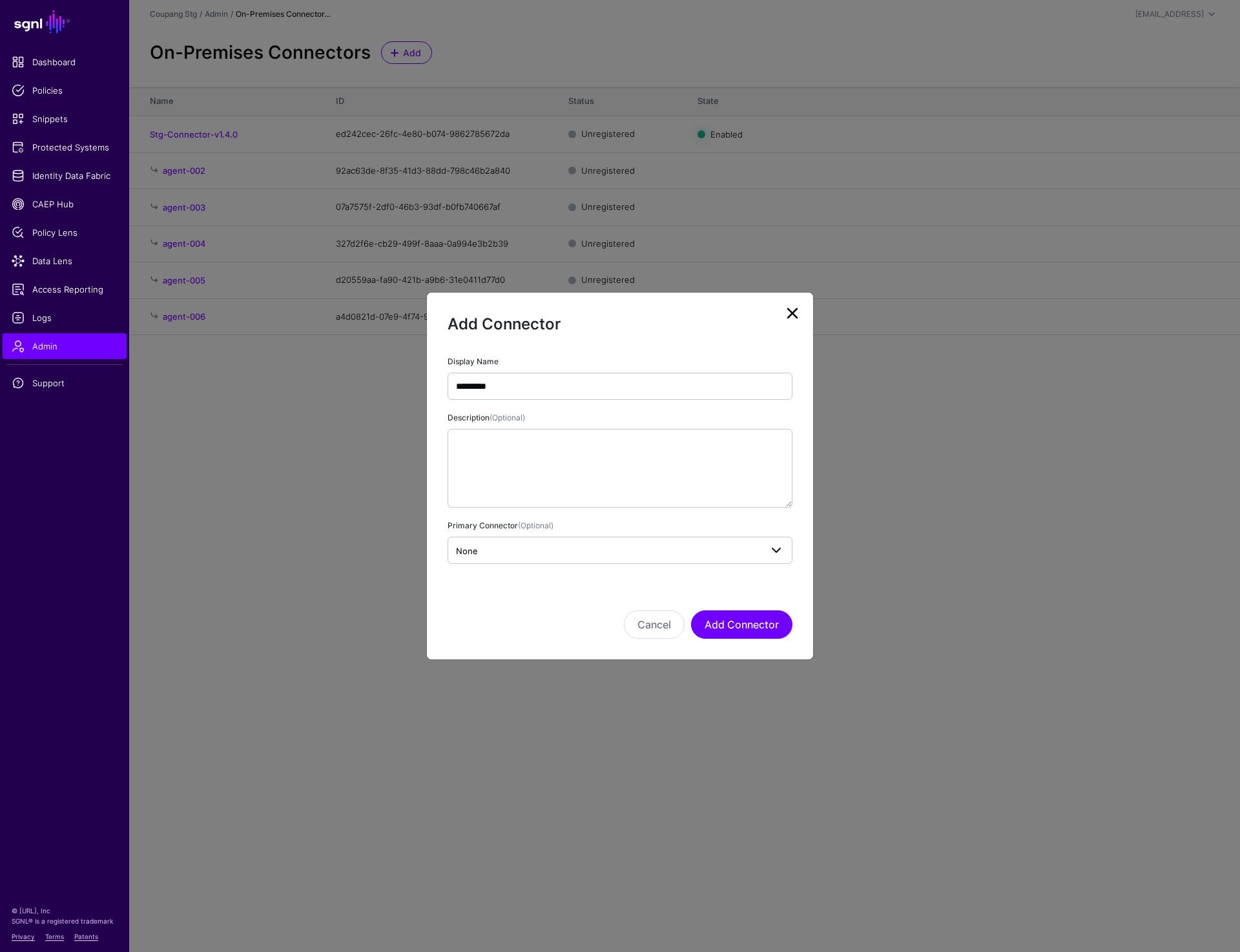
type input "*********"
click at [511, 539] on link "None" at bounding box center [619, 550] width 345 height 27
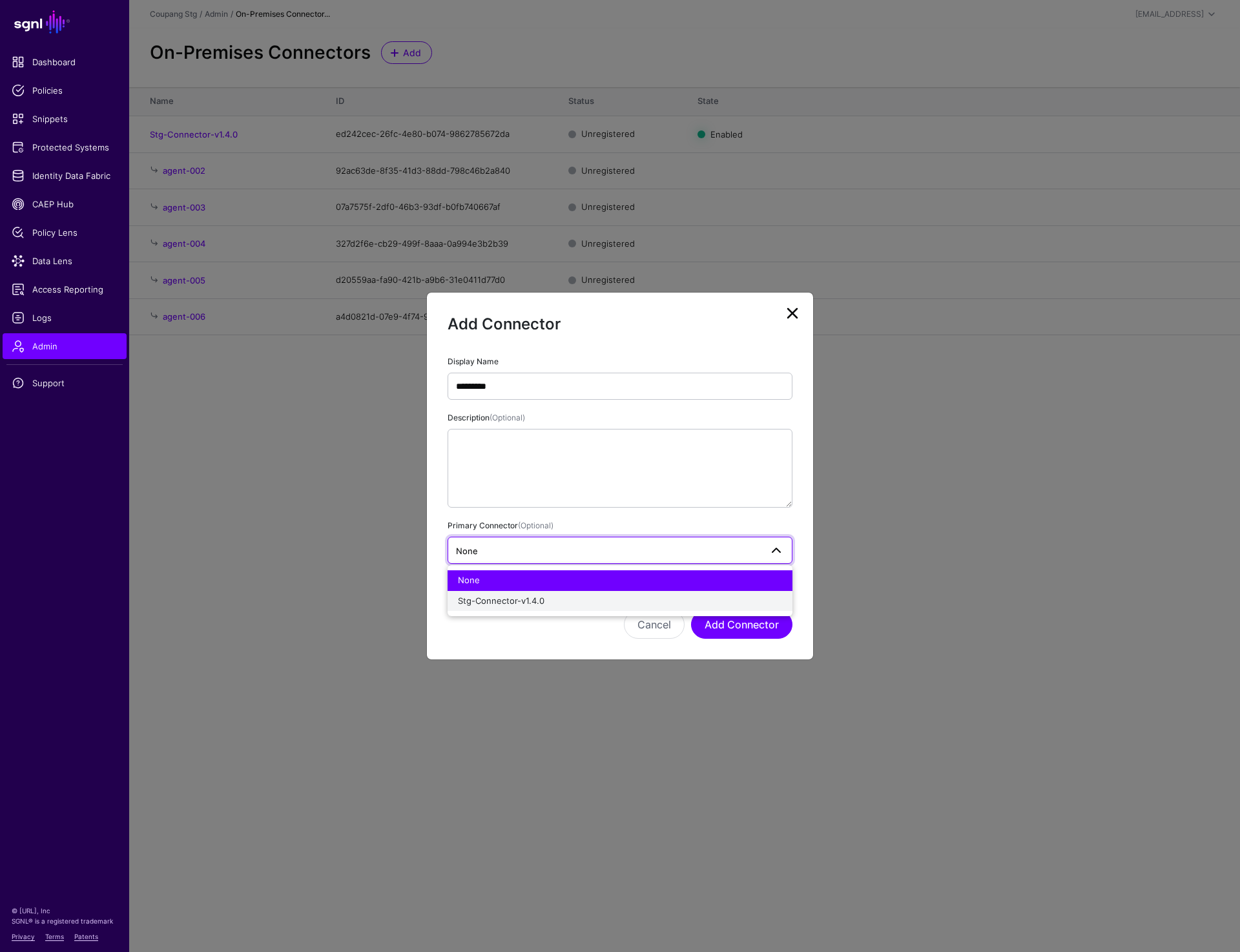
click at [514, 599] on span "Stg-Connector-v1.4.0" at bounding box center [502, 600] width 87 height 10
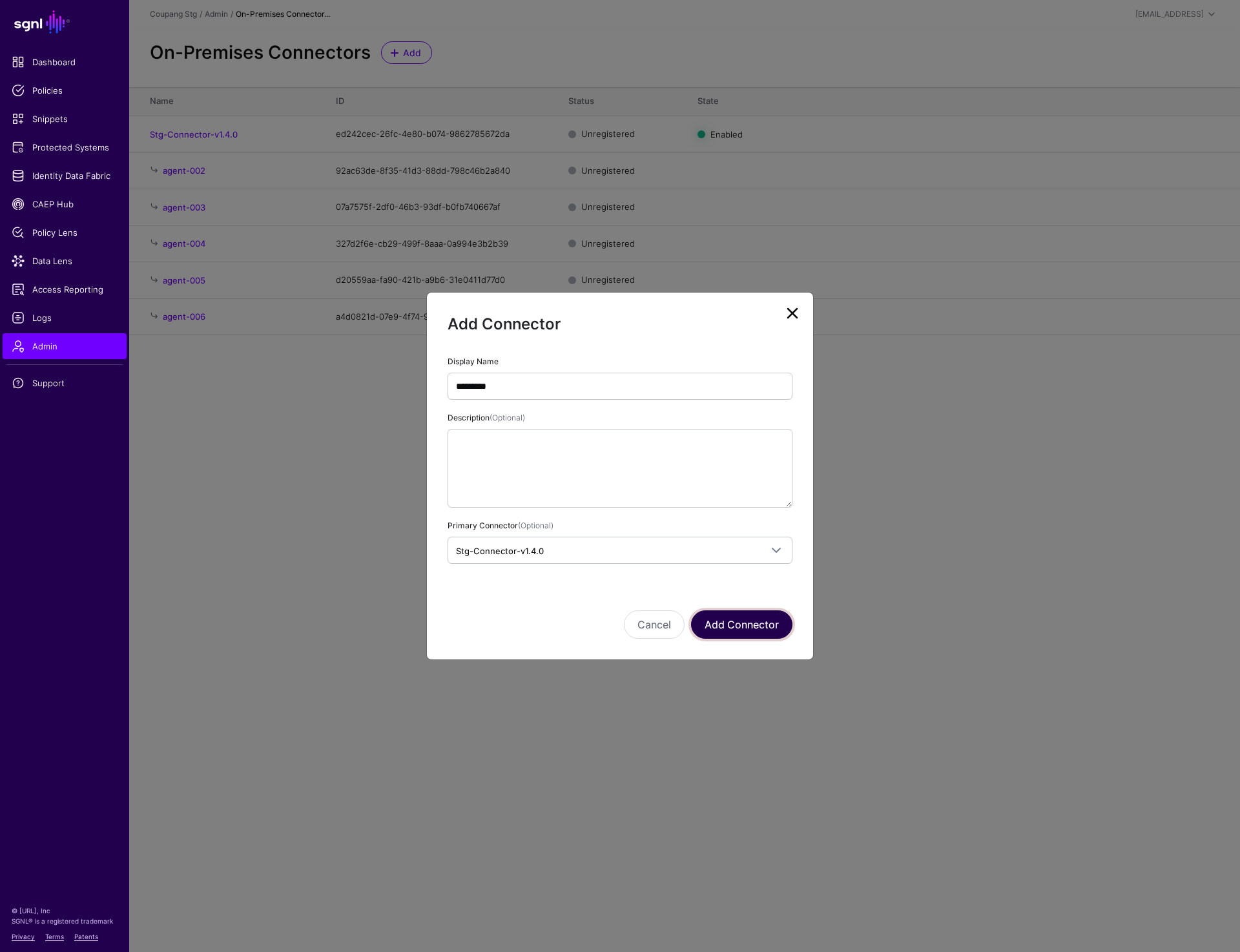
click at [730, 613] on button "Add Connector" at bounding box center [741, 625] width 102 height 28
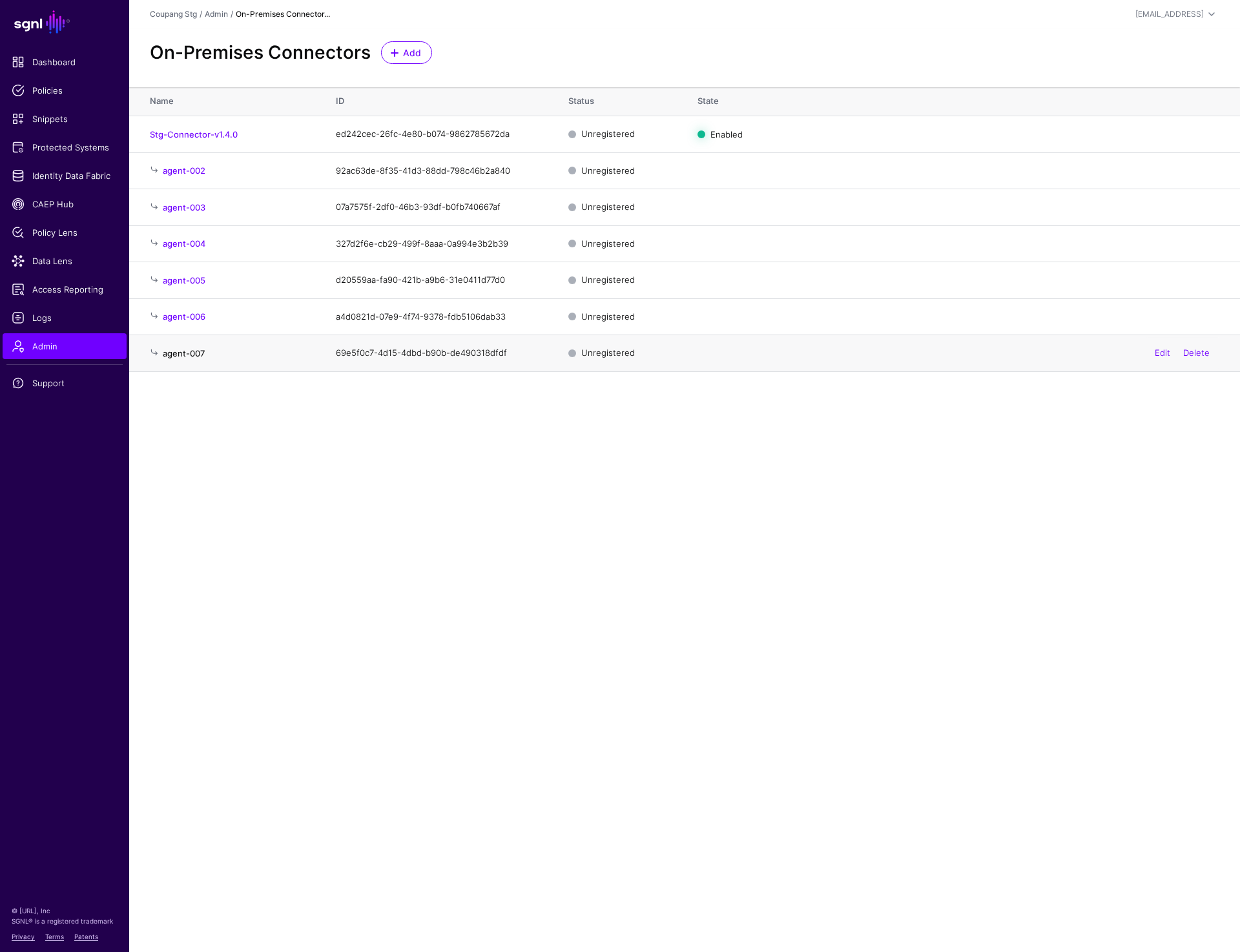
click at [180, 356] on link "agent-007" at bounding box center [183, 353] width 42 height 10
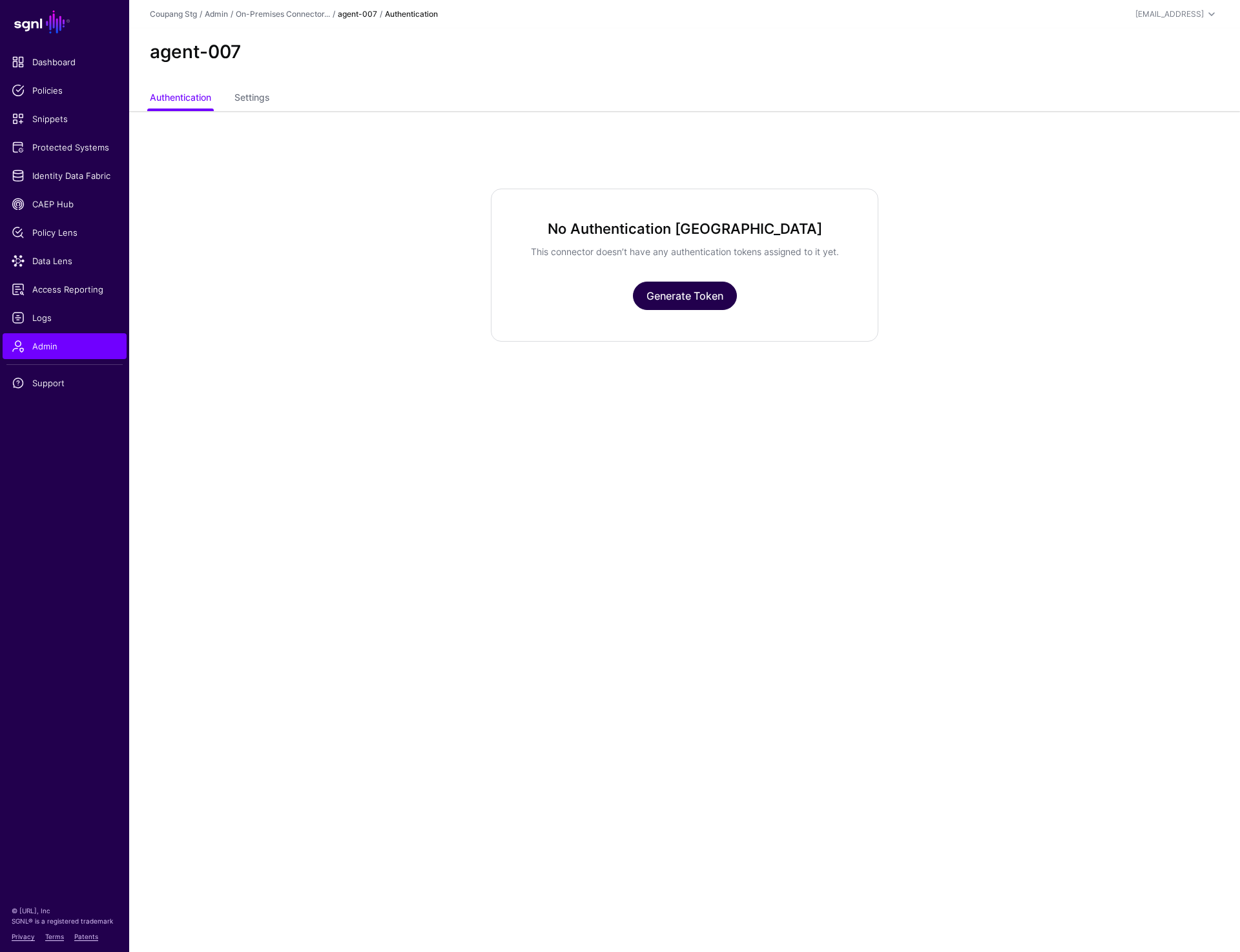
click at [663, 306] on link "Generate Token" at bounding box center [685, 296] width 104 height 28
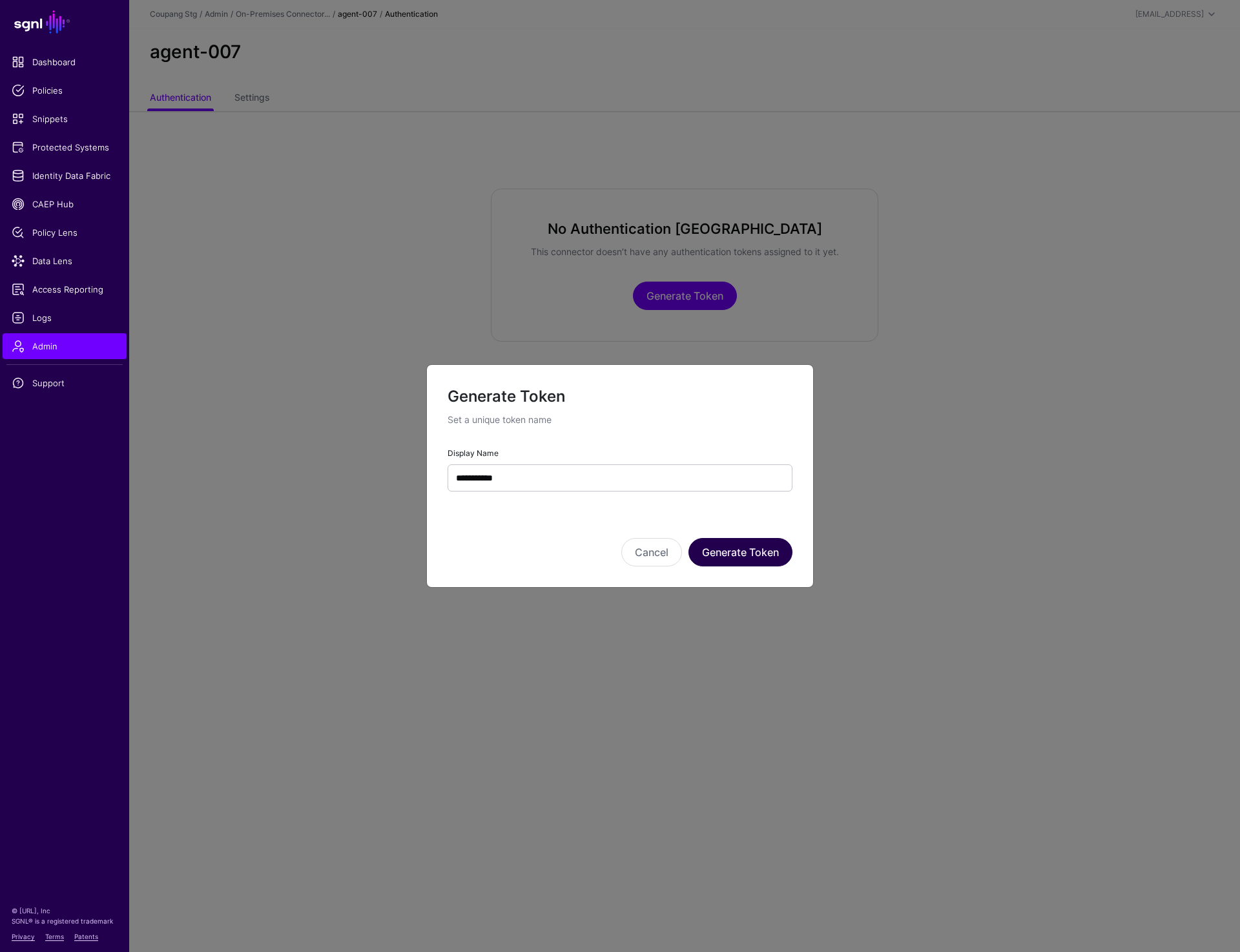
type input "**********"
click at [753, 546] on button "Generate Token" at bounding box center [741, 552] width 104 height 28
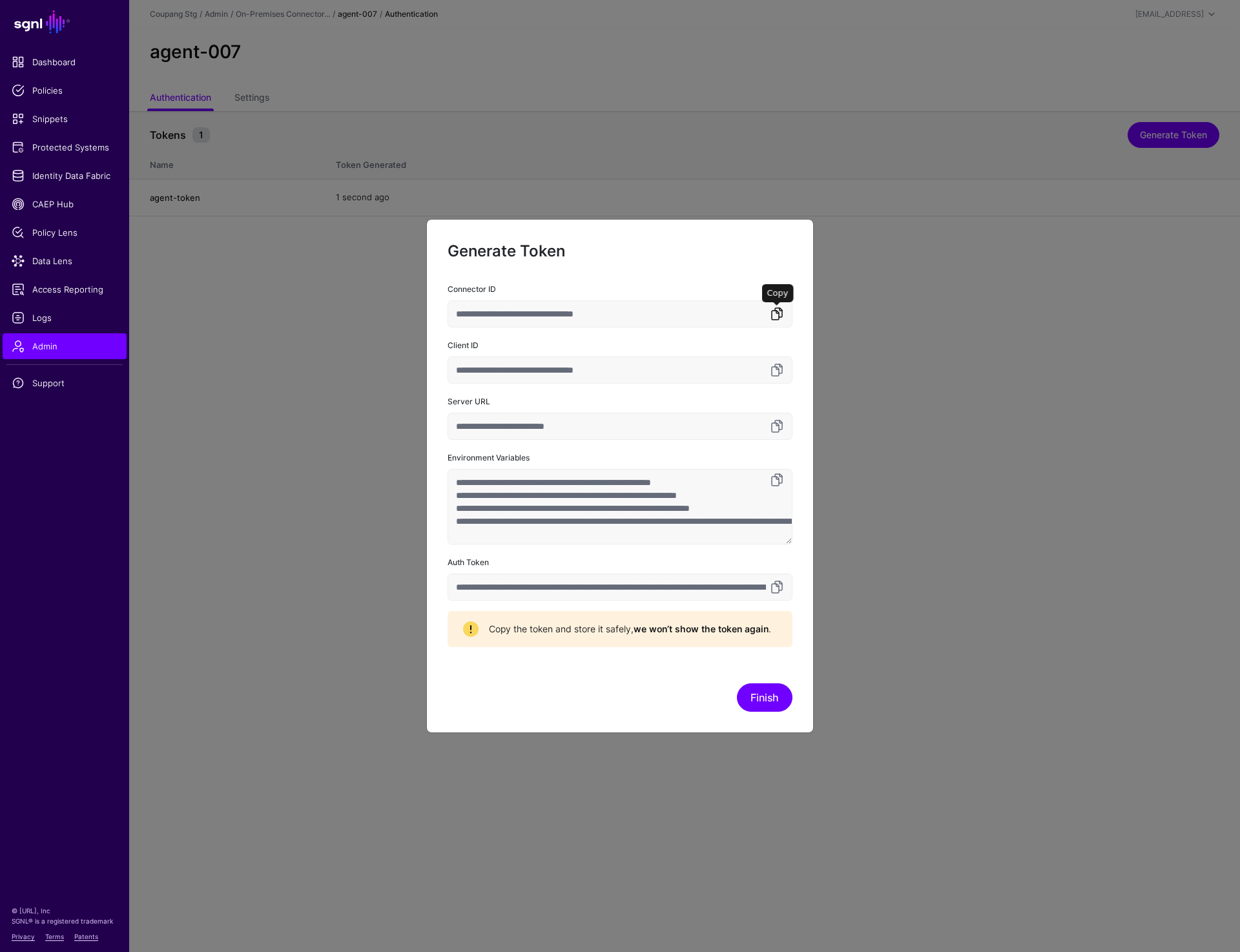
click at [775, 315] on link at bounding box center [777, 314] width 16 height 16
click at [775, 313] on link at bounding box center [777, 314] width 16 height 16
click at [779, 591] on link at bounding box center [777, 587] width 16 height 16
click at [755, 696] on button "Finish" at bounding box center [764, 697] width 55 height 28
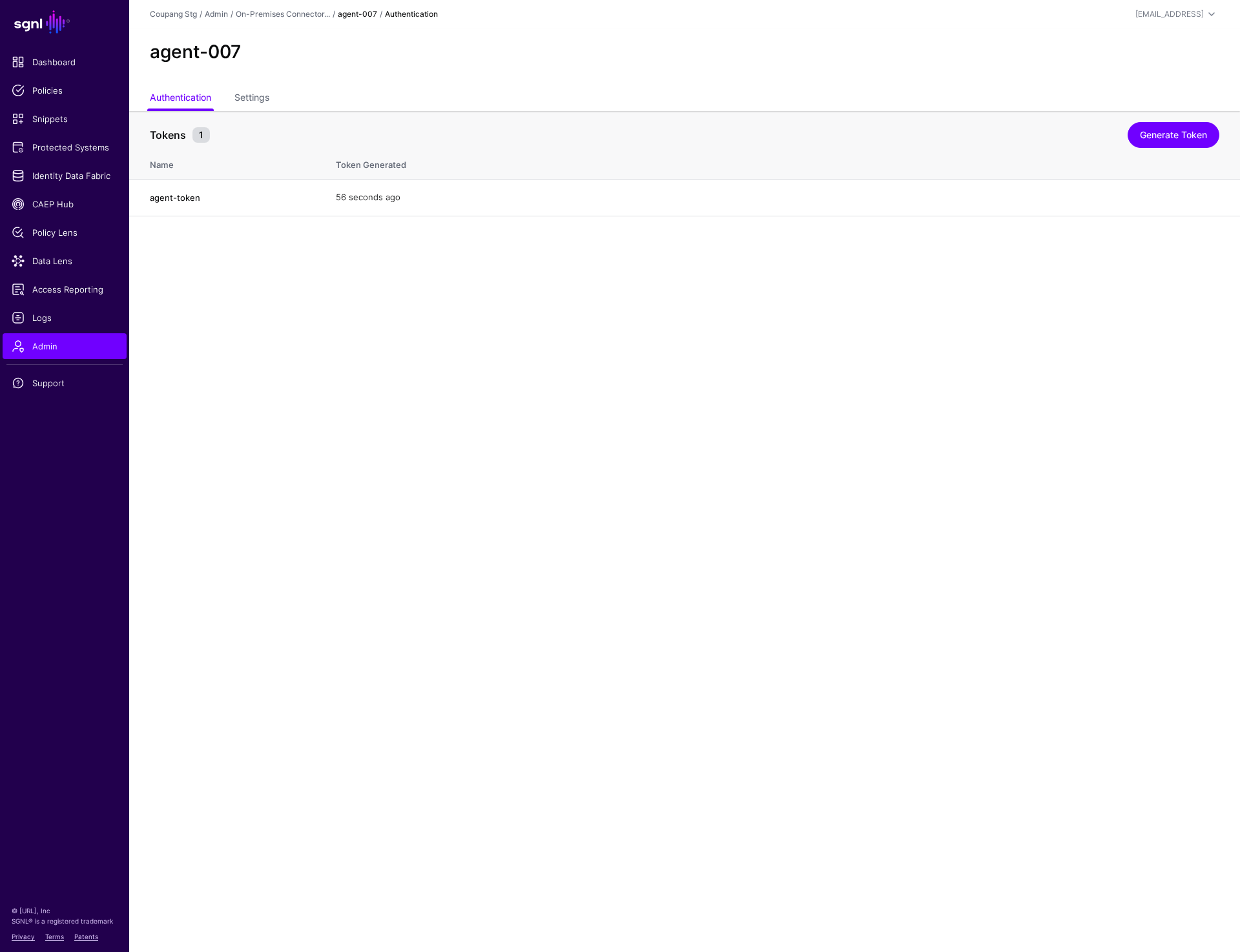
click at [330, 472] on main "SGNL Dashboard Policies Snippets Protected Systems Identity Data Fabric CAEP Hu…" at bounding box center [620, 476] width 1240 height 952
click at [405, 541] on main "SGNL Dashboard Policies Snippets Protected Systems Identity Data Fabric CAEP Hu…" at bounding box center [620, 476] width 1240 height 952
click at [330, 340] on main "SGNL Dashboard Policies Snippets Protected Systems Identity Data Fabric CAEP Hu…" at bounding box center [620, 476] width 1240 height 952
click at [271, 13] on link "On-Premises Connector..." at bounding box center [283, 13] width 95 height 9
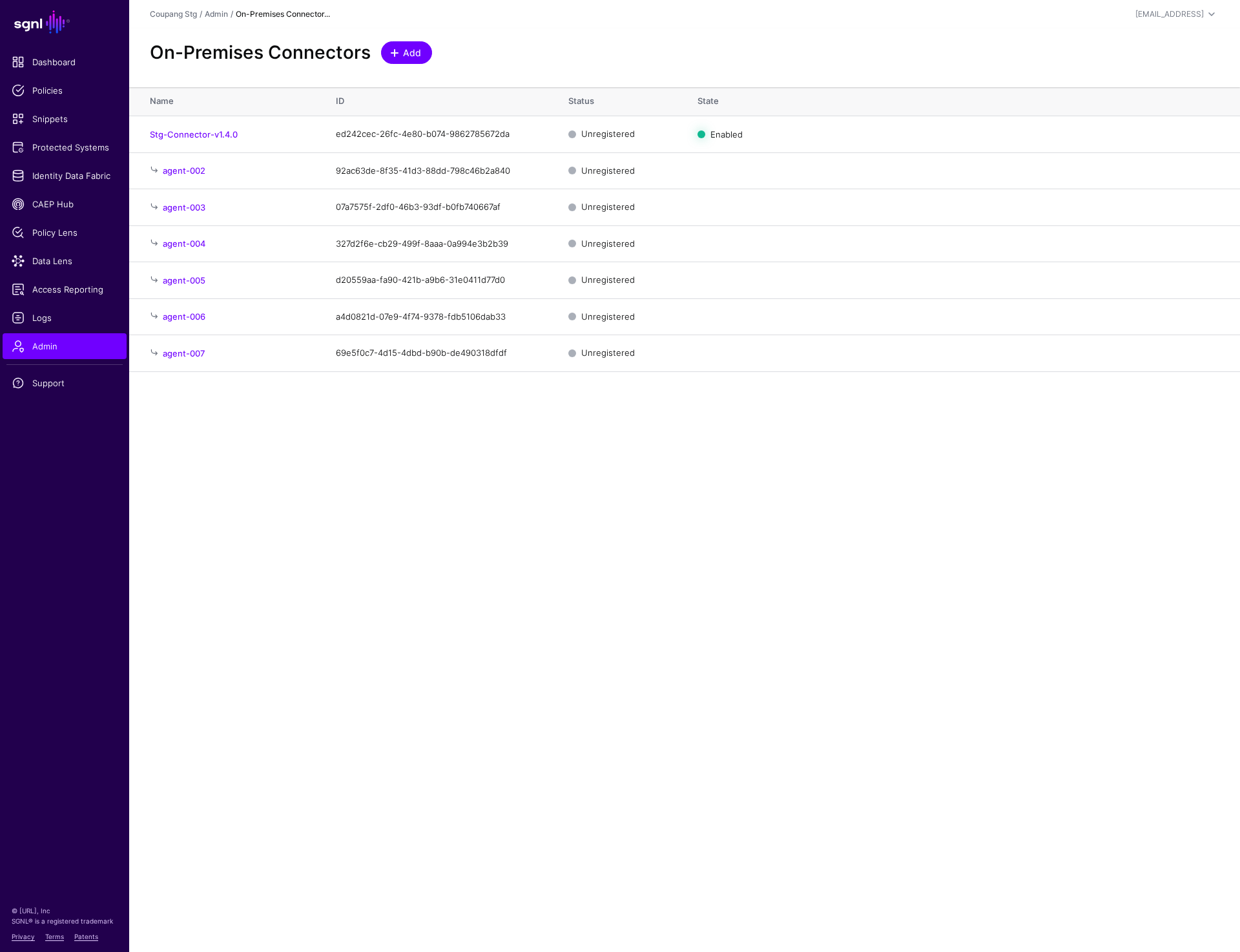
click at [412, 48] on span "Add" at bounding box center [412, 52] width 21 height 13
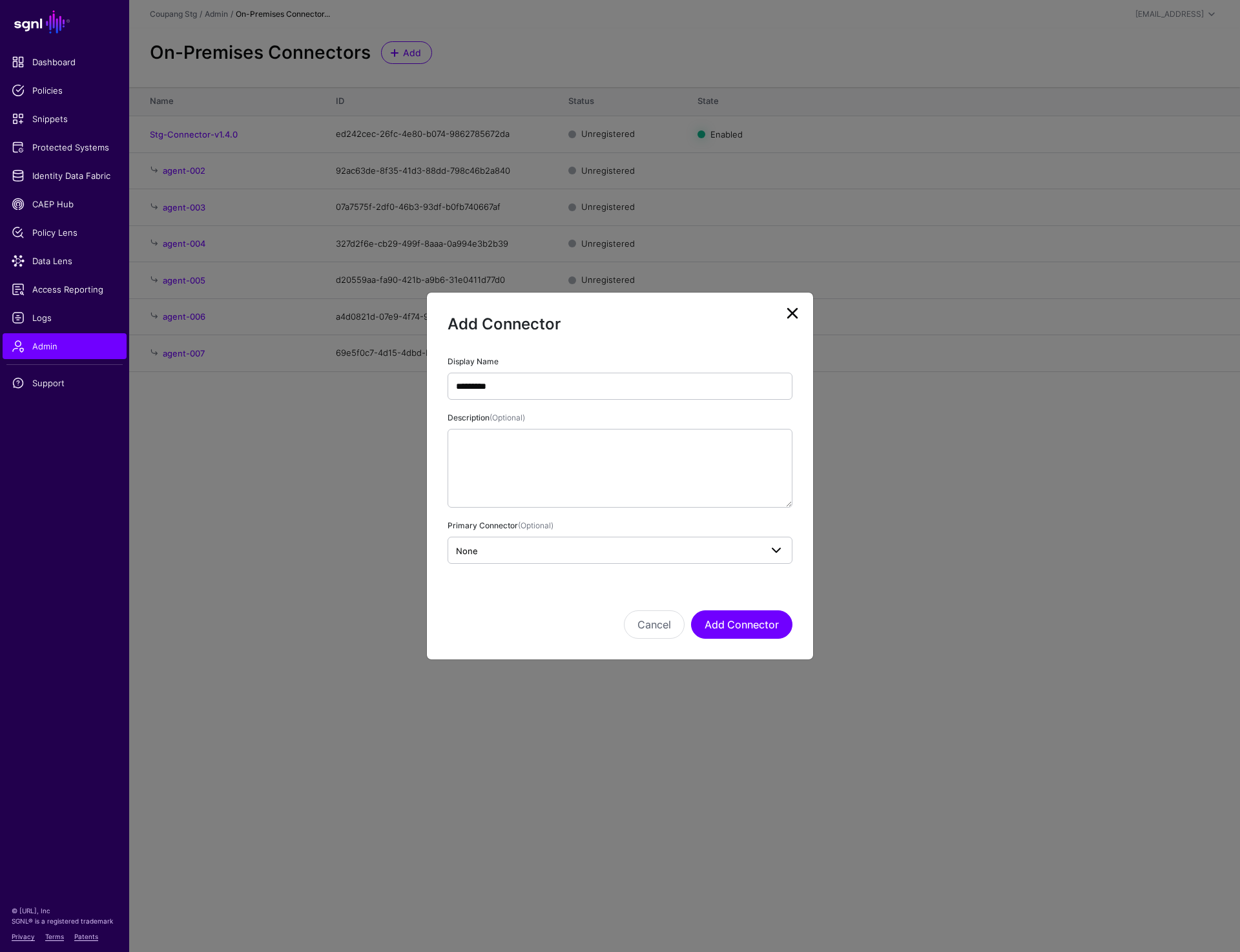
type input "*********"
click at [497, 547] on span "None" at bounding box center [608, 551] width 304 height 14
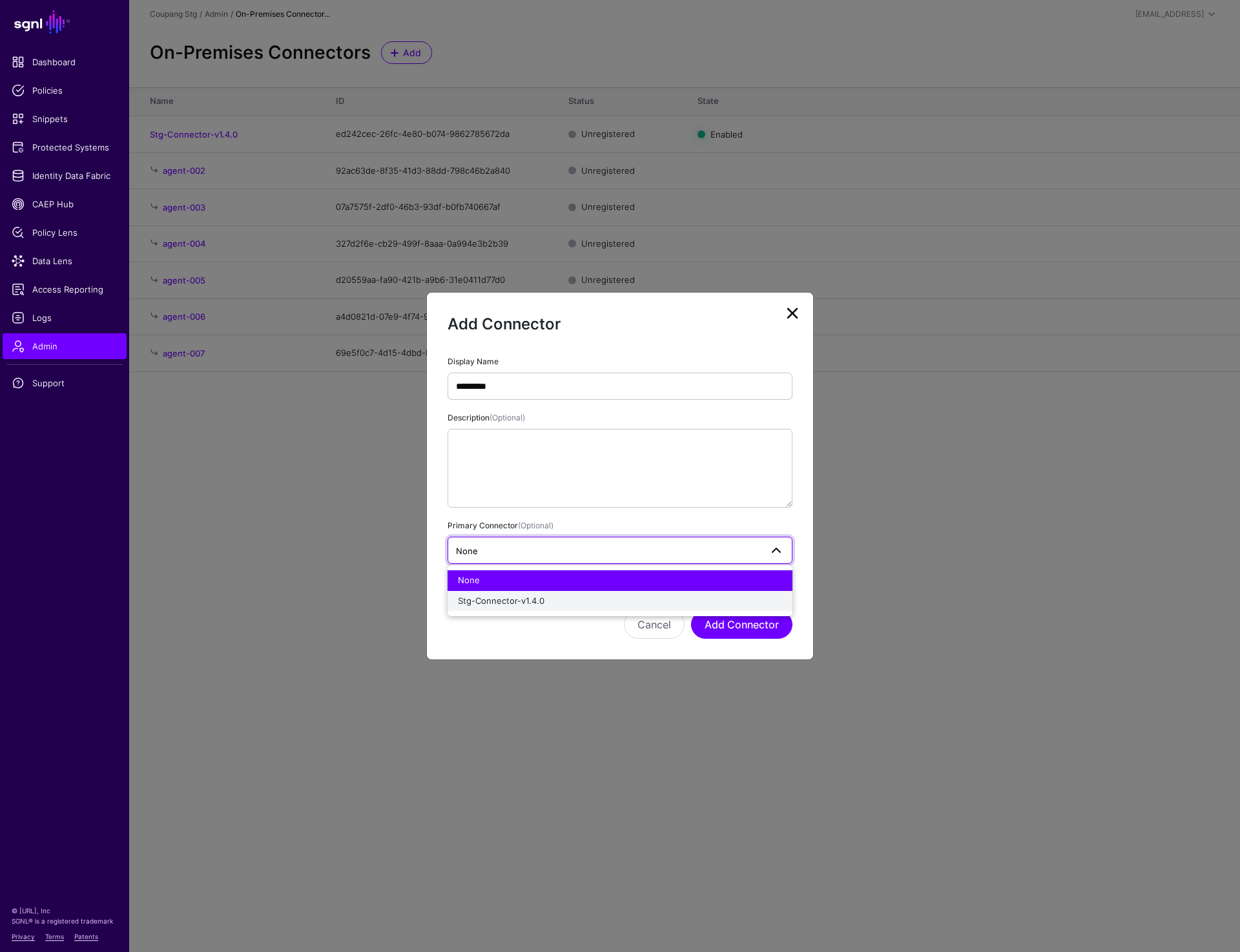
click at [503, 595] on span "Stg-Connector-v1.4.0" at bounding box center [502, 600] width 87 height 10
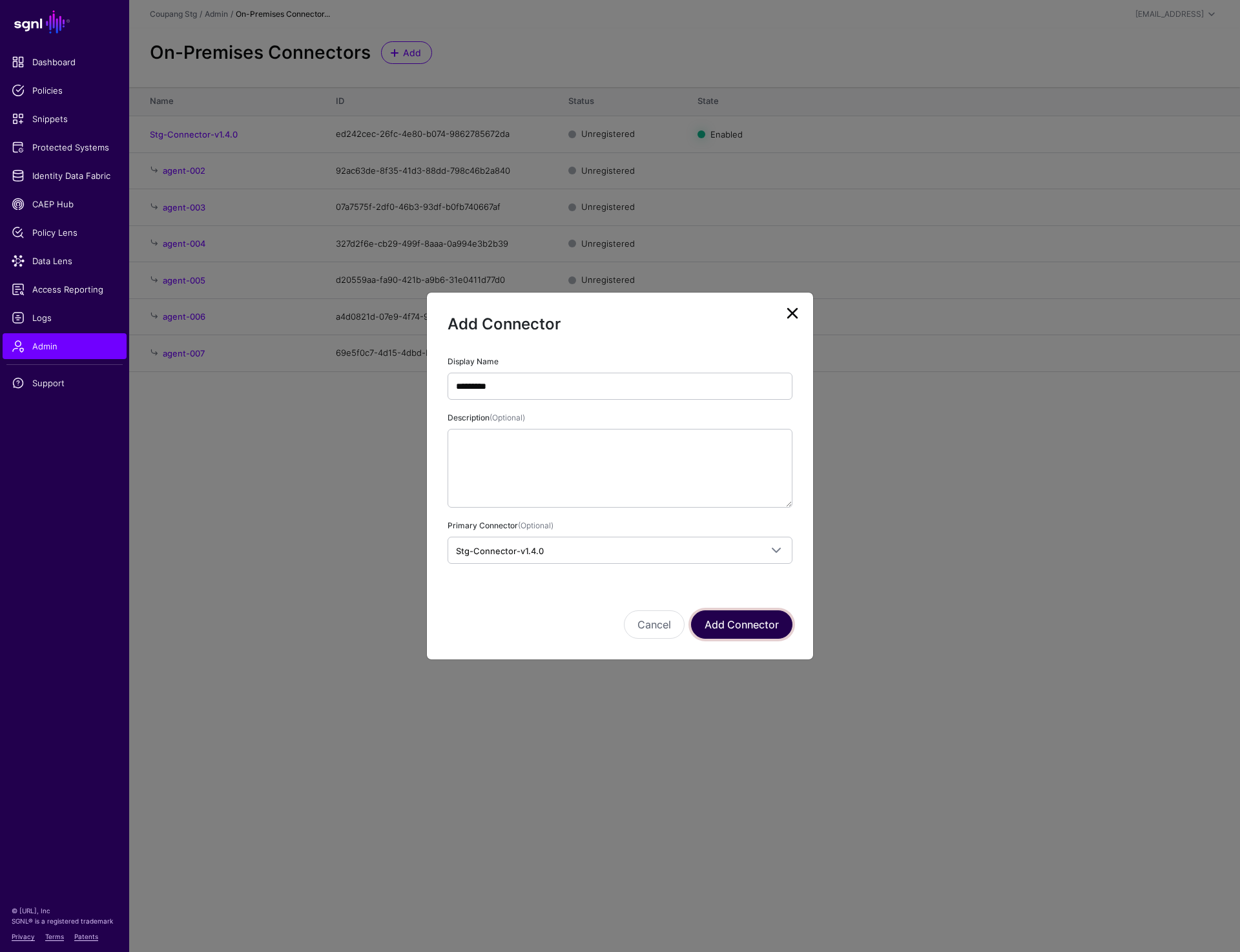
click at [722, 627] on button "Add Connector" at bounding box center [741, 625] width 102 height 28
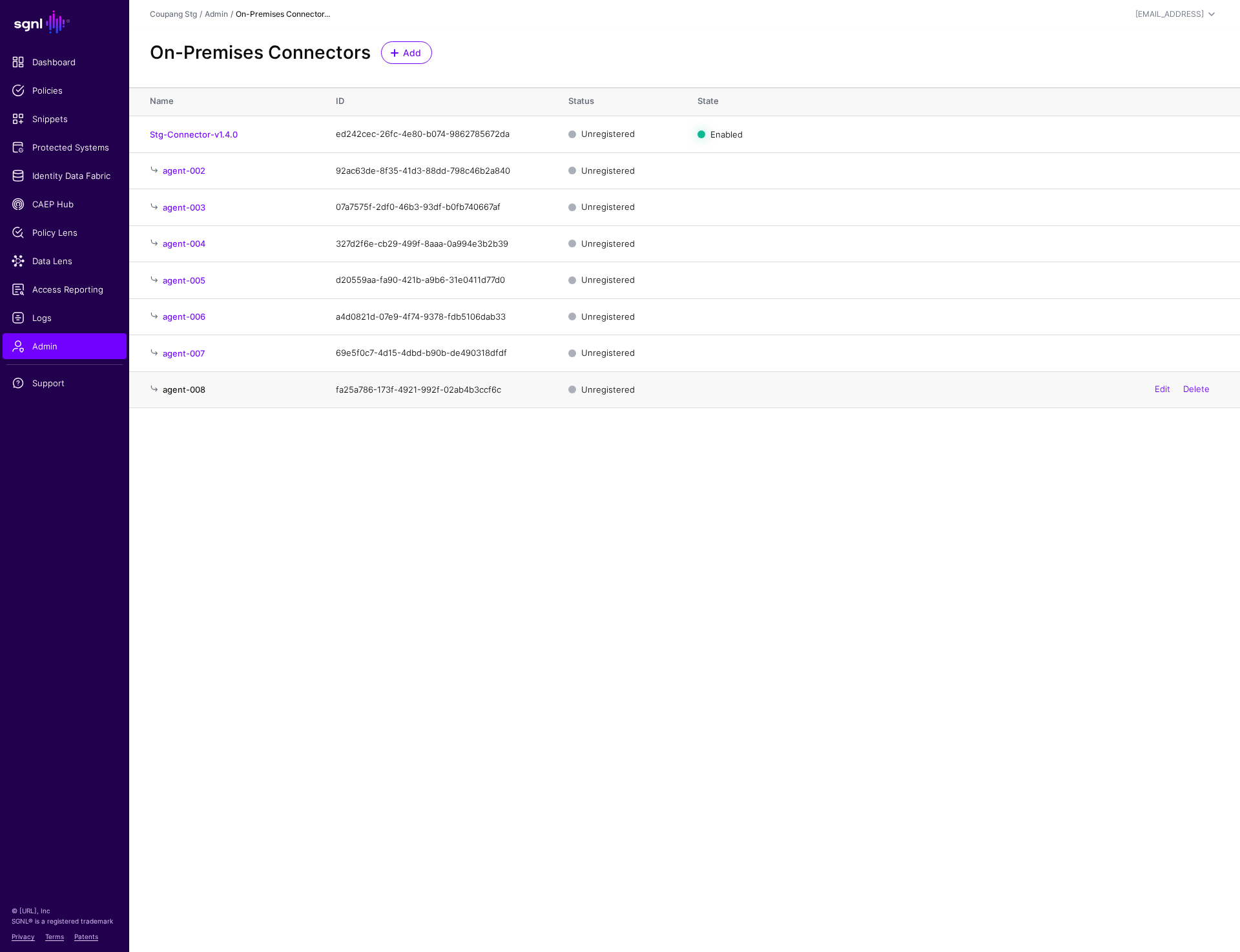
click at [191, 391] on link "agent-008" at bounding box center [184, 389] width 43 height 10
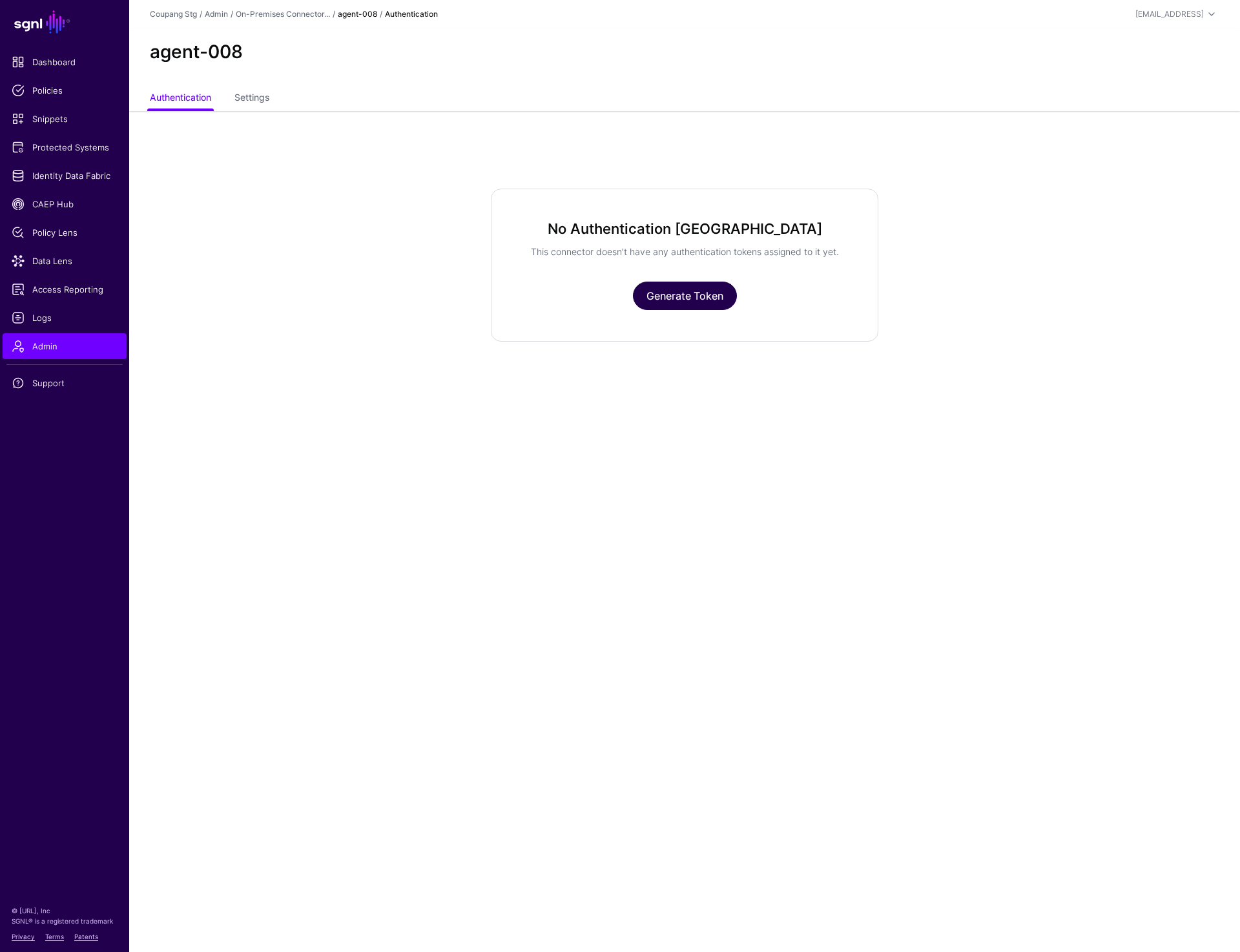
click at [655, 303] on link "Generate Token" at bounding box center [685, 296] width 104 height 28
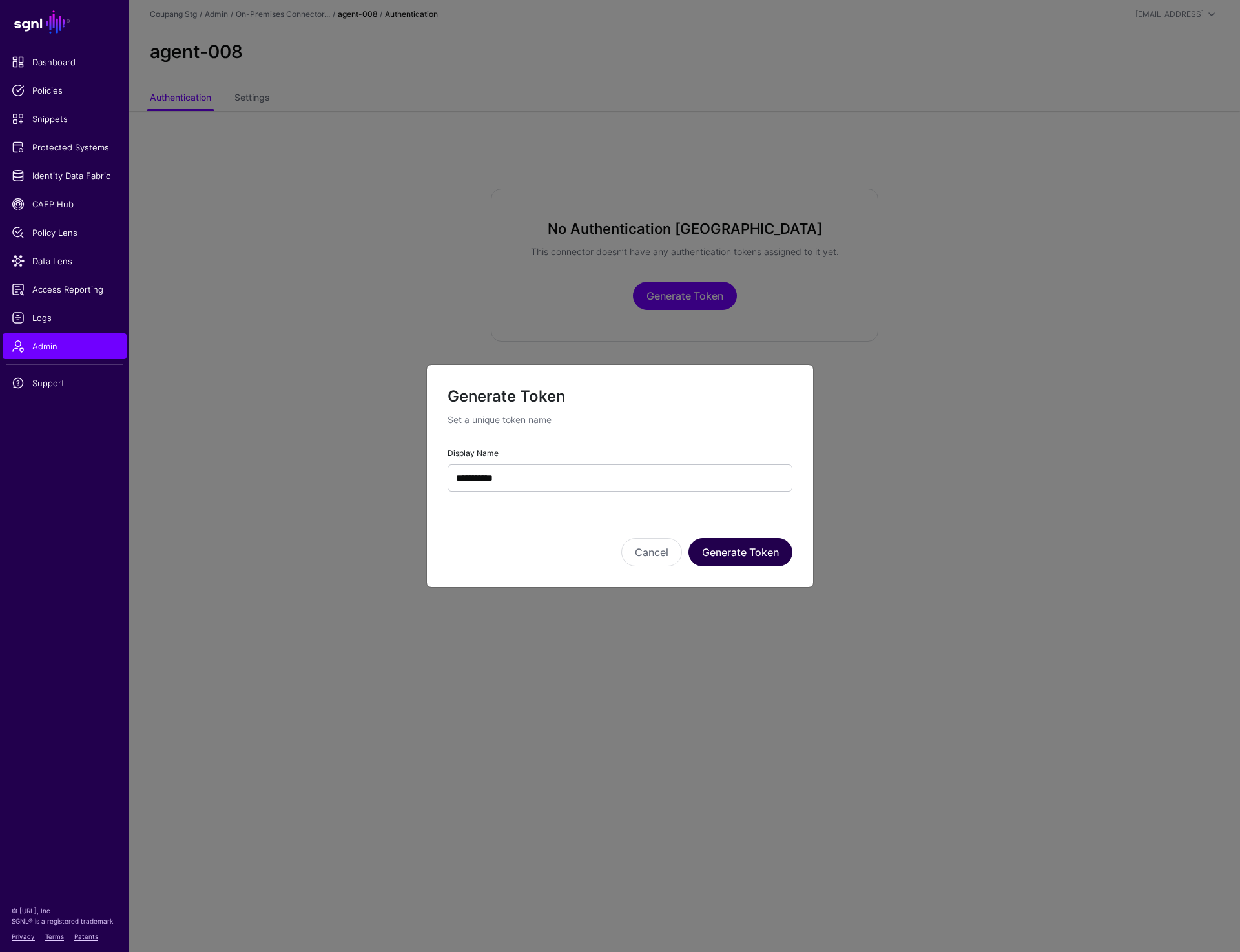
type input "**********"
click at [745, 545] on button "Generate Token" at bounding box center [741, 552] width 104 height 28
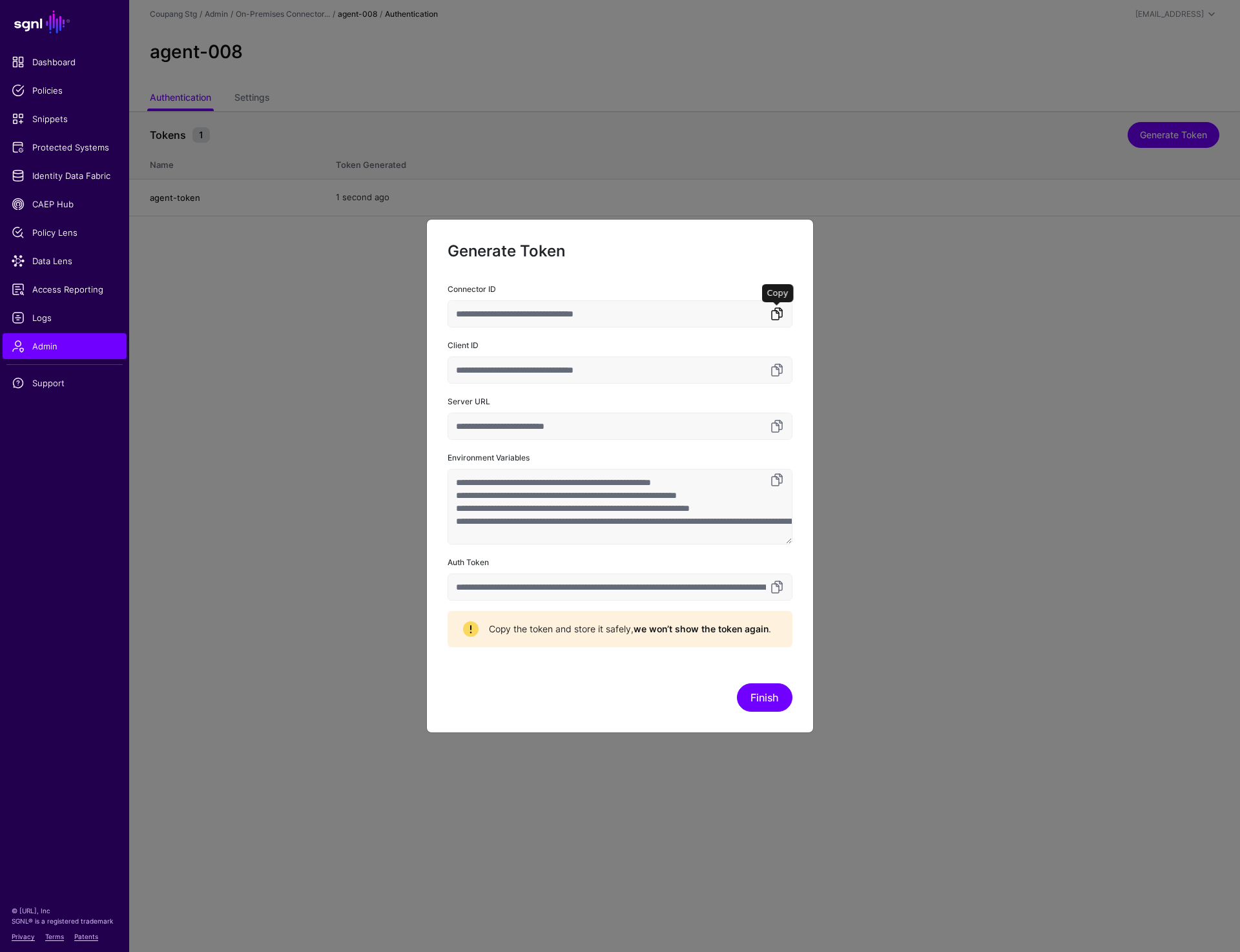
click at [777, 315] on link at bounding box center [777, 314] width 16 height 16
click at [782, 586] on link at bounding box center [777, 587] width 16 height 16
click at [772, 316] on link at bounding box center [777, 314] width 16 height 16
click at [775, 589] on link at bounding box center [777, 587] width 16 height 16
click at [765, 692] on button "Finish" at bounding box center [764, 697] width 55 height 28
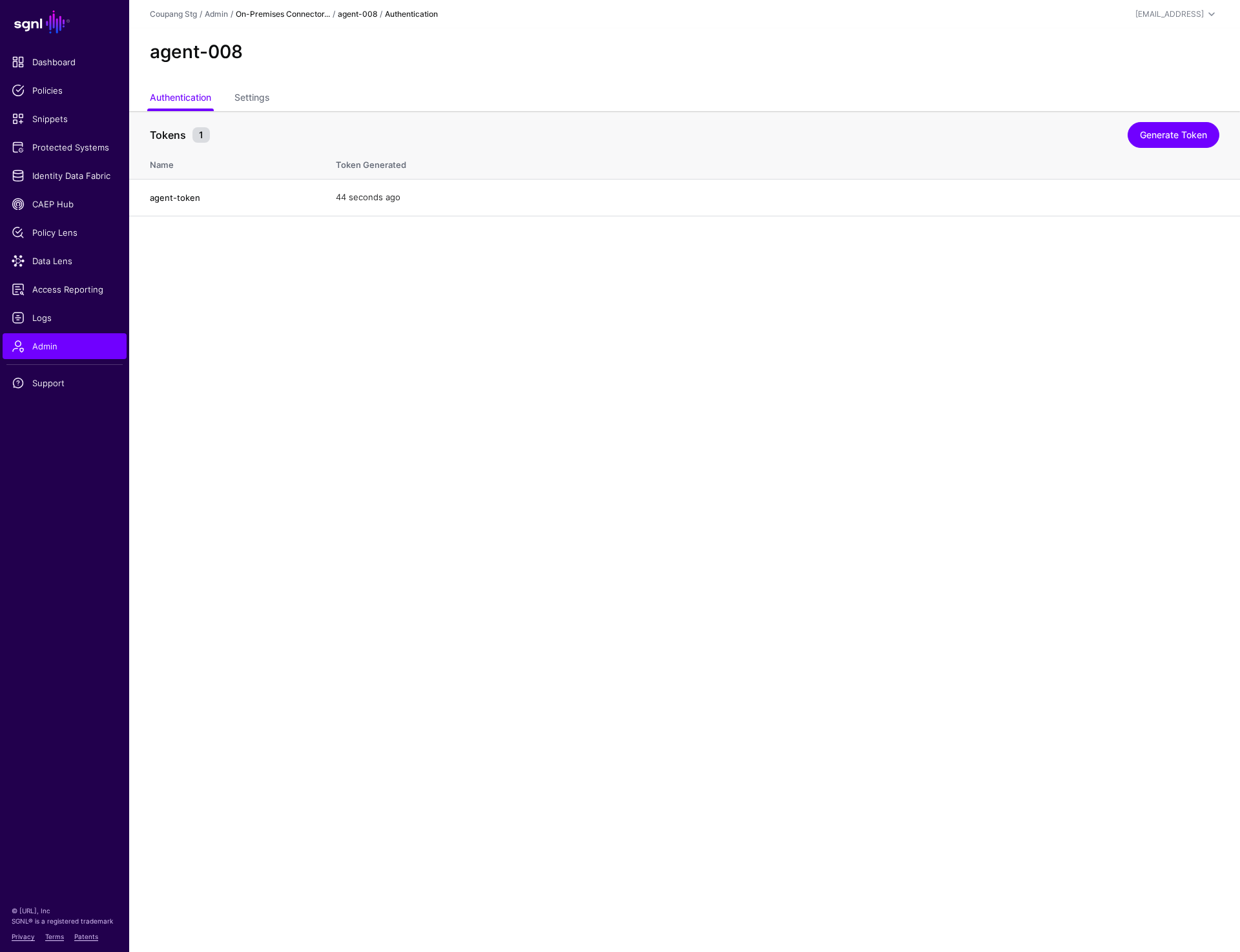
click at [279, 9] on link "On-Premises Connector..." at bounding box center [283, 13] width 95 height 9
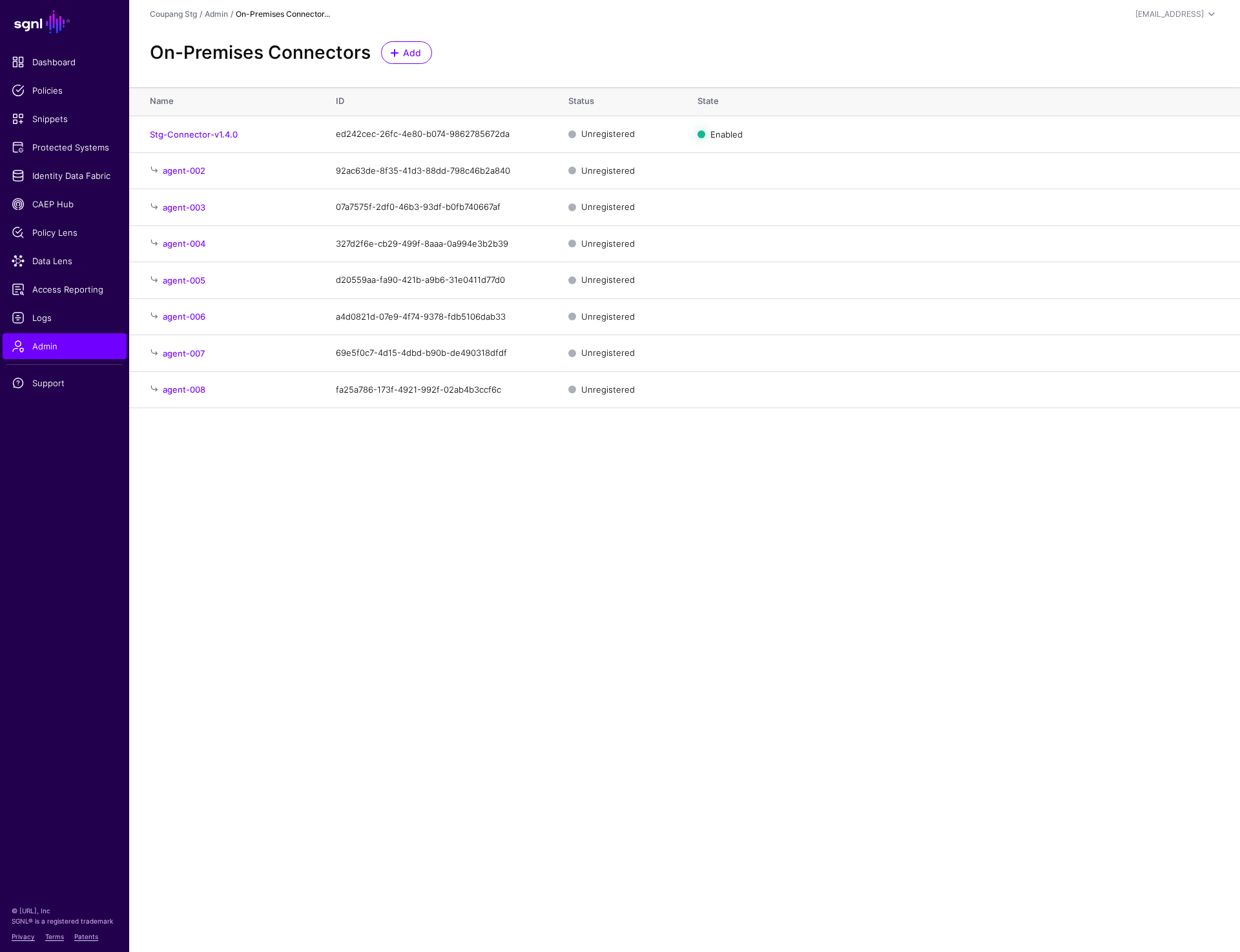
click at [772, 447] on main "SGNL Dashboard Policies Snippets Protected Systems Identity Data Fabric CAEP Hu…" at bounding box center [620, 476] width 1240 height 952
click at [565, 484] on main "SGNL Dashboard Policies Snippets Protected Systems Identity Data Fabric CAEP Hu…" at bounding box center [620, 476] width 1240 height 952
click at [77, 345] on span "Admin" at bounding box center [65, 346] width 106 height 13
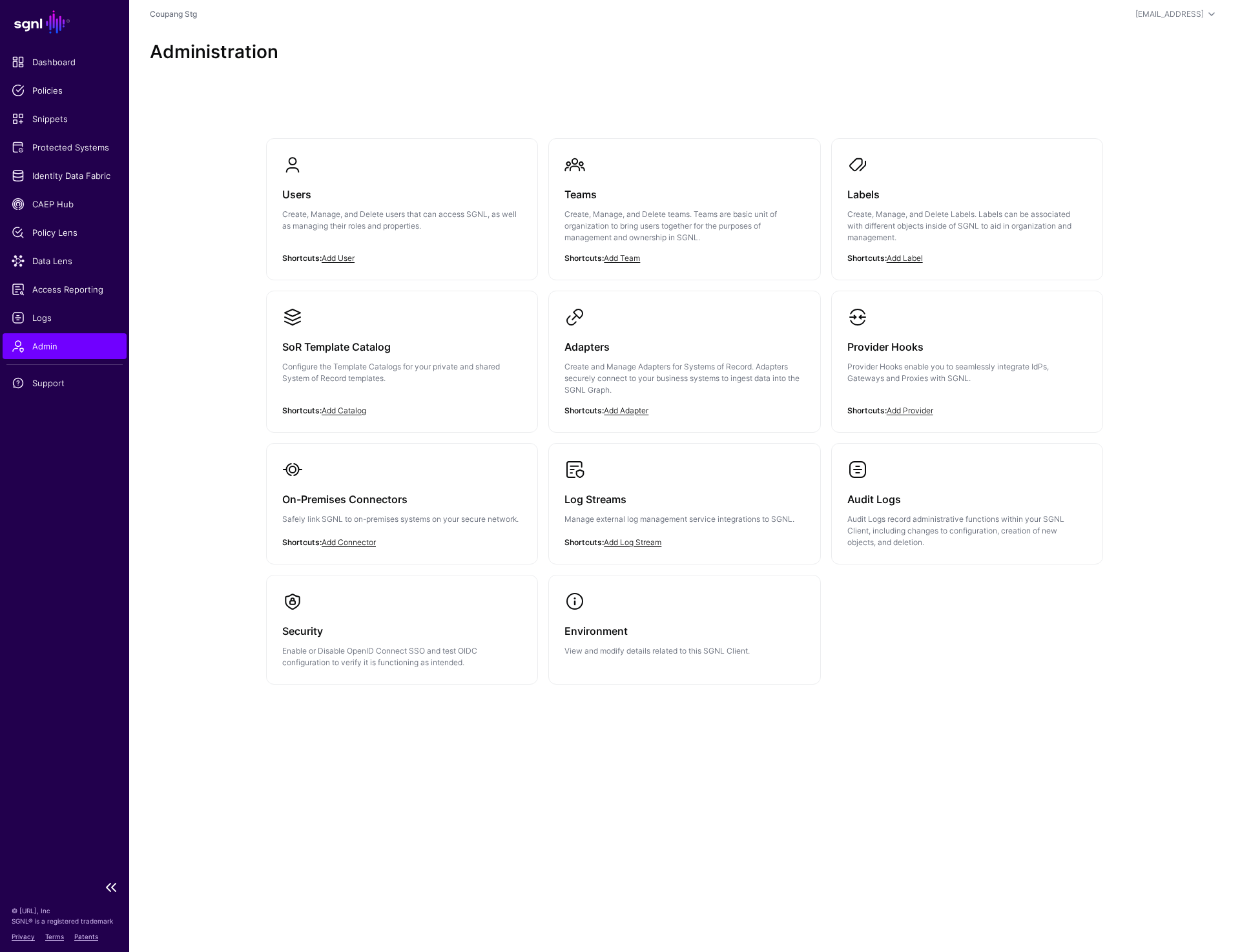
click at [74, 357] on link "Admin" at bounding box center [64, 345] width 124 height 26
click at [480, 894] on main "SGNL Dashboard Policies Snippets Protected Systems Identity Data Fabric CAEP Hu…" at bounding box center [620, 476] width 1240 height 952
click at [353, 483] on div "On-Premises Connectors Safely link SGNL to on-premises systems on your secure n…" at bounding box center [402, 513] width 240 height 66
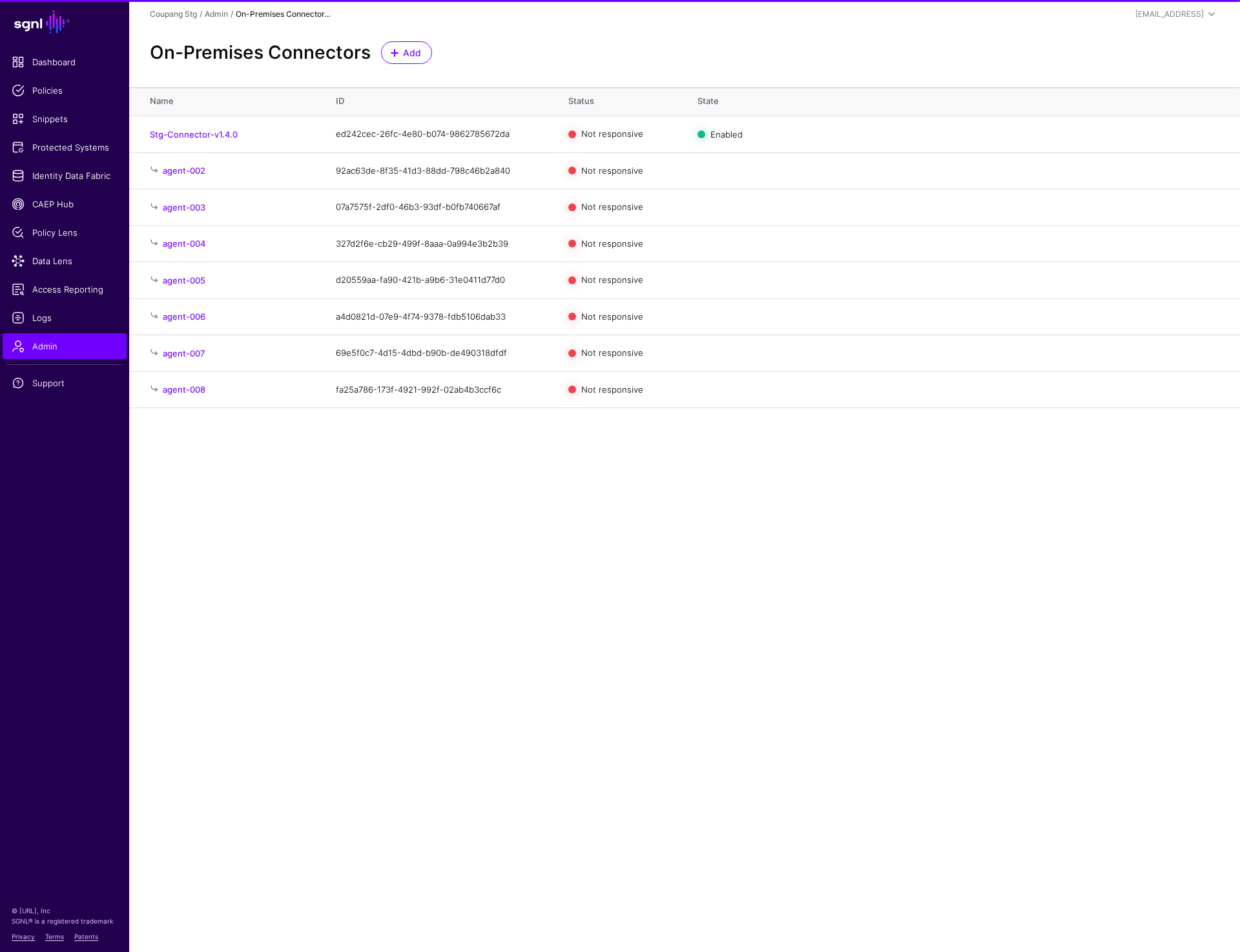
click at [549, 674] on main "SGNL Dashboard Policies Snippets Protected Systems Identity Data Fabric CAEP Hu…" at bounding box center [620, 476] width 1240 height 952
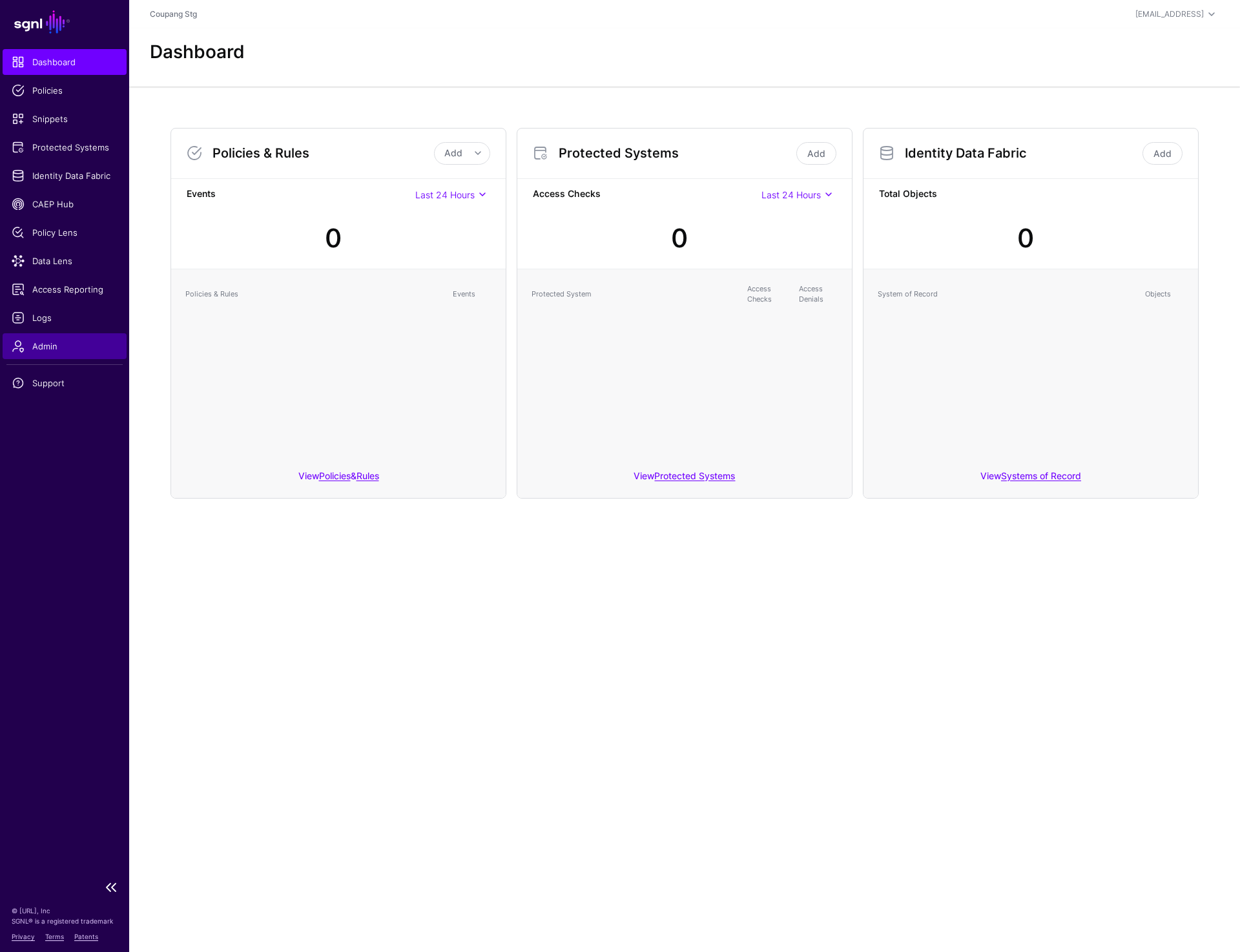
click at [41, 344] on span "Admin" at bounding box center [65, 346] width 106 height 13
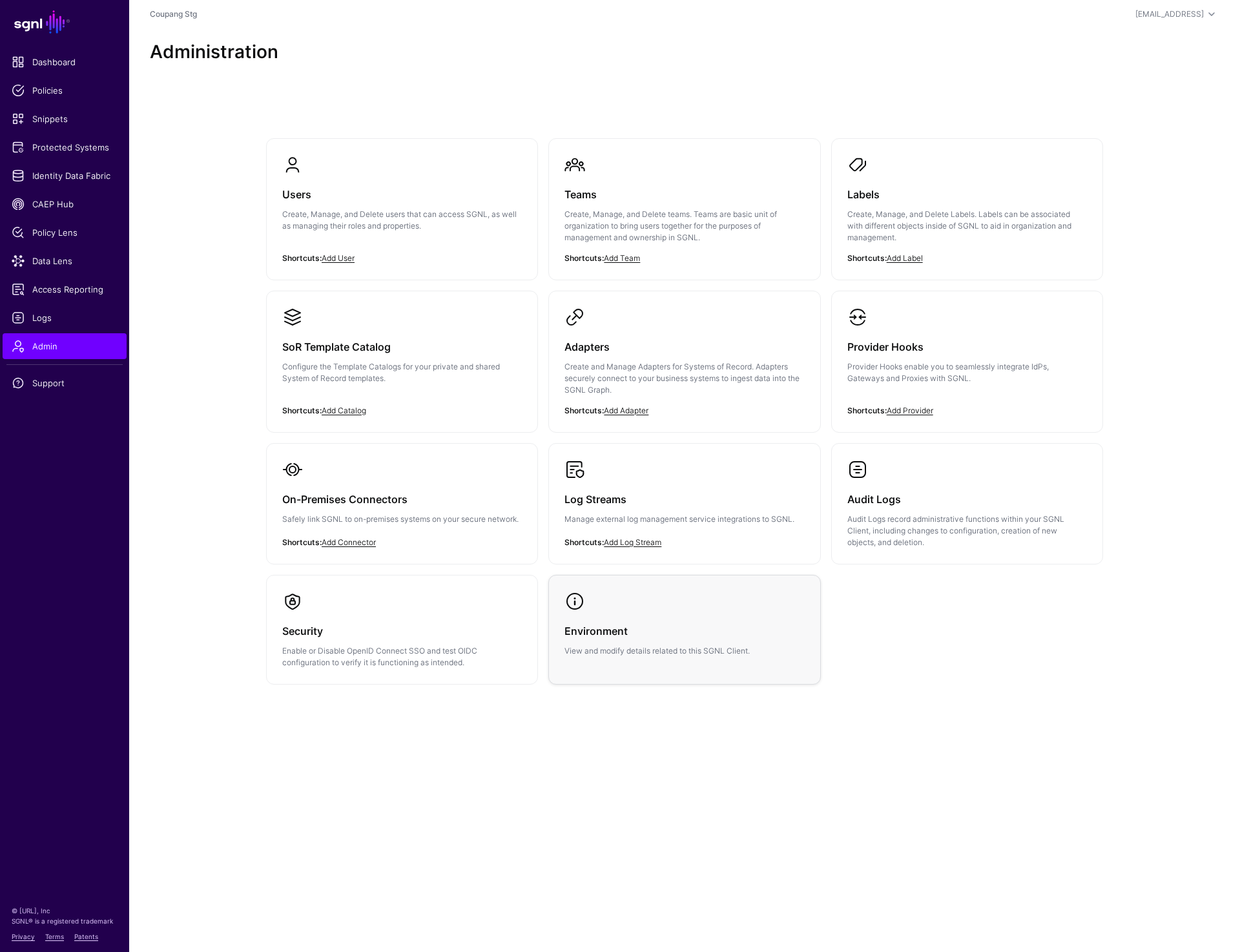
click at [752, 629] on h3 "Environment" at bounding box center [685, 630] width 240 height 18
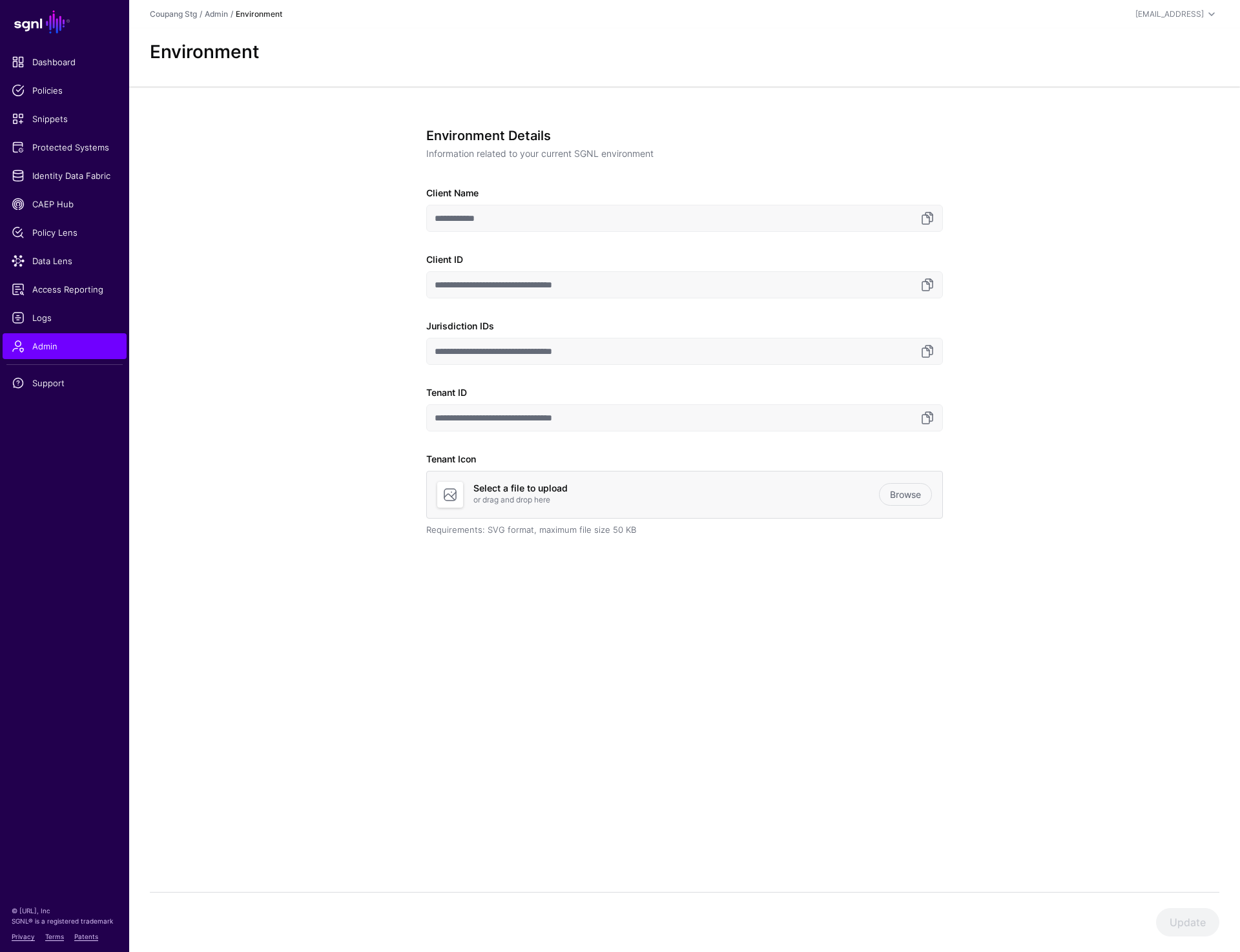
click at [368, 480] on div "**********" at bounding box center [685, 379] width 1111 height 584
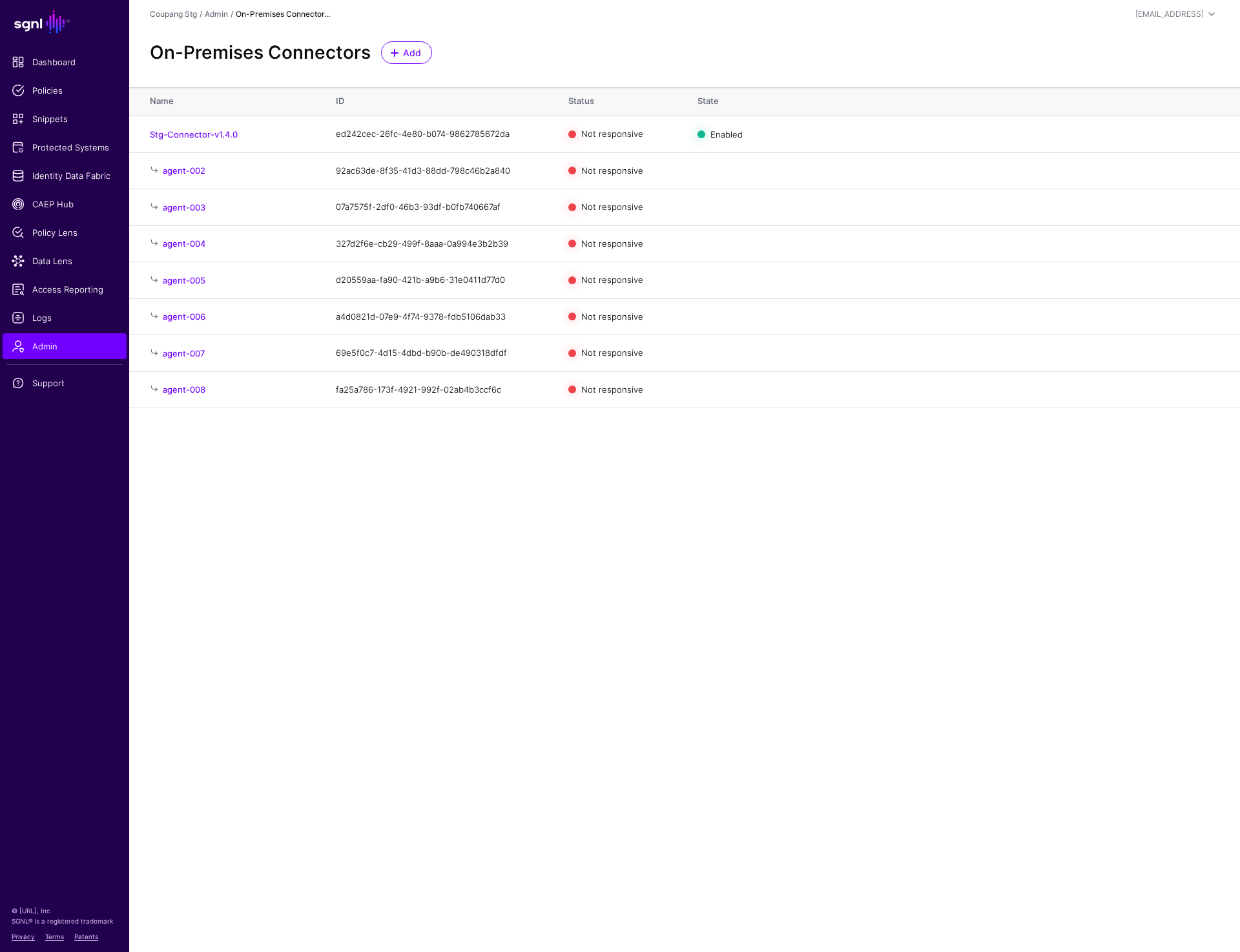
click at [465, 528] on main "SGNL Dashboard Policies Snippets Protected Systems Identity Data Fabric CAEP Hu…" at bounding box center [620, 476] width 1240 height 952
